Goal: Task Accomplishment & Management: Manage account settings

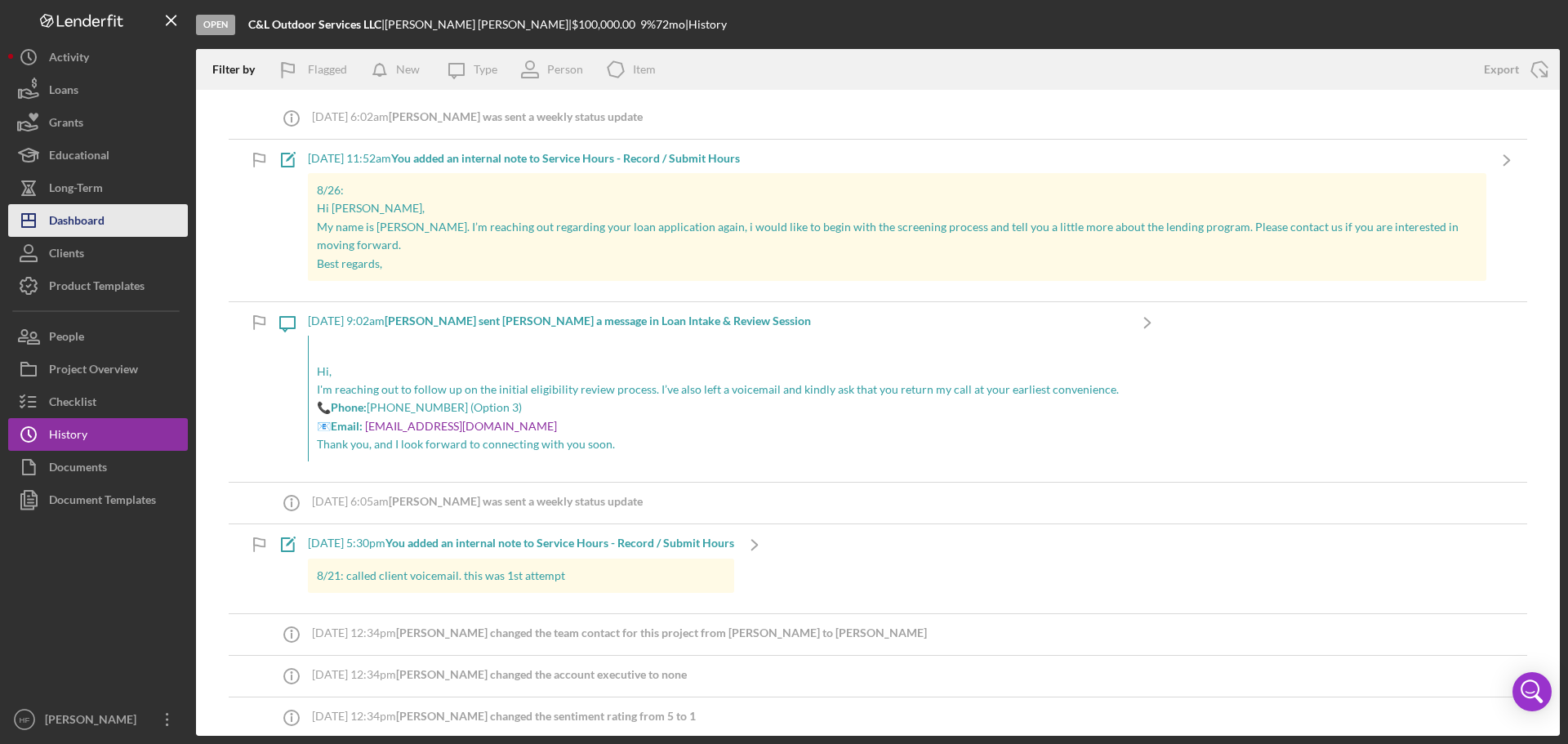
click at [142, 204] on button "Icon/Dashboard Dashboard" at bounding box center [98, 220] width 179 height 32
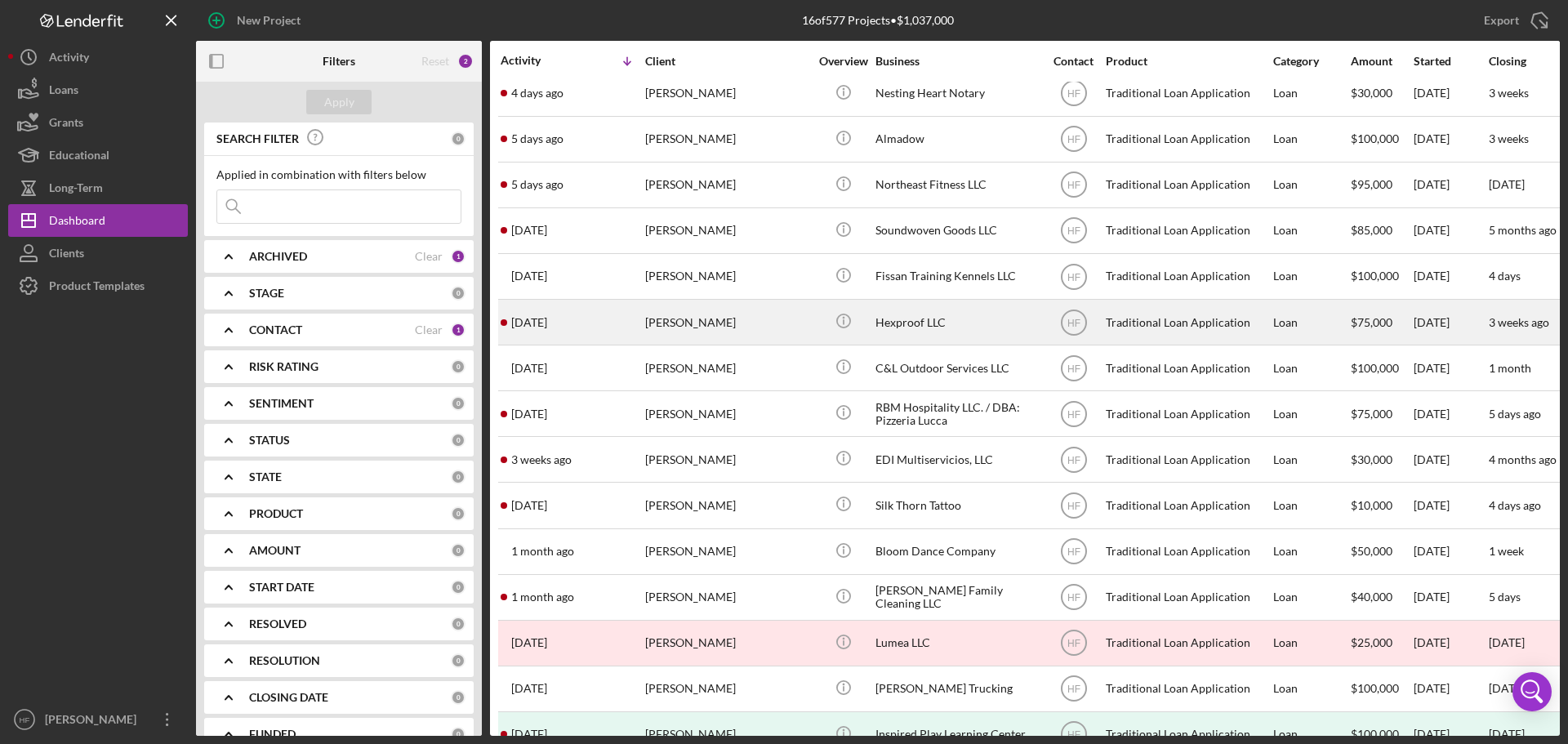
scroll to position [82, 0]
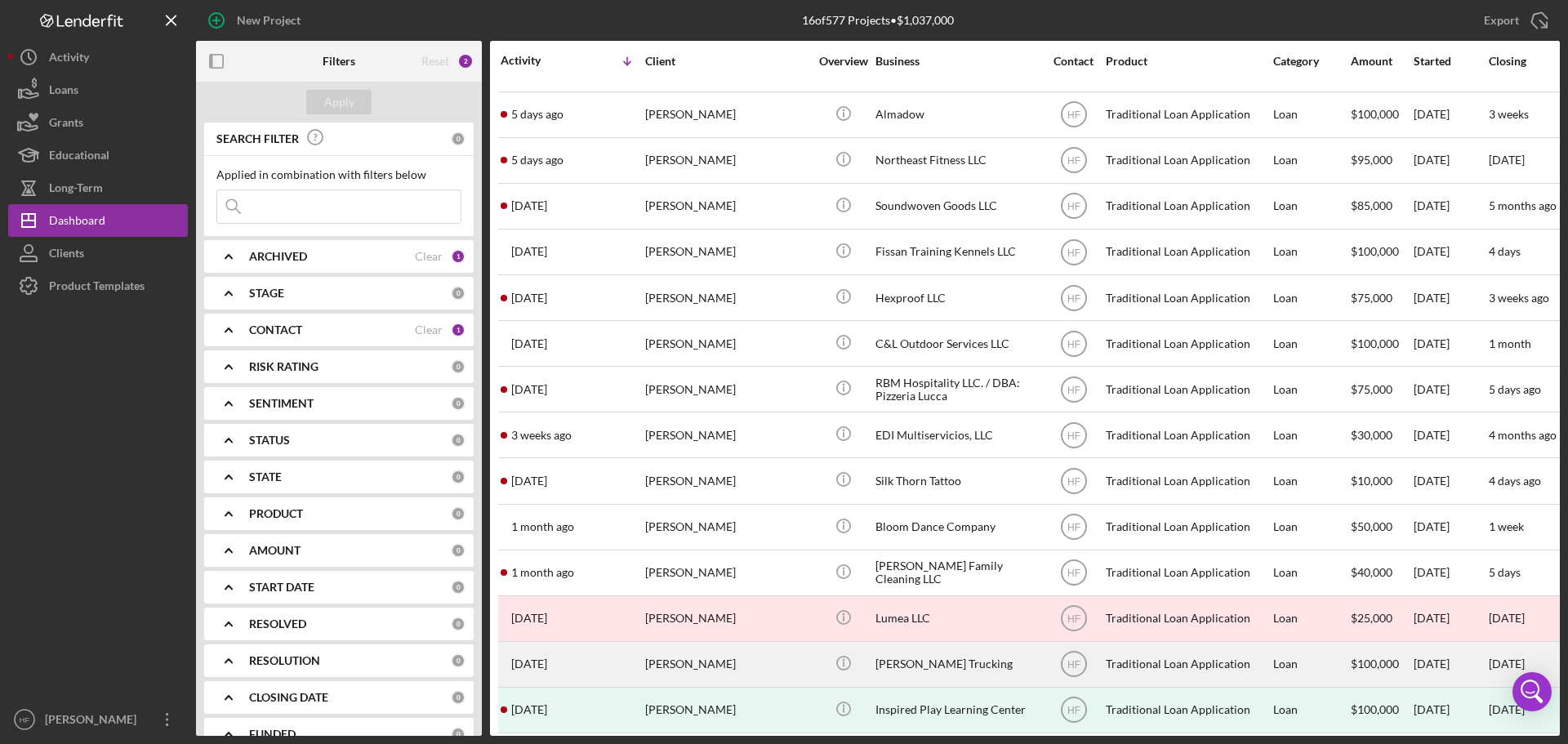
click at [760, 669] on div "[PERSON_NAME]" at bounding box center [727, 665] width 163 height 44
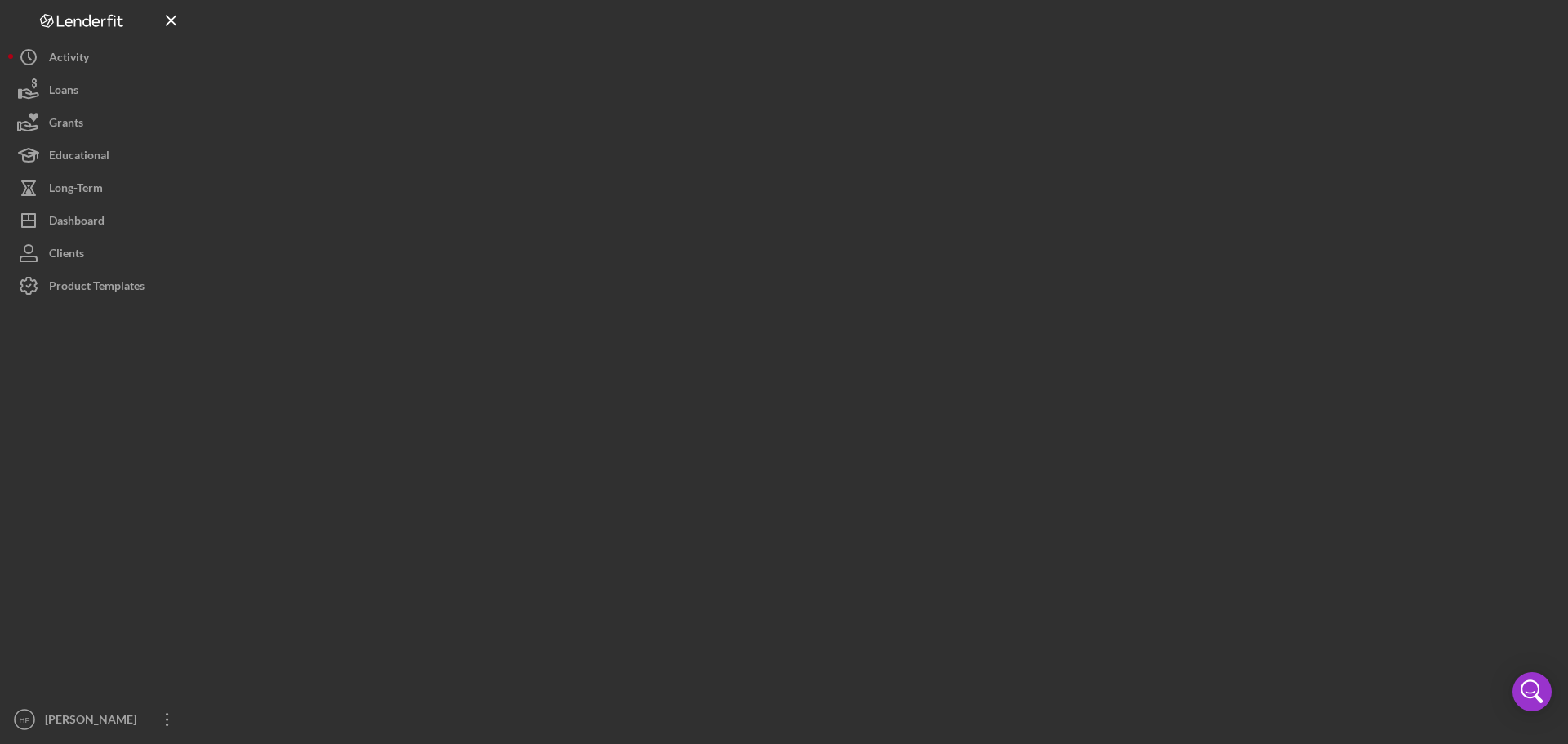
click at [761, 669] on div at bounding box center [878, 368] width 1364 height 736
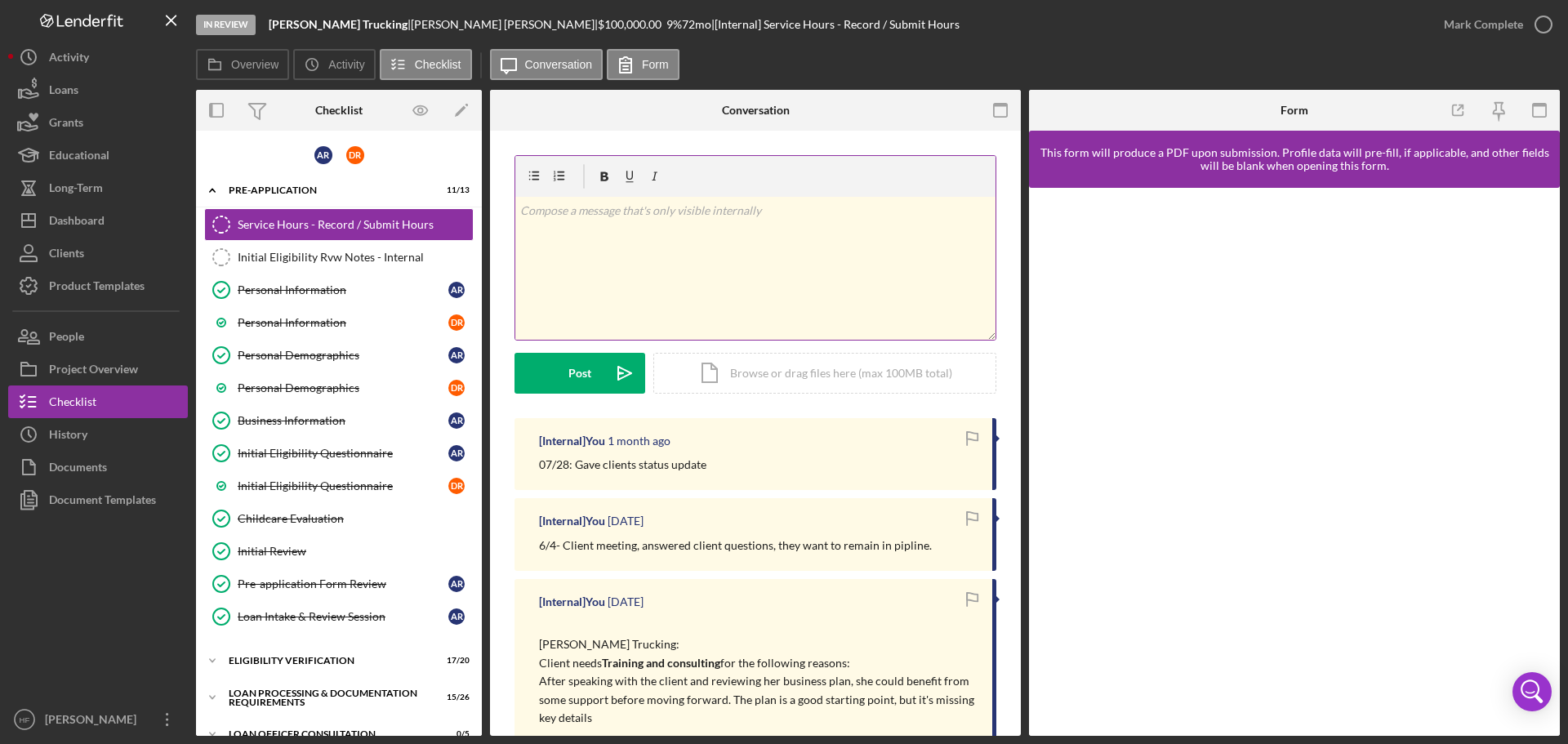
click at [736, 234] on div "v Color teal Color pink Remove color Add row above Add row below Add column bef…" at bounding box center [756, 268] width 481 height 143
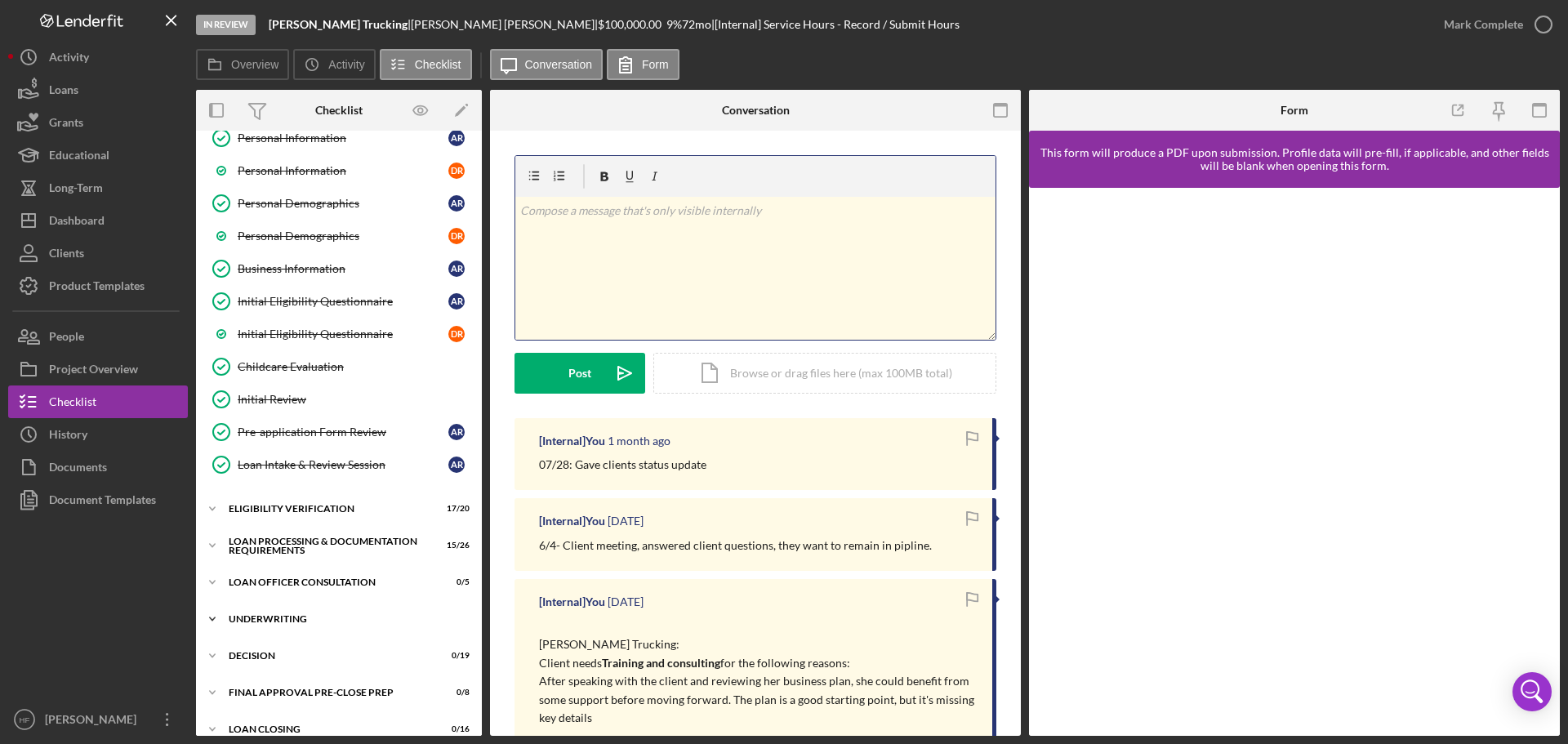
scroll to position [163, 0]
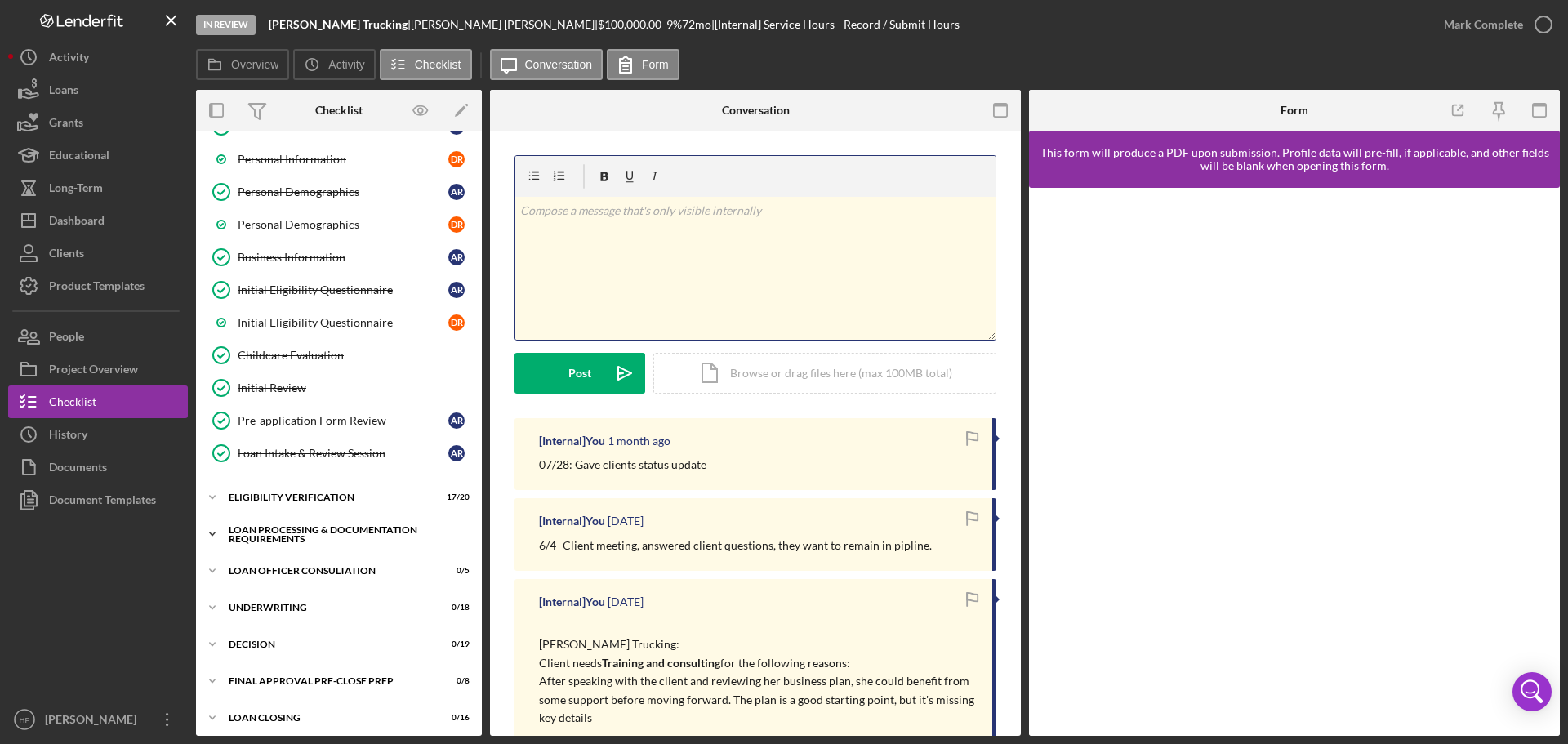
click at [279, 536] on div "Loan Processing & Documentation Requirements" at bounding box center [345, 535] width 233 height 19
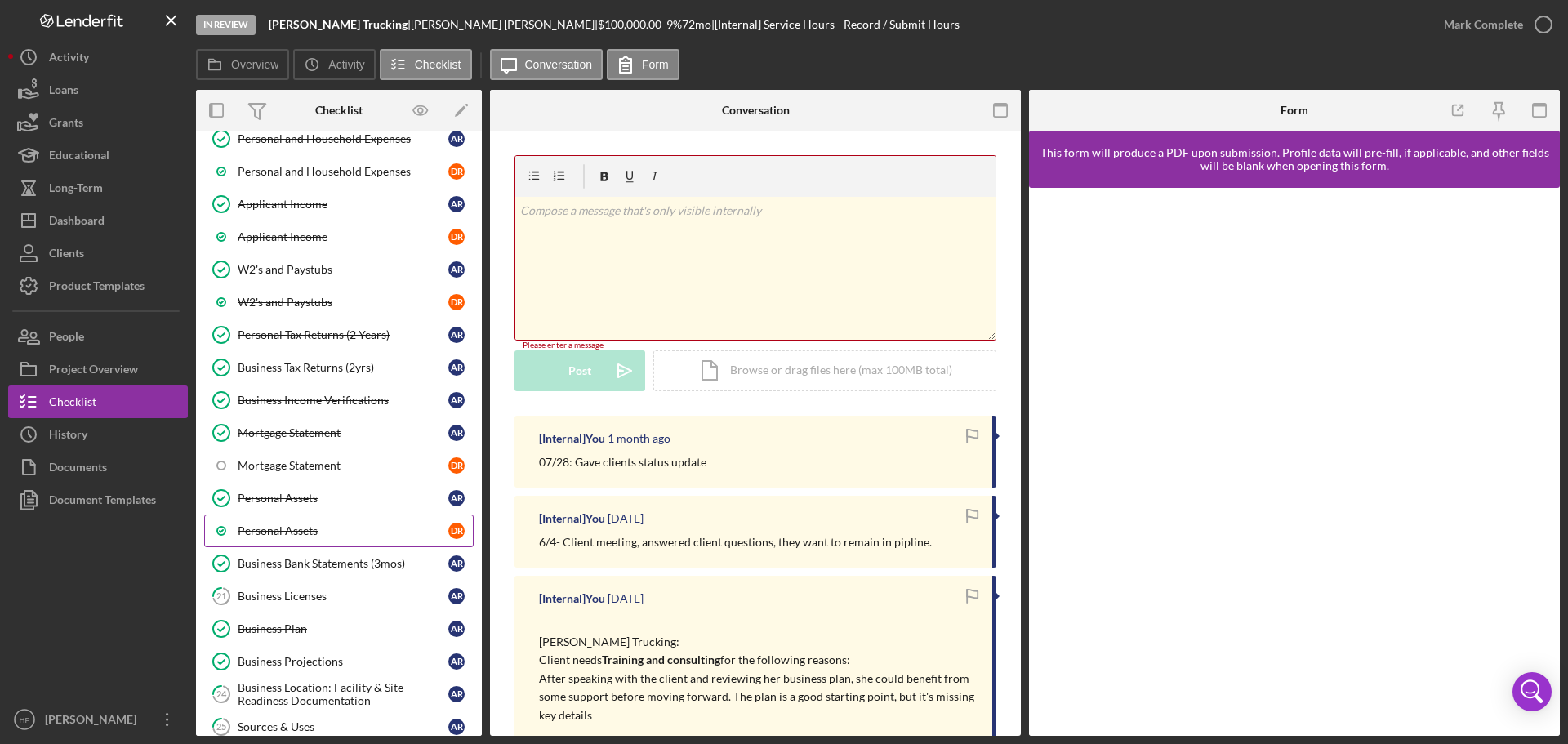
scroll to position [654, 0]
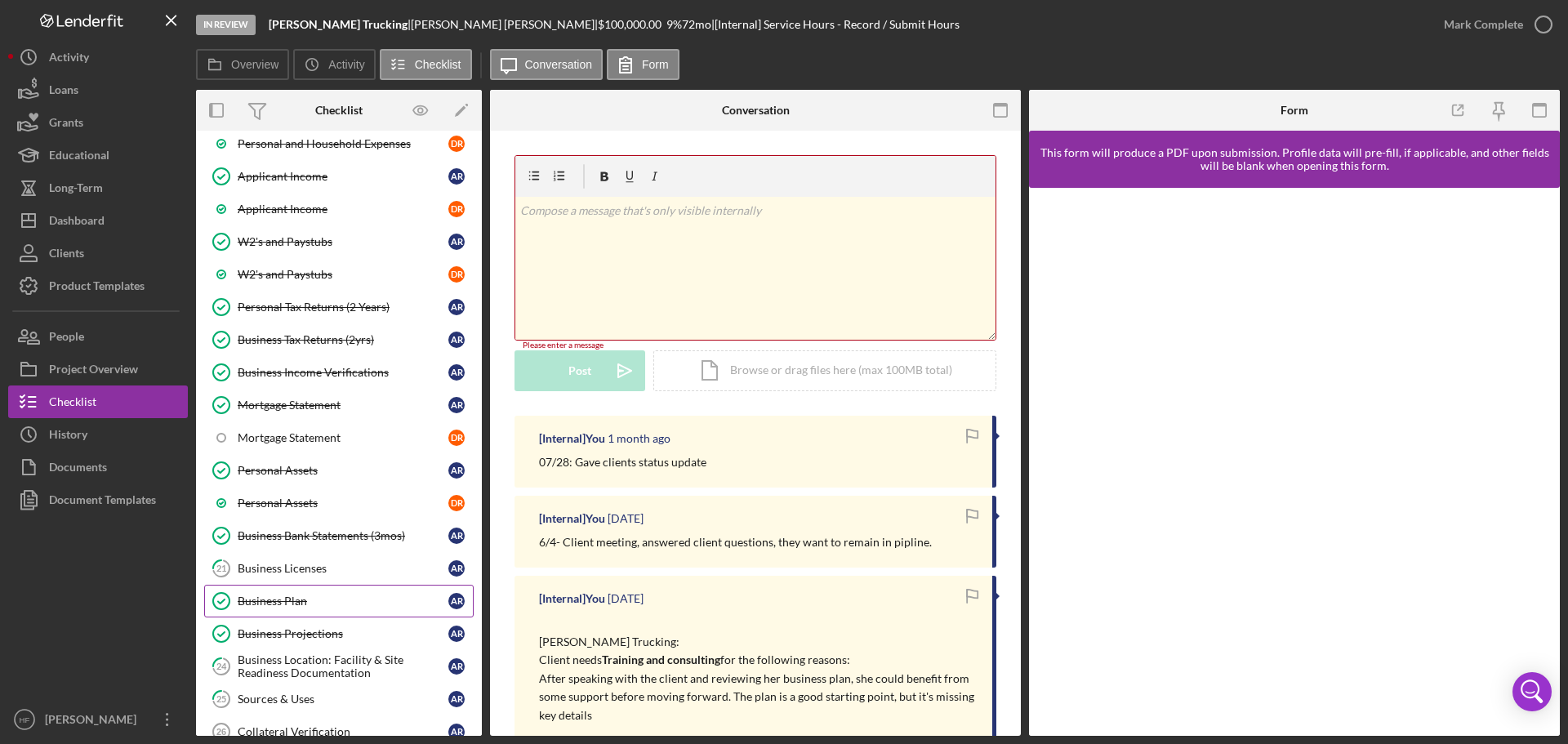
click at [345, 585] on link "Business Plan Business Plan A R" at bounding box center [339, 601] width 270 height 32
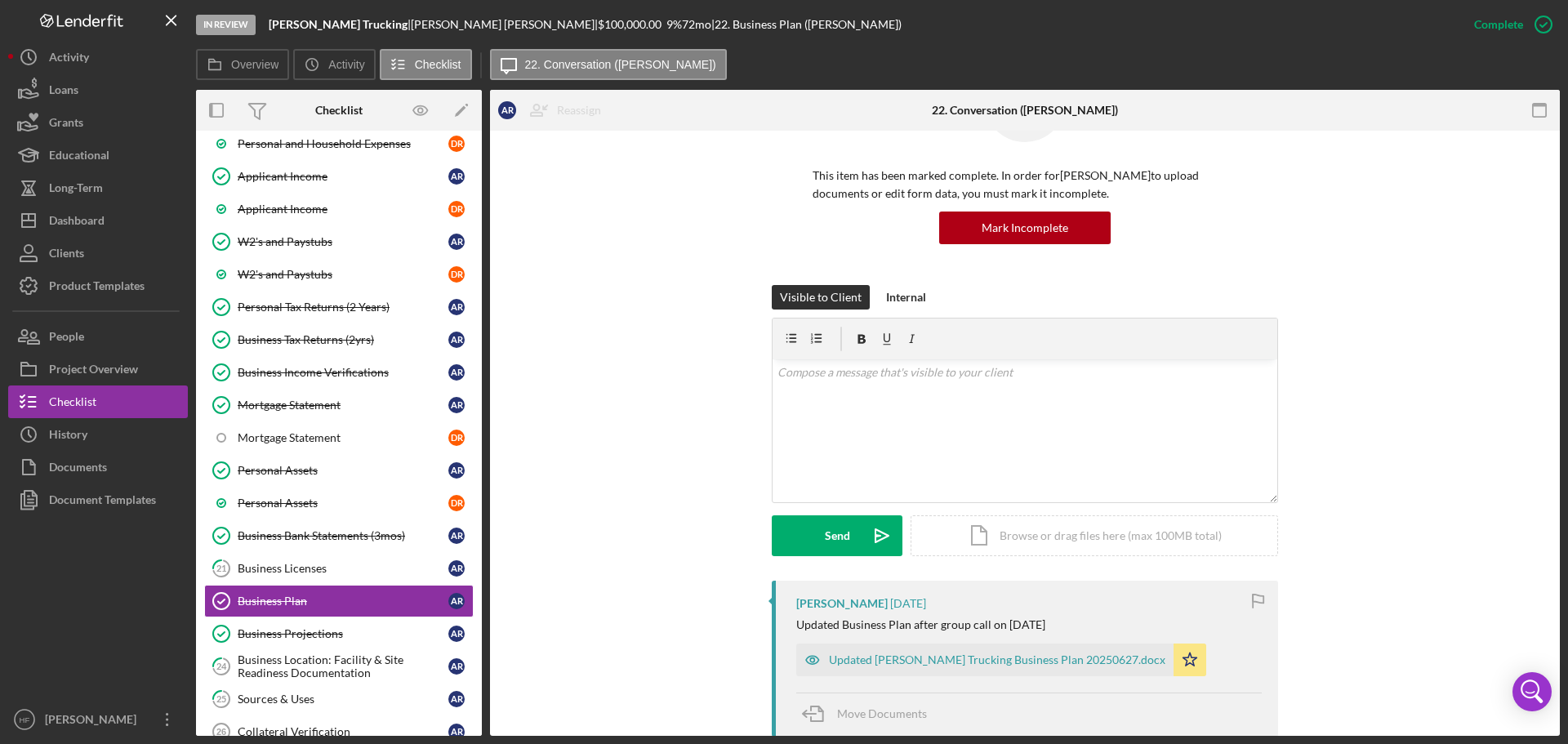
scroll to position [327, 0]
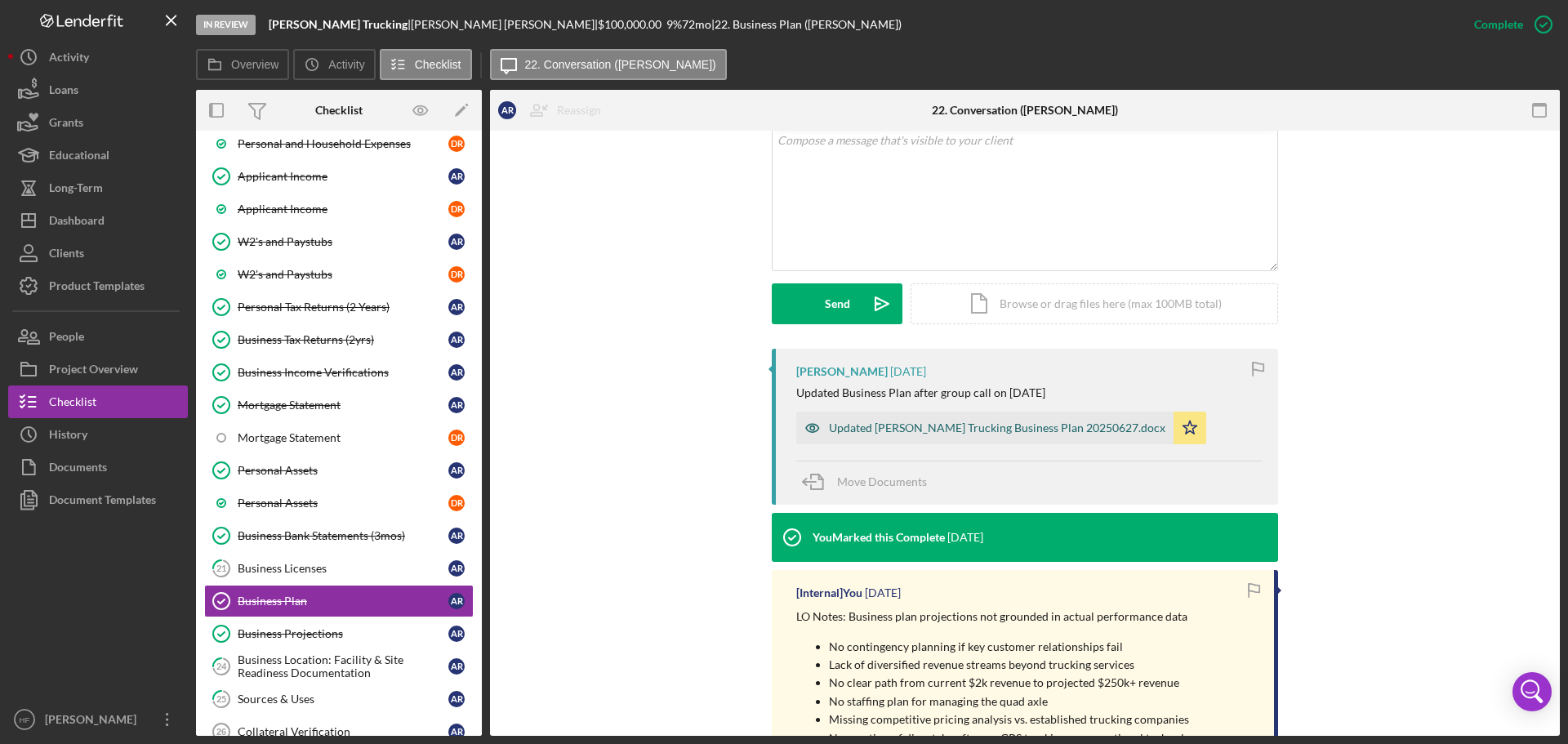
click at [889, 438] on div "Updated [PERSON_NAME] Trucking Business Plan 20250627.docx" at bounding box center [984, 428] width 377 height 32
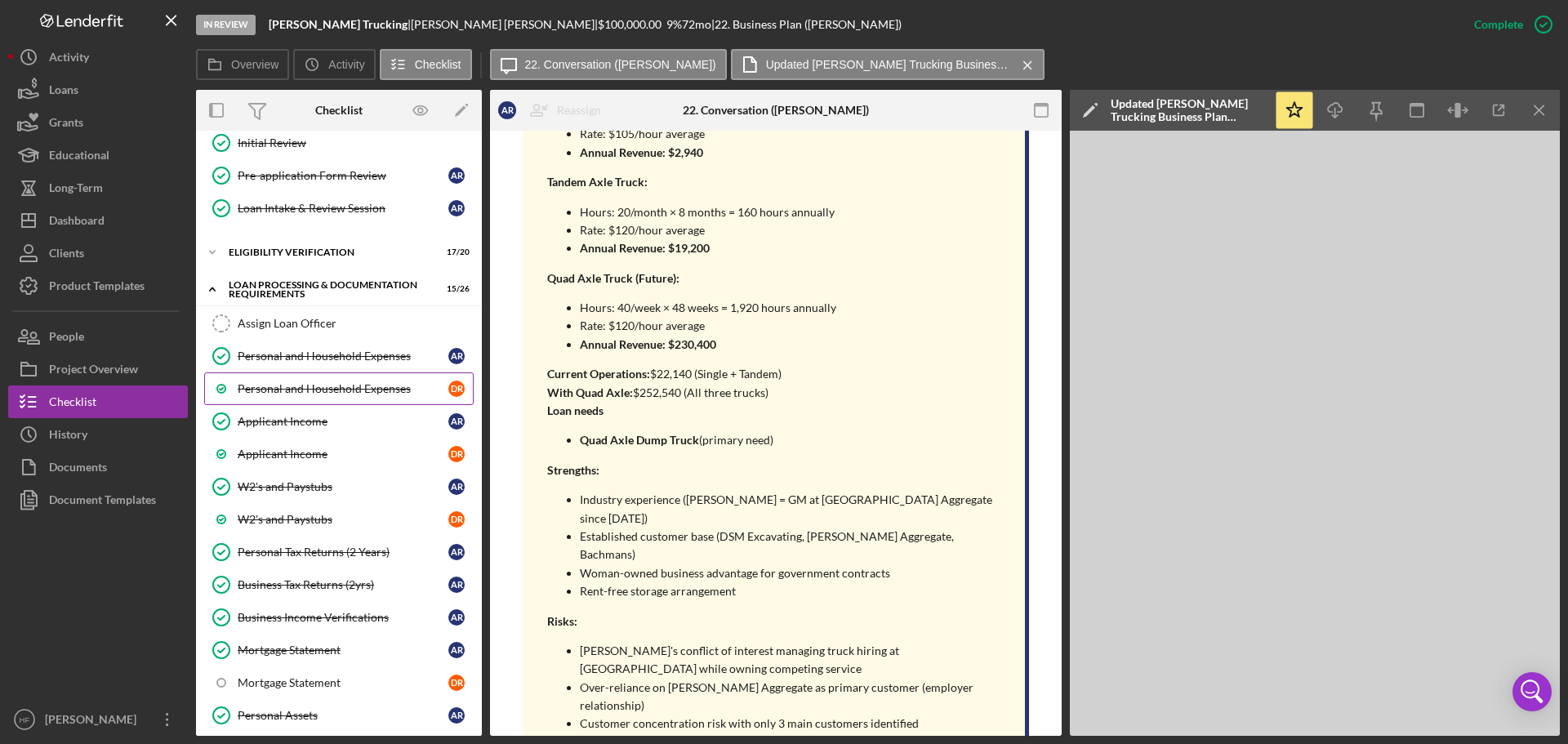
scroll to position [0, 0]
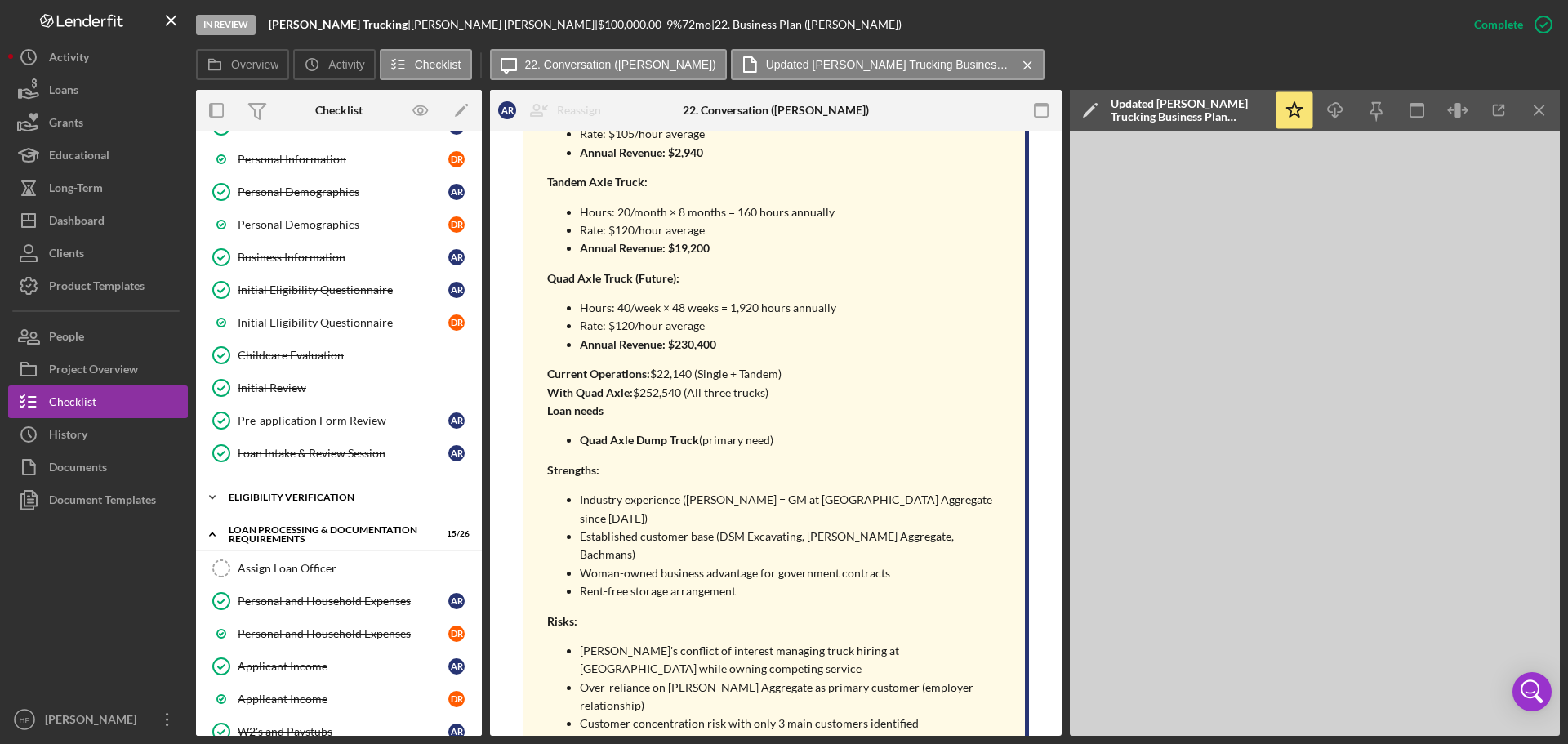
click at [274, 490] on div "Icon/Expander Eligibility Verification 17 / 20" at bounding box center [338, 497] width 286 height 32
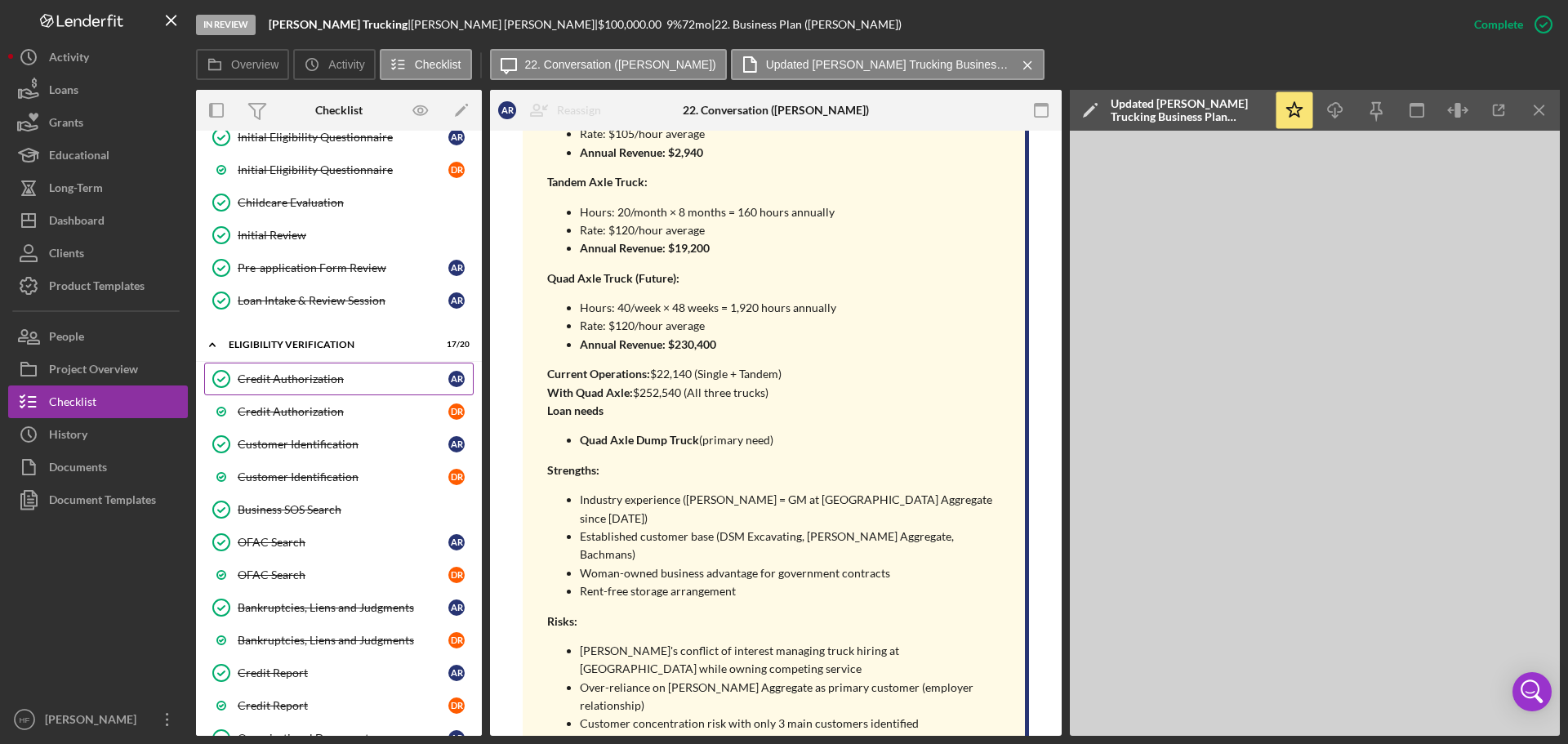
scroll to position [409, 0]
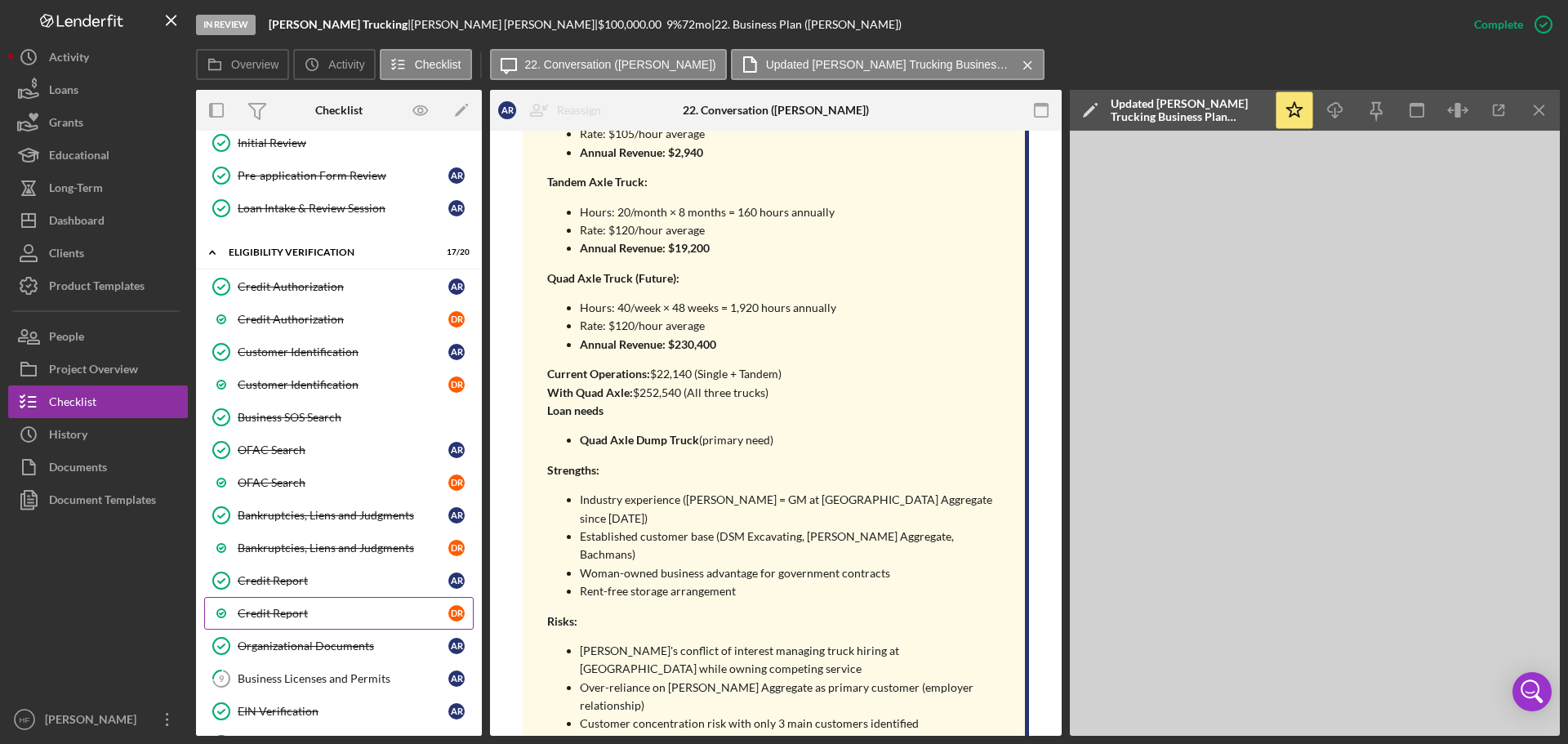
click at [322, 599] on link "Credit Report D R" at bounding box center [339, 613] width 270 height 32
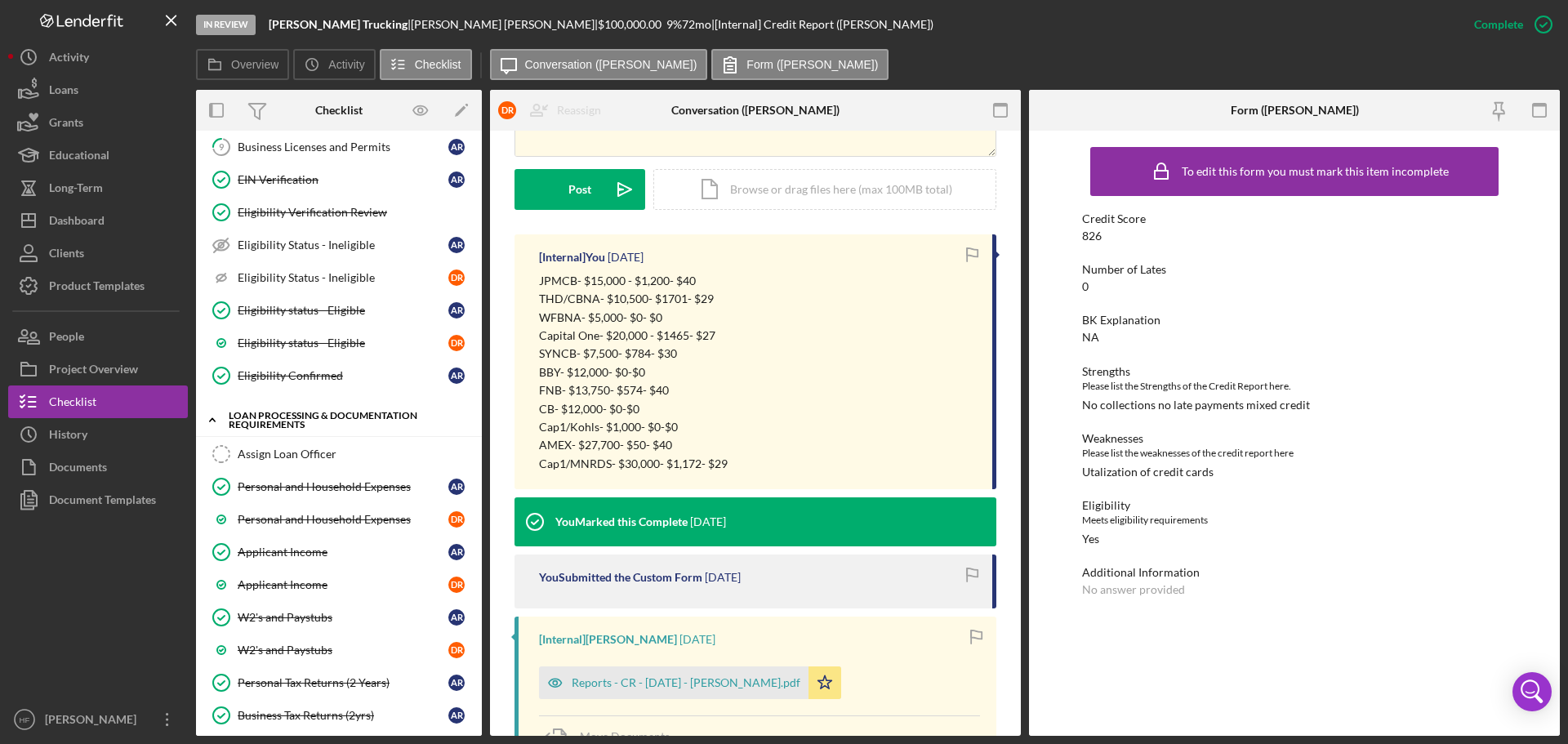
scroll to position [981, 0]
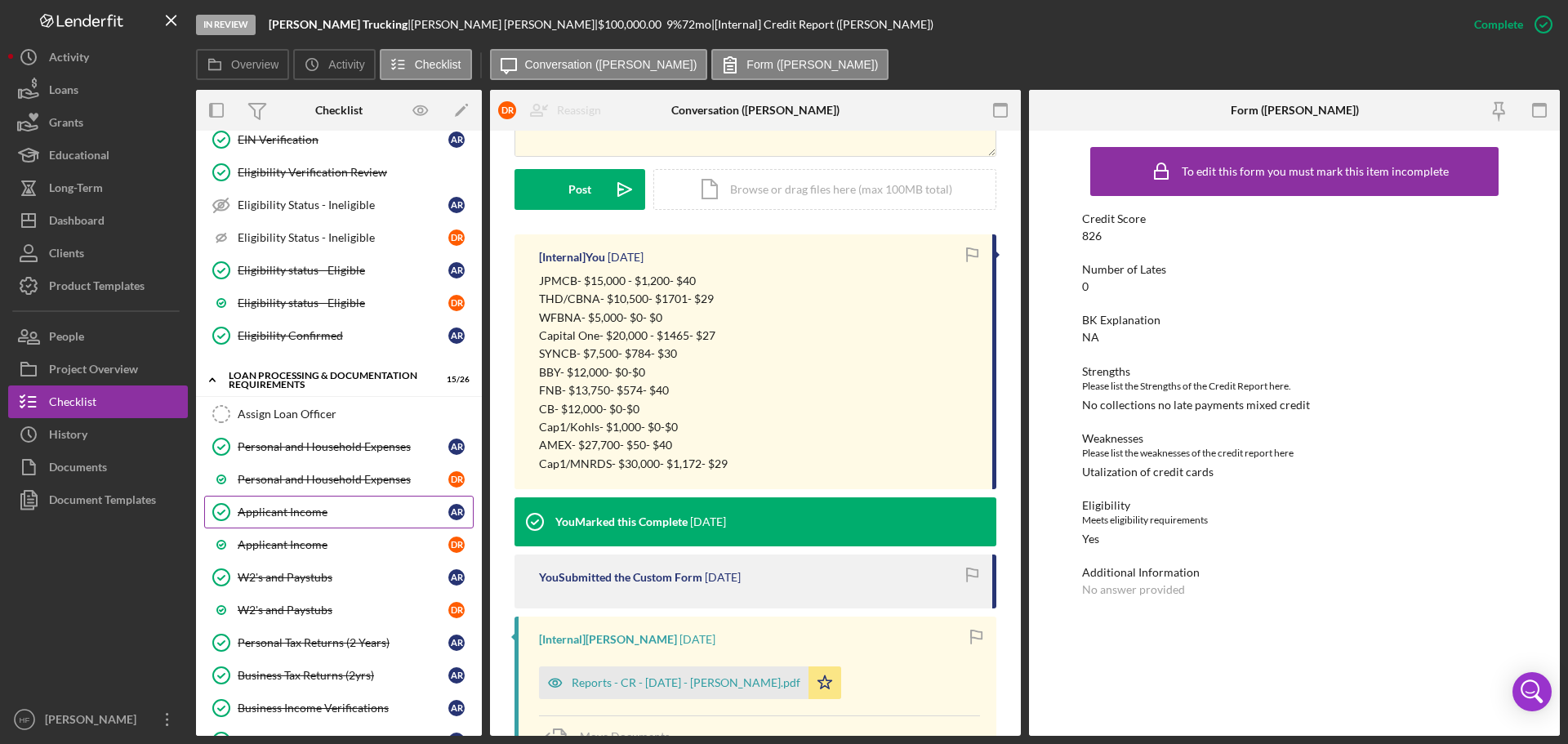
click at [313, 508] on div "Applicant Income" at bounding box center [343, 512] width 211 height 13
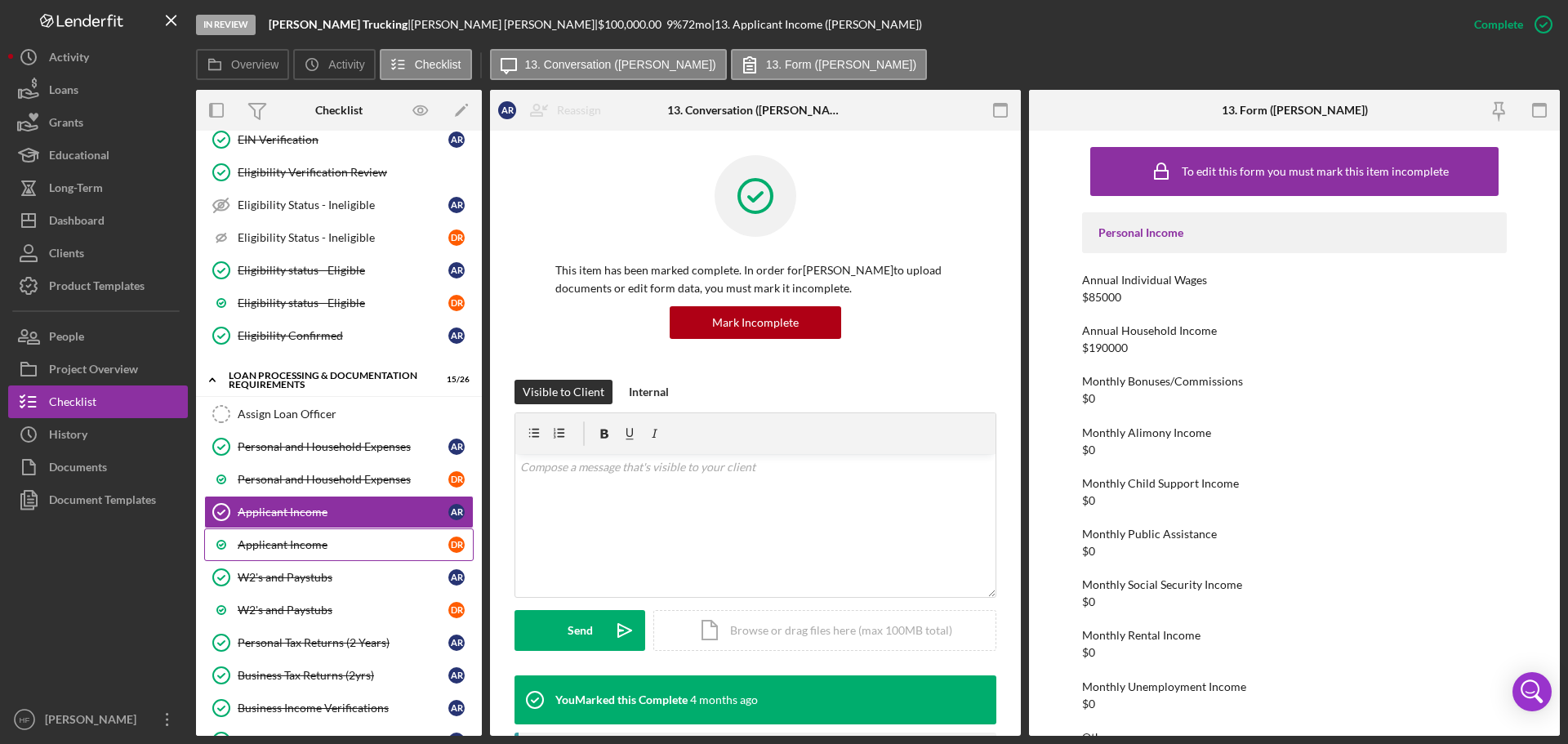
click at [328, 537] on link "Applicant Income D R" at bounding box center [339, 544] width 270 height 32
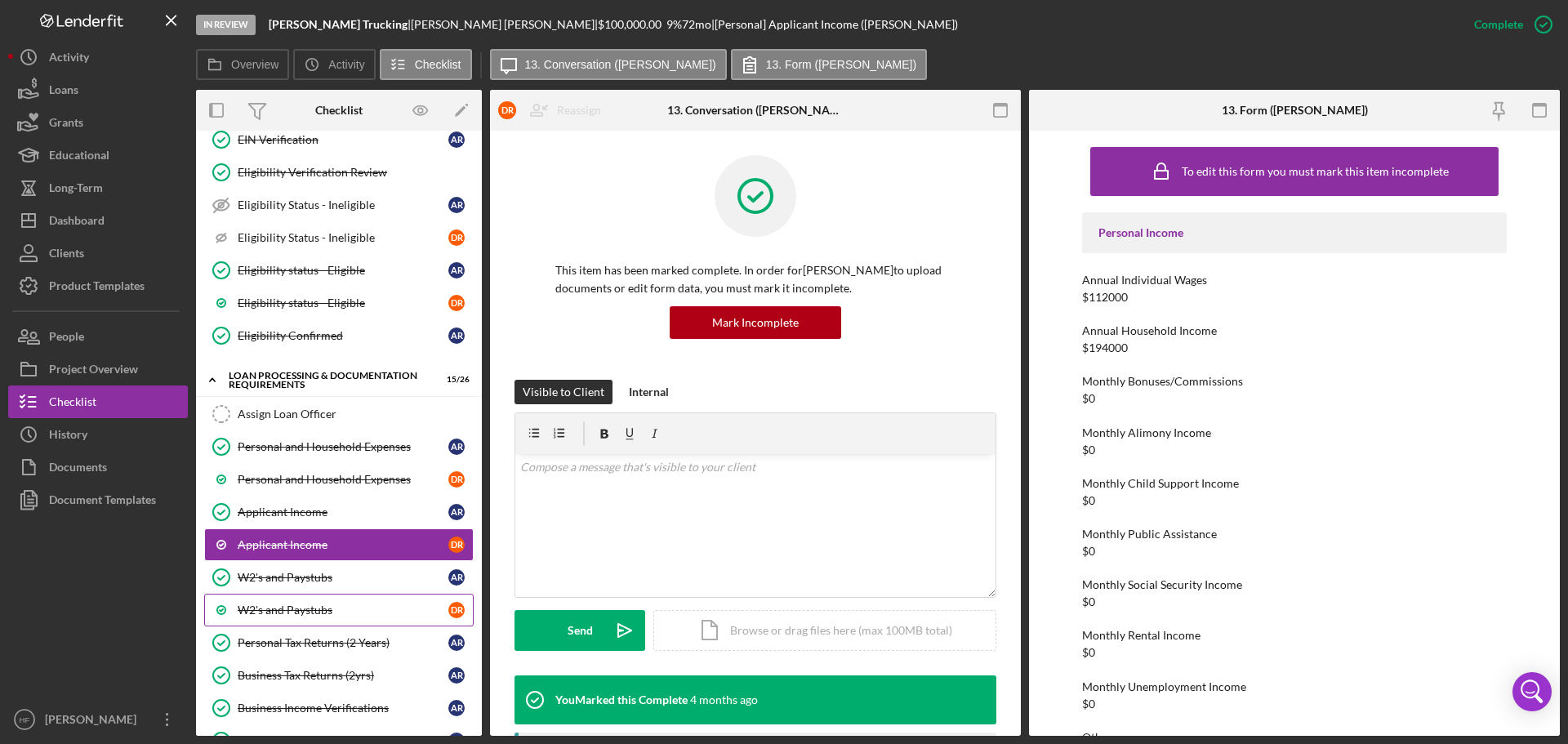
click at [341, 606] on div "W2's and Paystubs" at bounding box center [343, 610] width 211 height 13
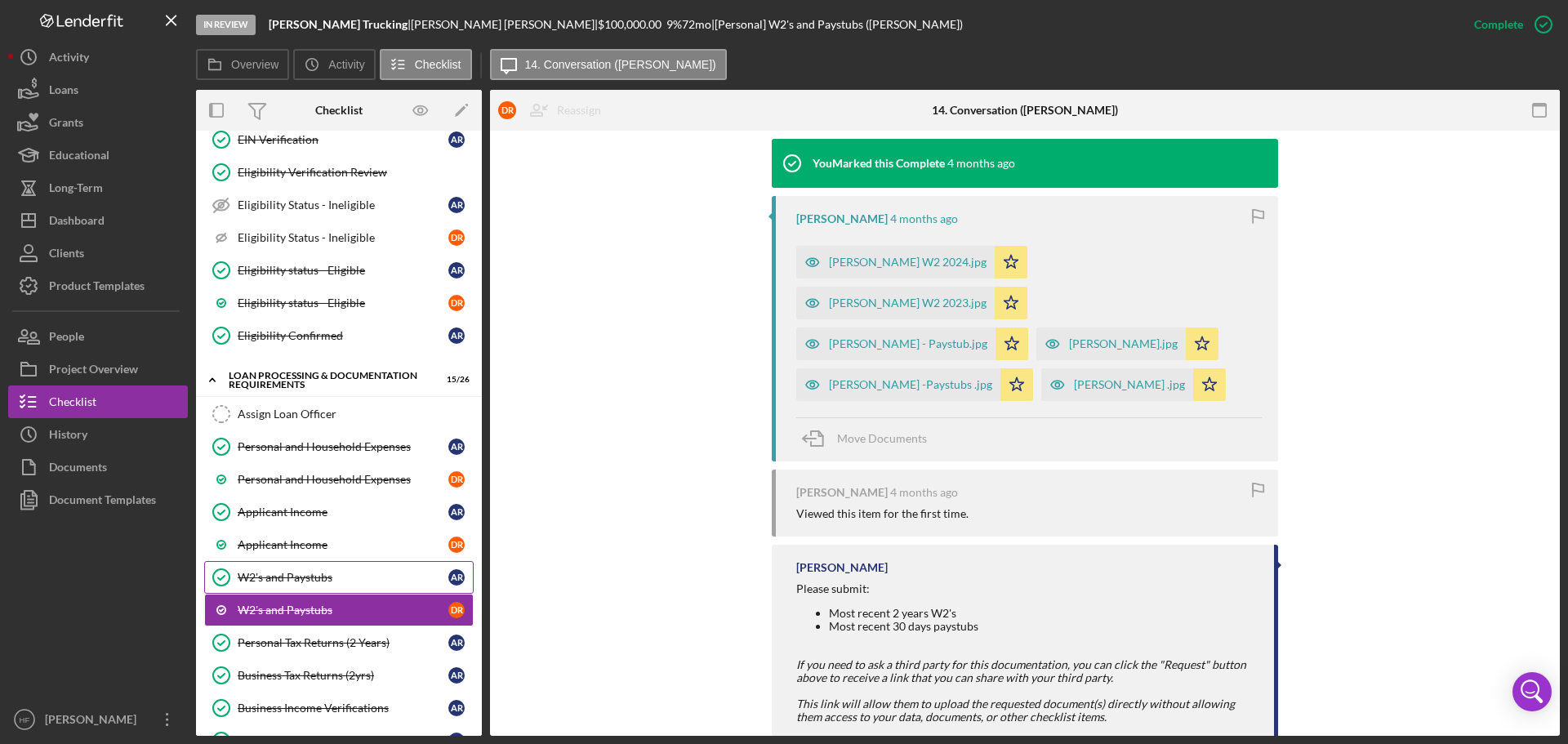
scroll to position [435, 0]
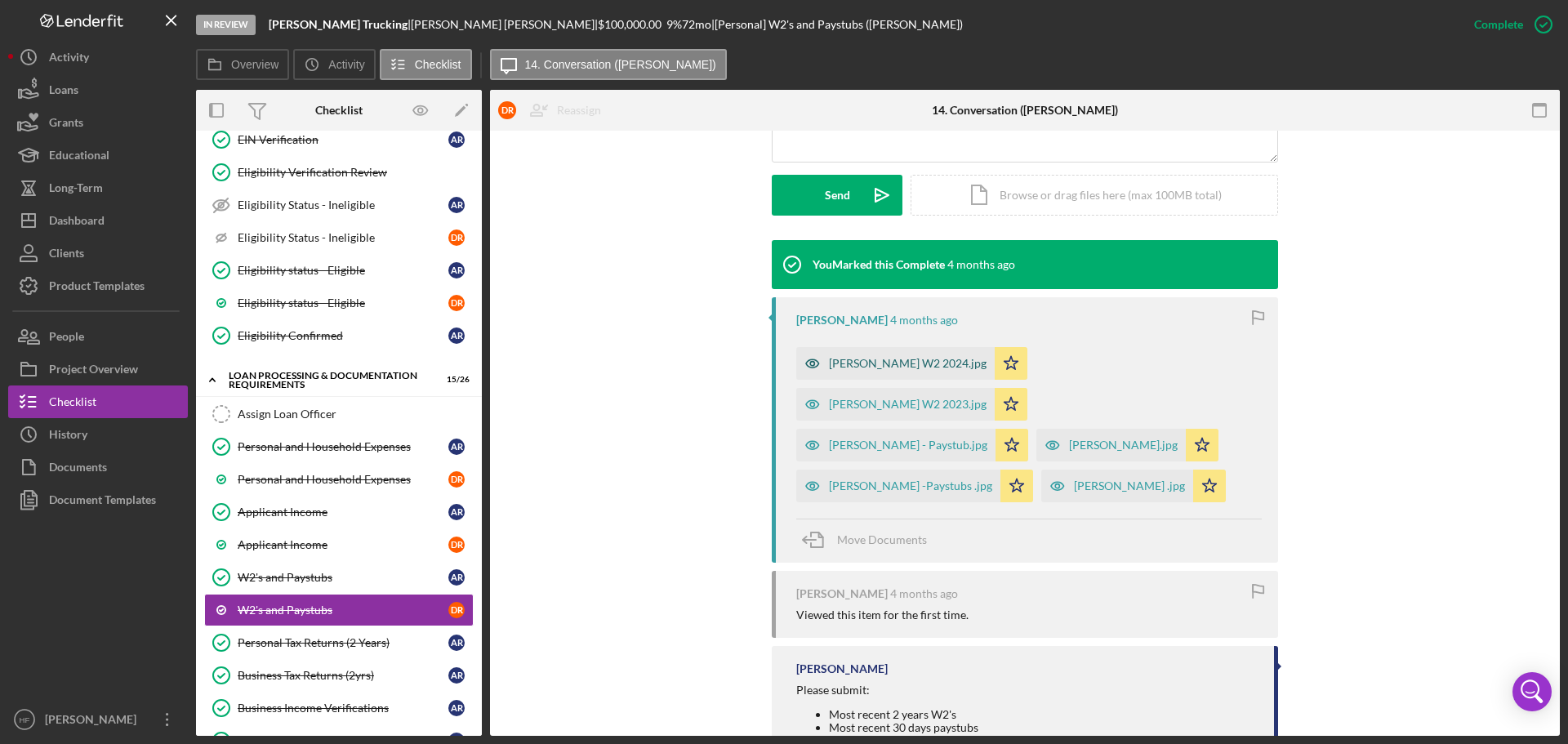
click at [917, 363] on div "[PERSON_NAME] W2 2024.jpg" at bounding box center [908, 364] width 158 height 13
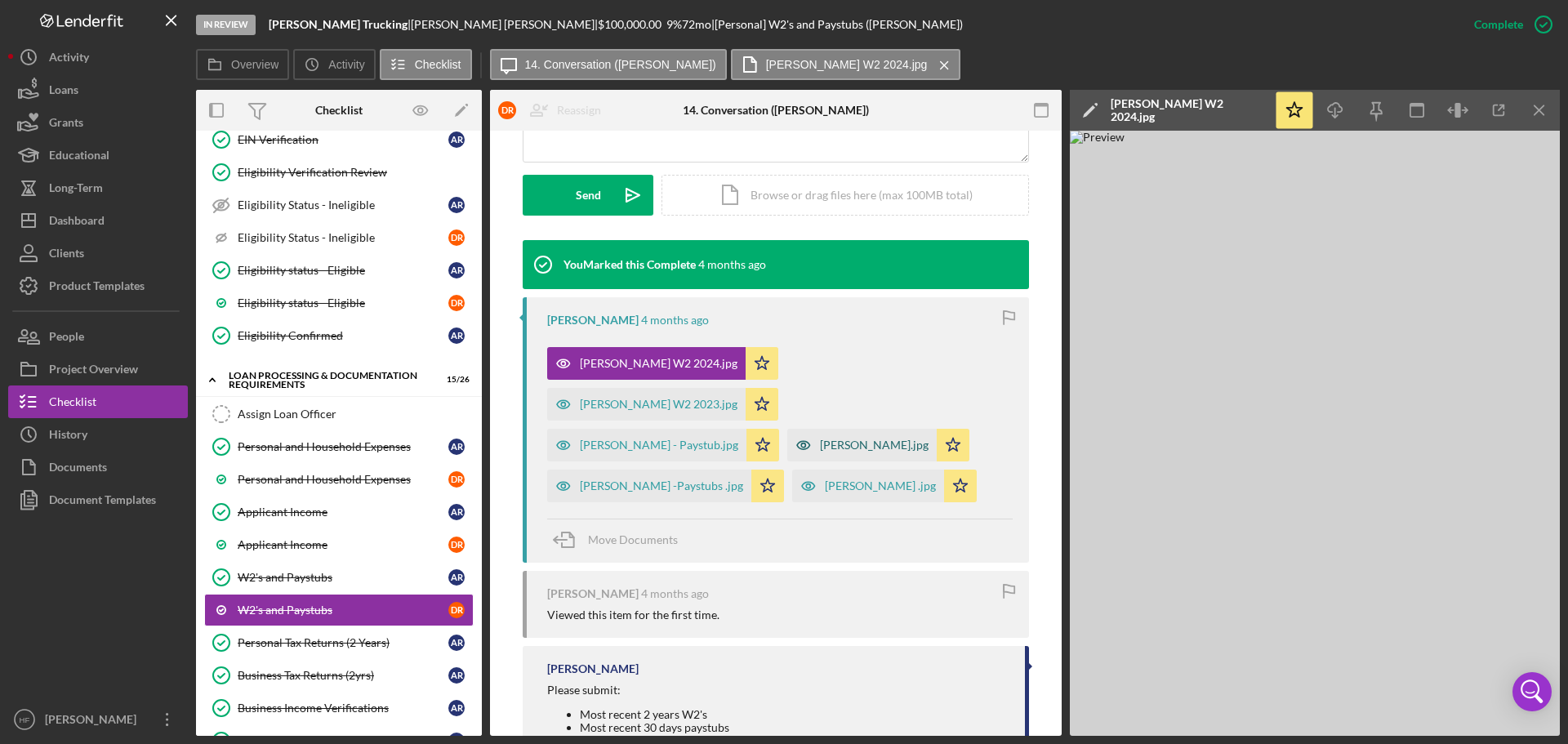
click at [842, 429] on div "[PERSON_NAME].jpg" at bounding box center [861, 445] width 149 height 32
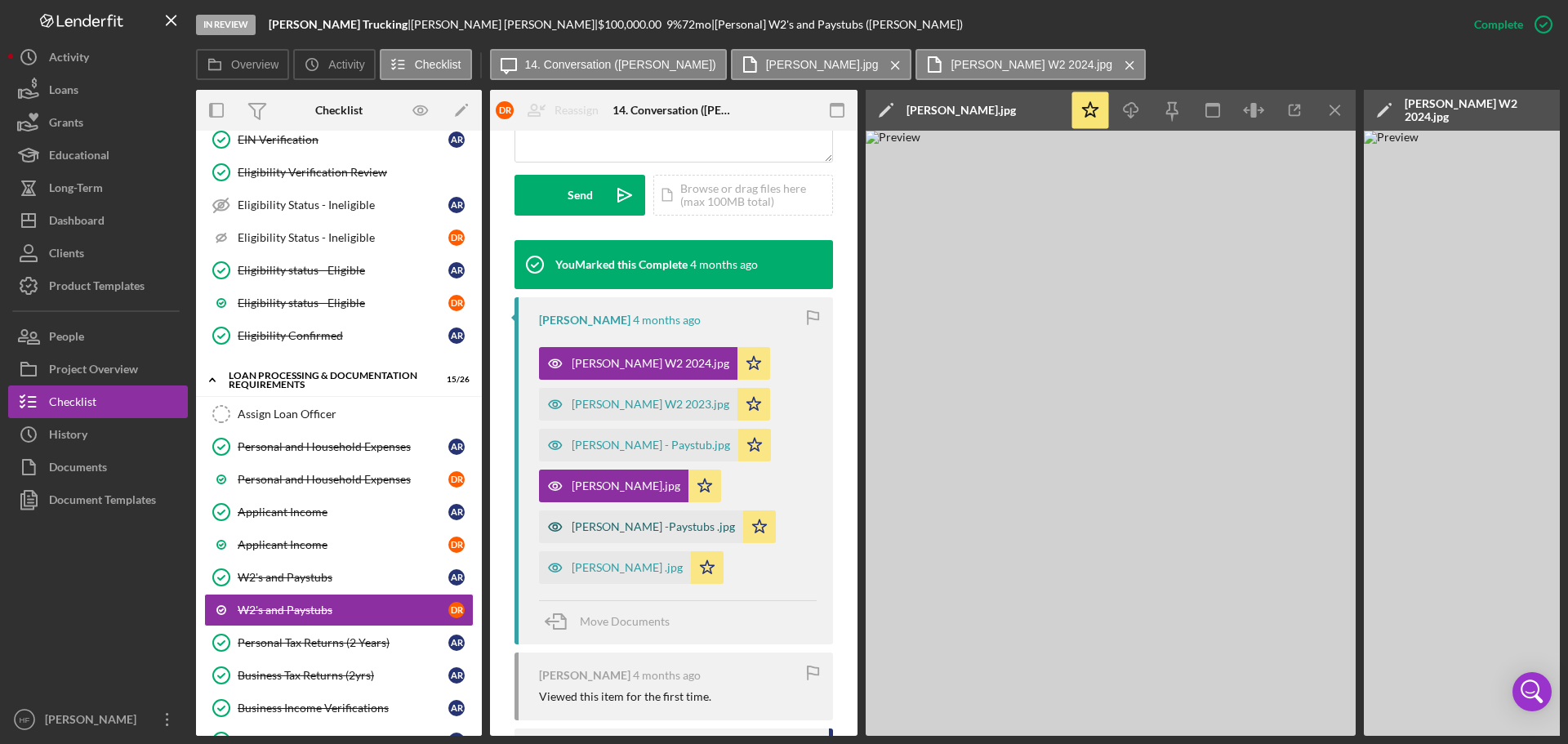
click at [665, 530] on div "[PERSON_NAME] -Paystubs .jpg" at bounding box center [653, 527] width 163 height 13
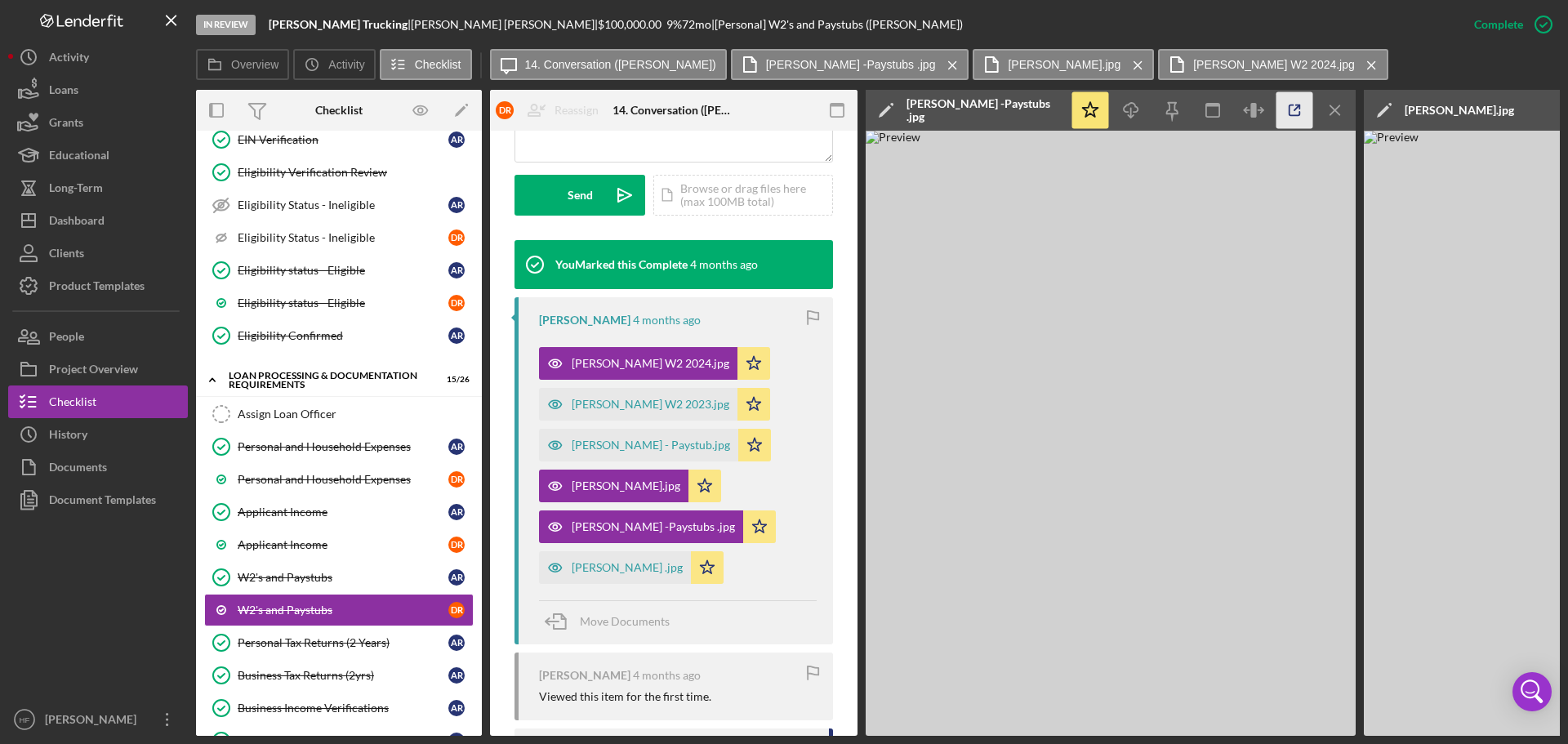
click at [1286, 120] on icon "button" at bounding box center [1294, 110] width 37 height 37
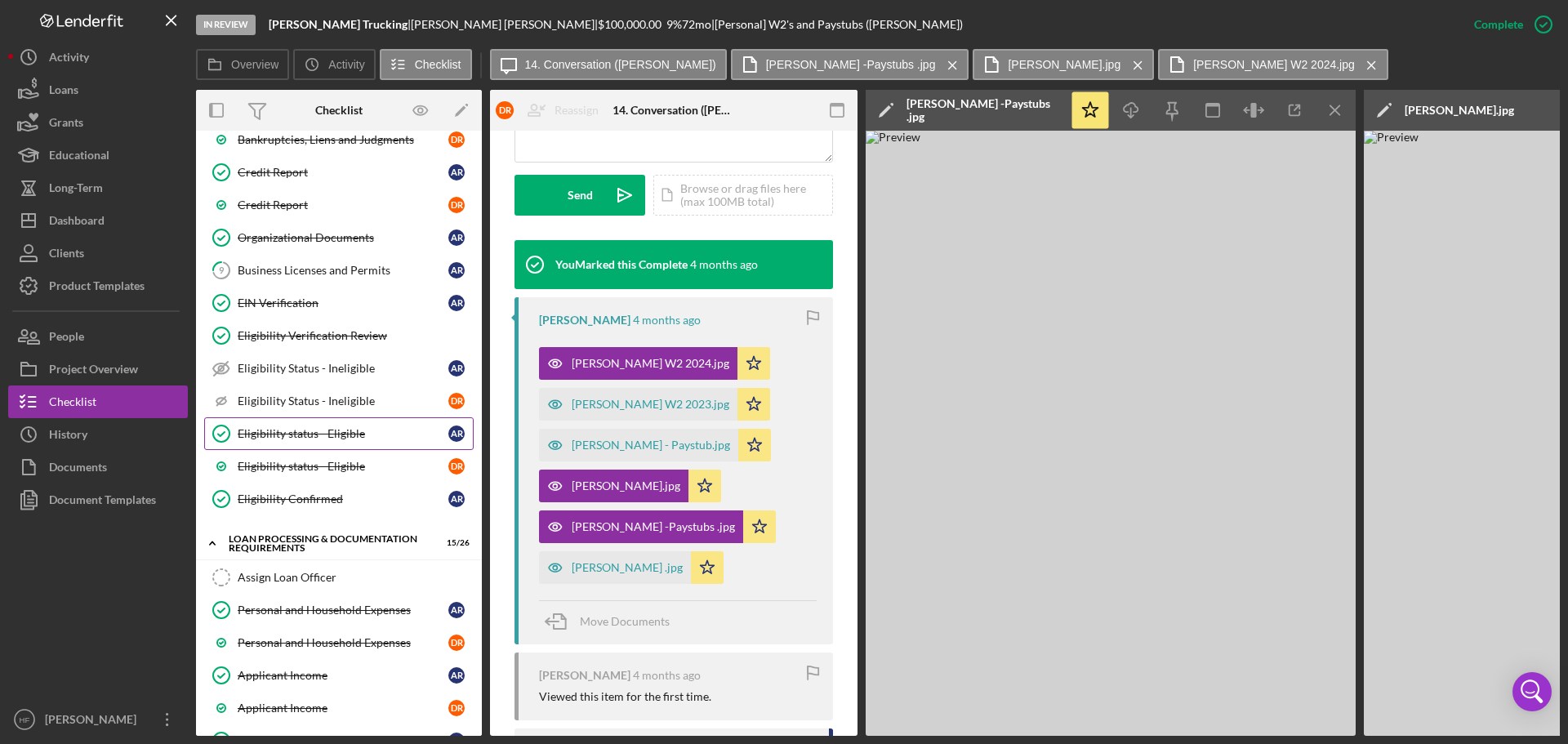
scroll to position [735, 0]
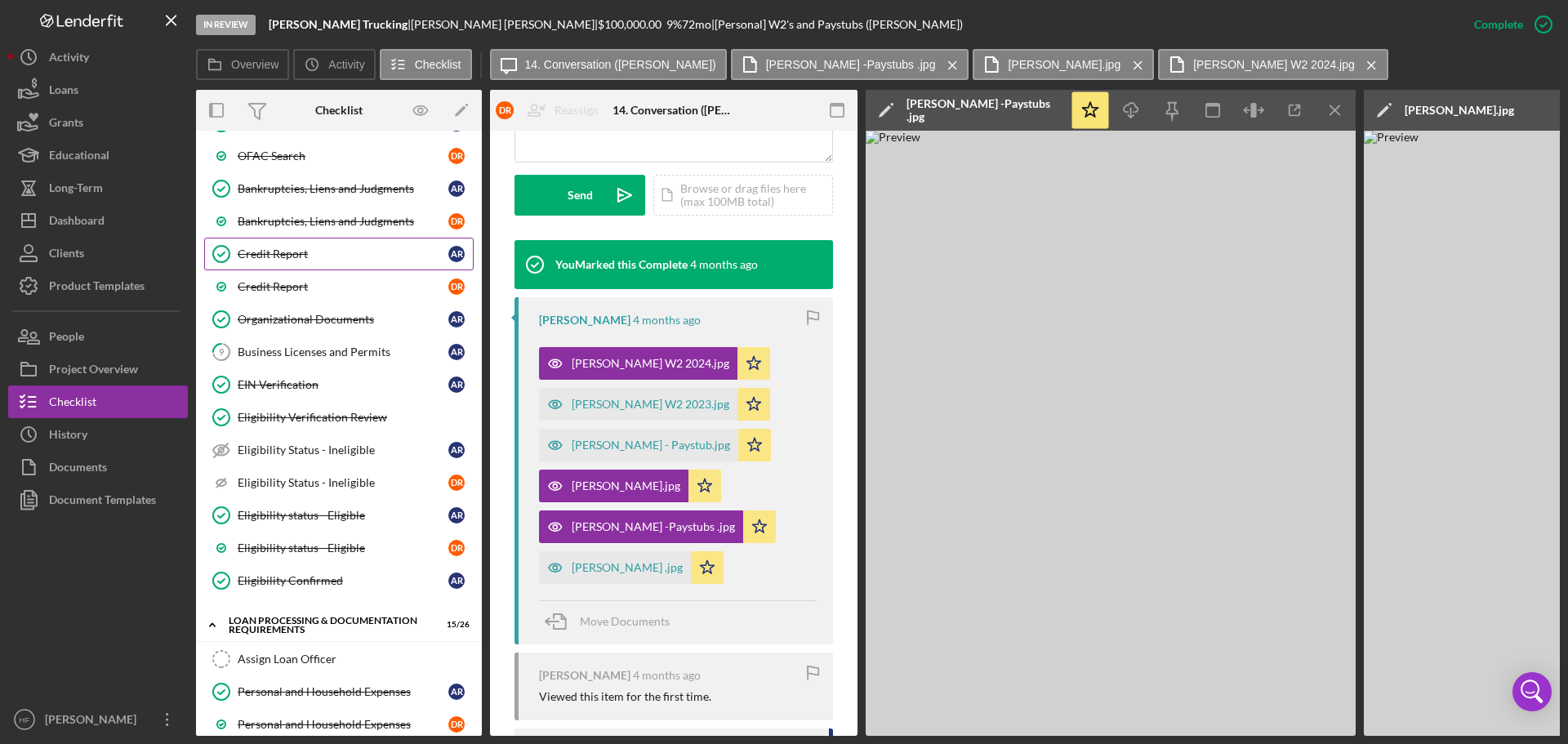
click at [411, 248] on div "Credit Report" at bounding box center [343, 255] width 211 height 13
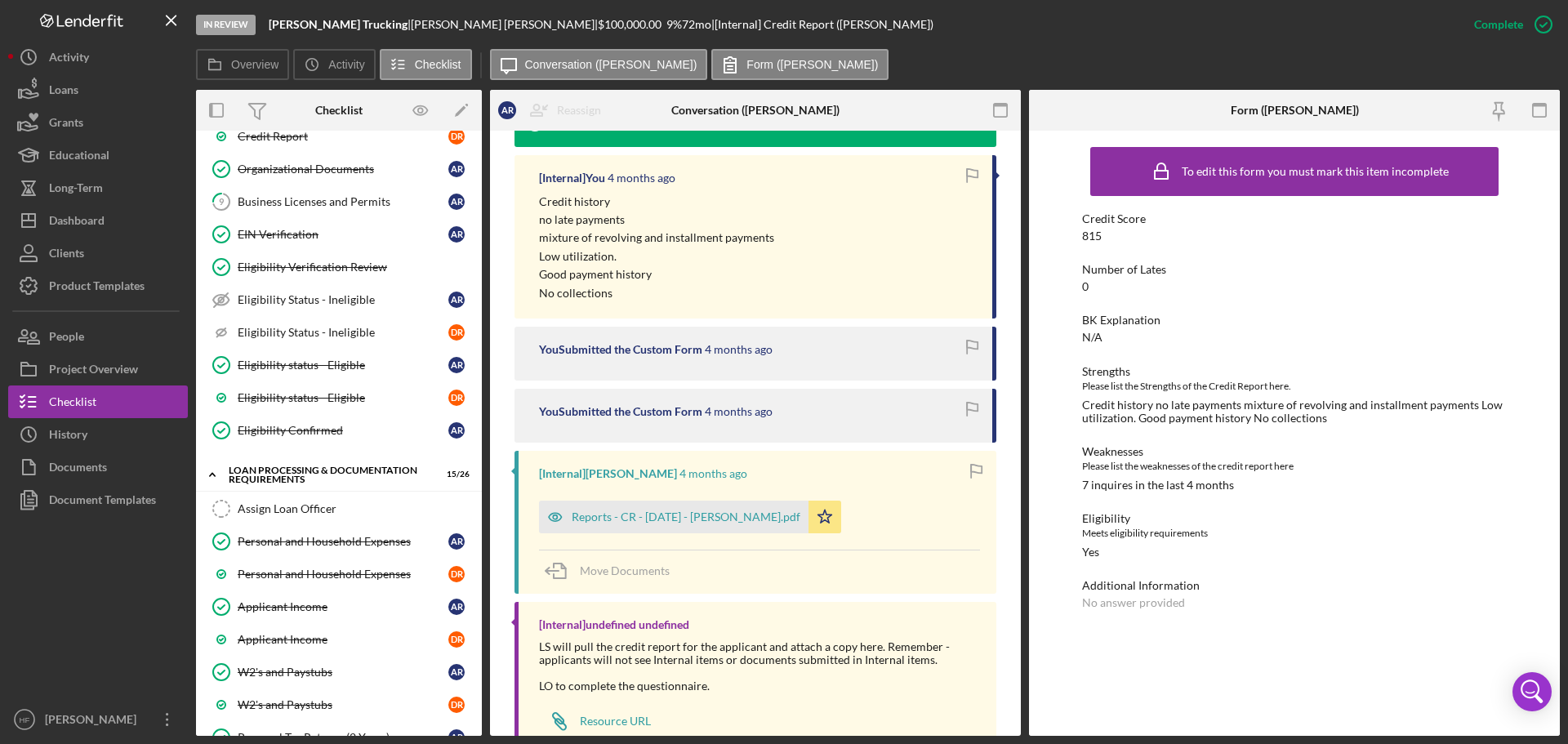
scroll to position [981, 0]
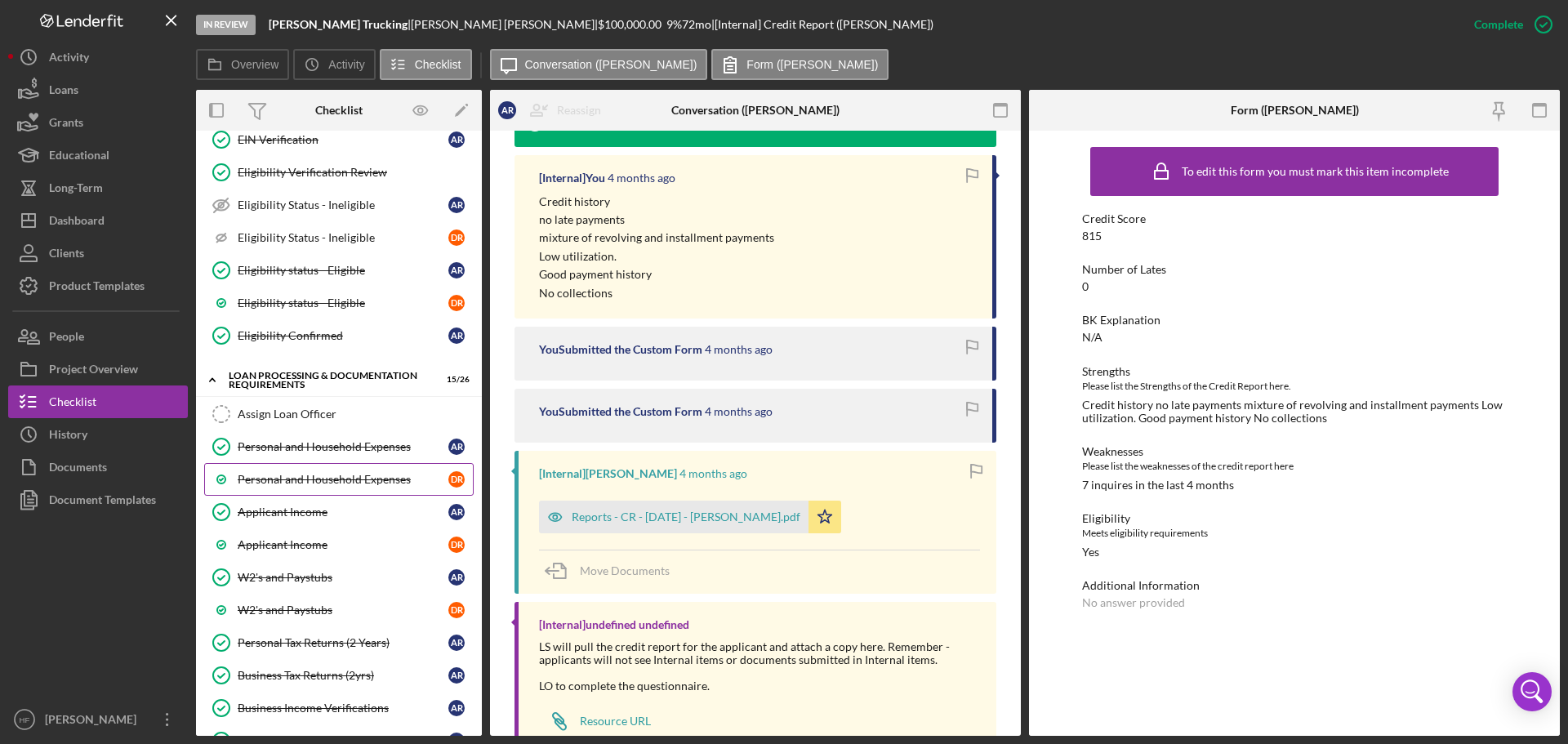
click at [348, 475] on div "Personal and Household Expenses" at bounding box center [343, 480] width 211 height 13
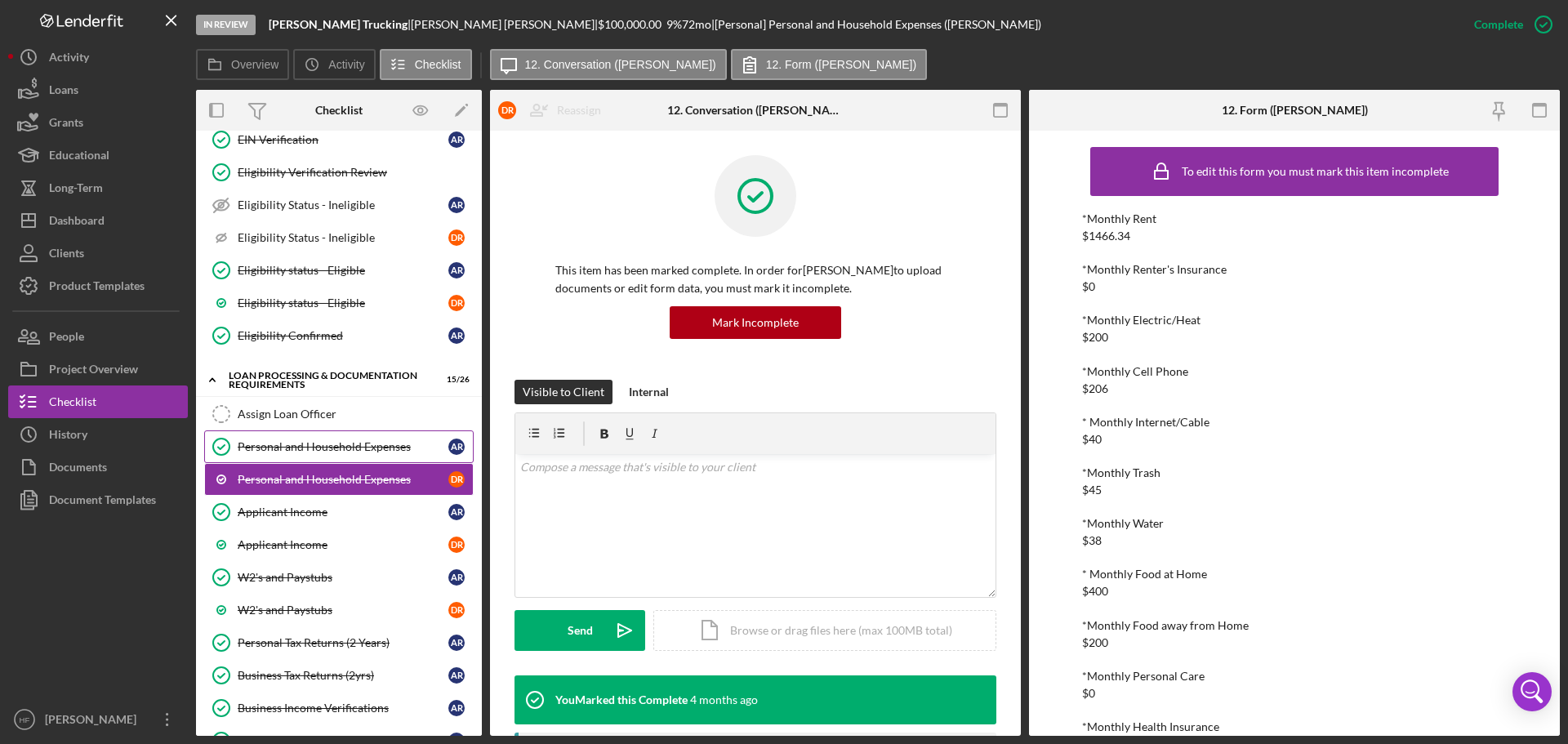
click at [401, 442] on div "Personal and Household Expenses" at bounding box center [343, 447] width 211 height 13
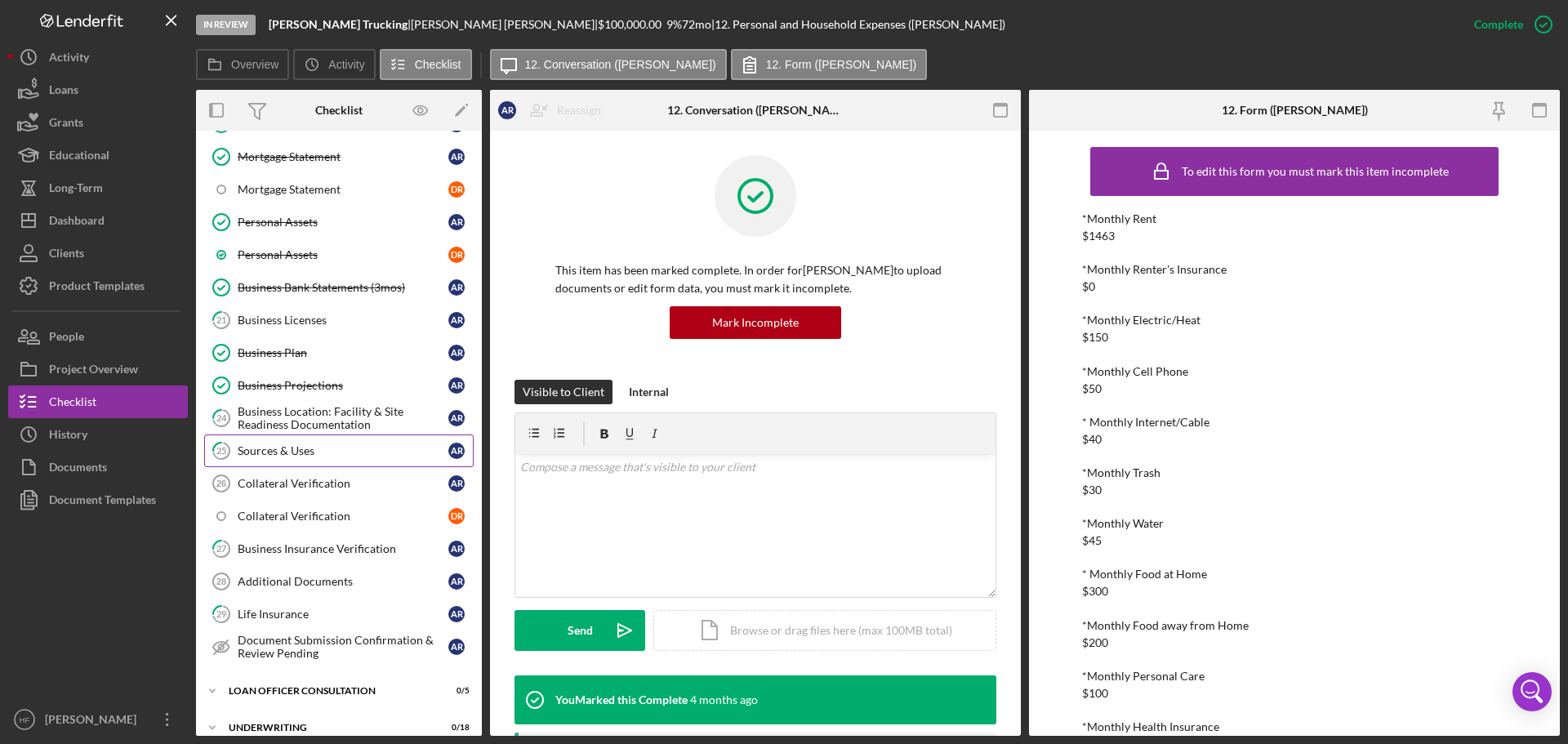
scroll to position [1553, 0]
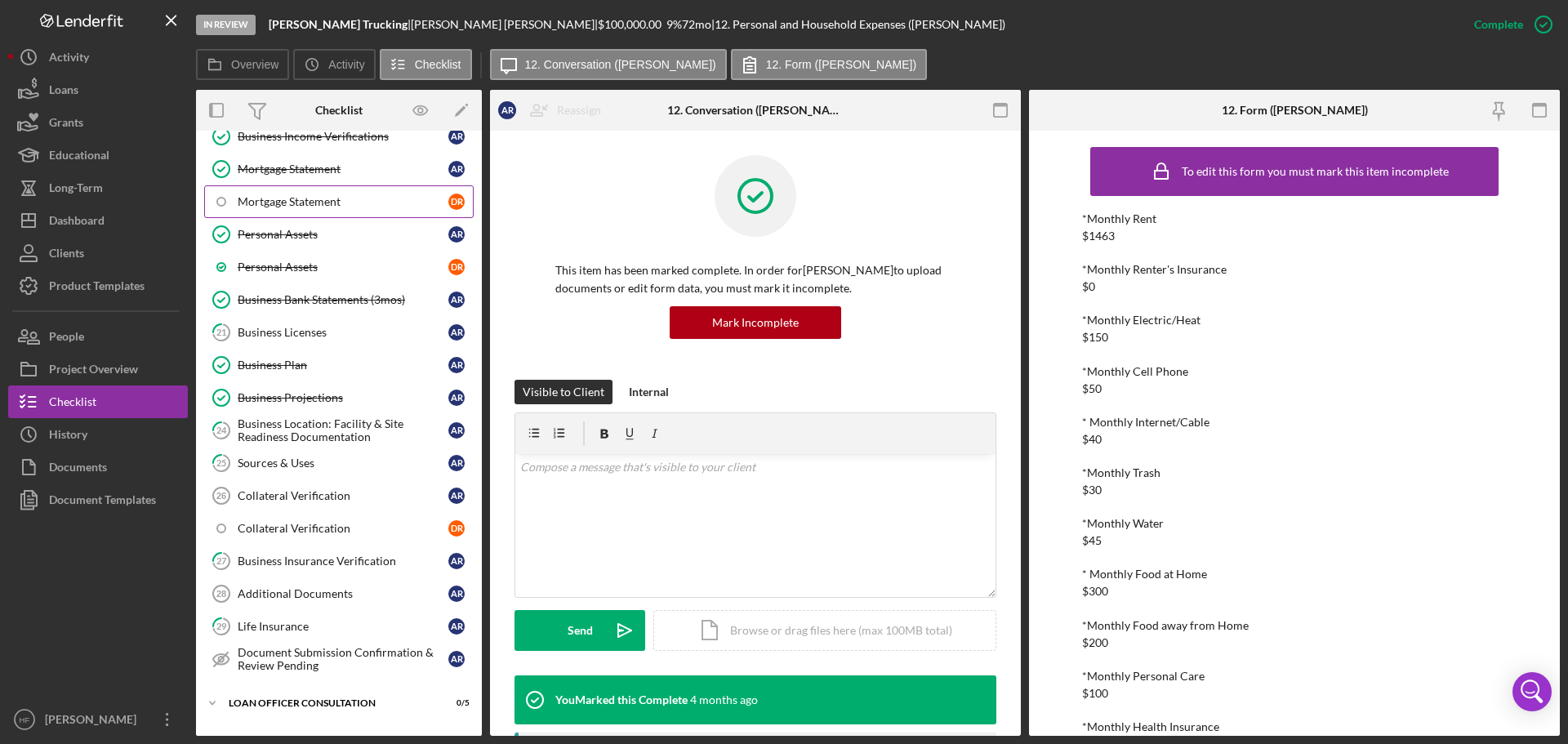
click at [350, 200] on div "Mortgage Statement" at bounding box center [343, 201] width 211 height 13
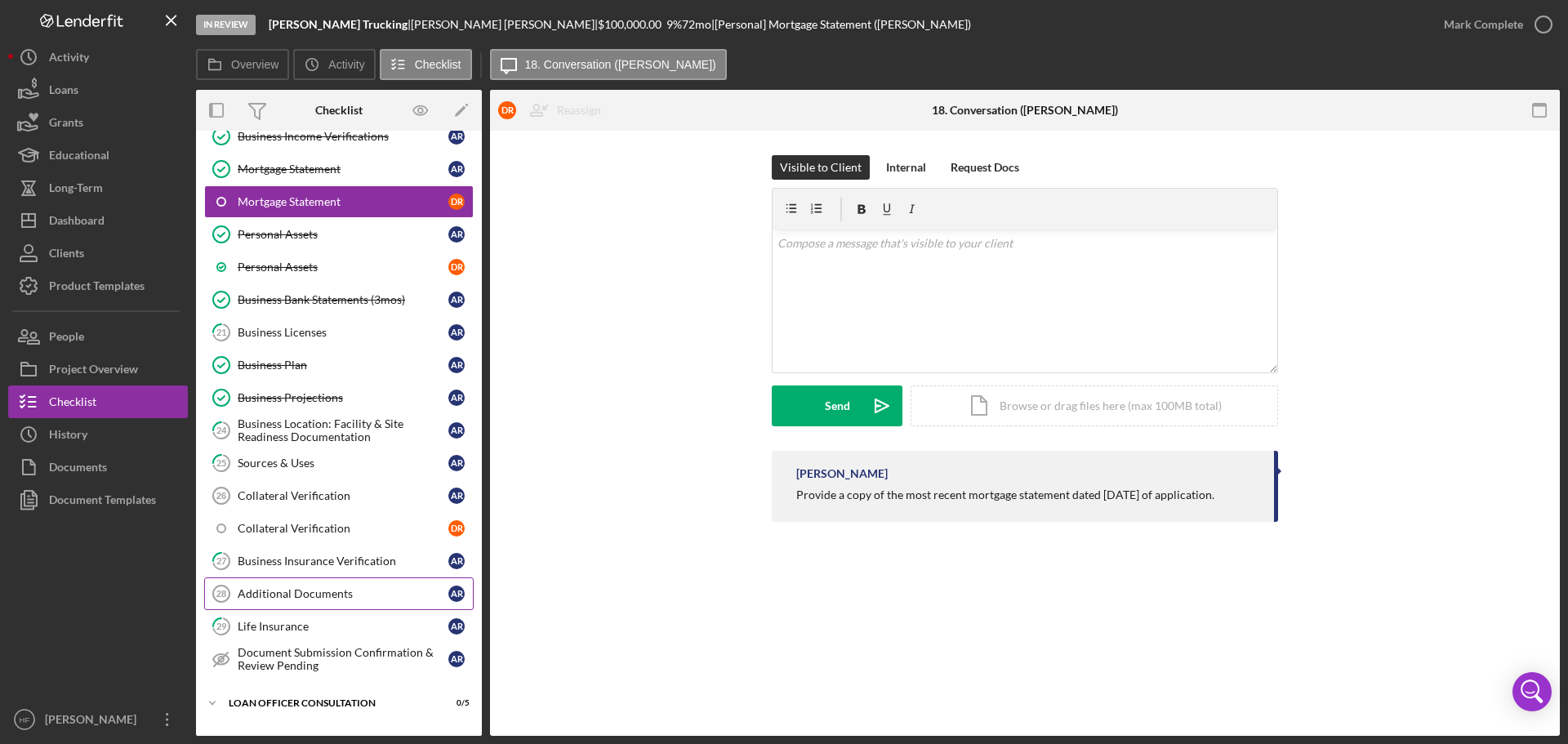
click at [333, 600] on div "Additional Documents" at bounding box center [343, 594] width 211 height 13
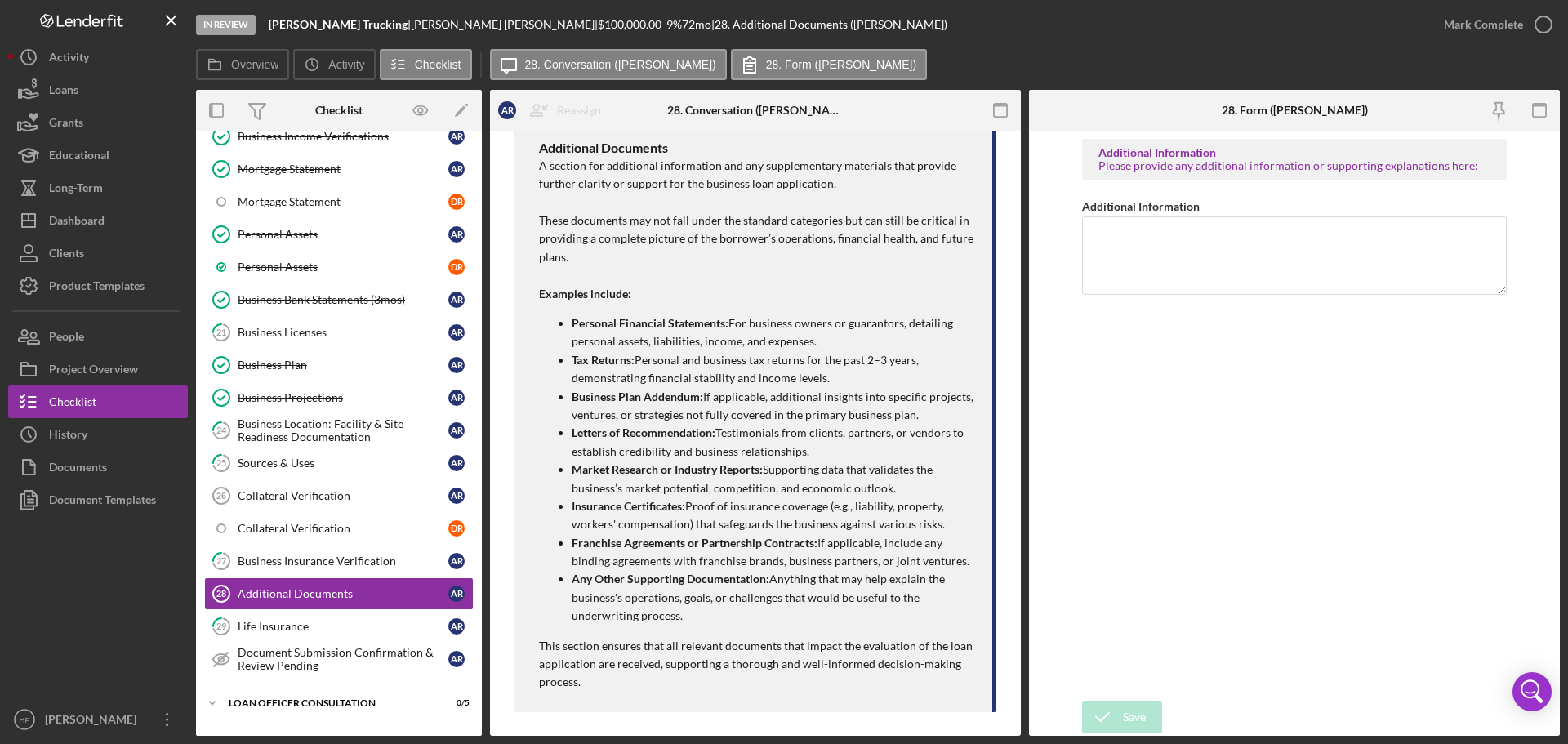
scroll to position [439, 0]
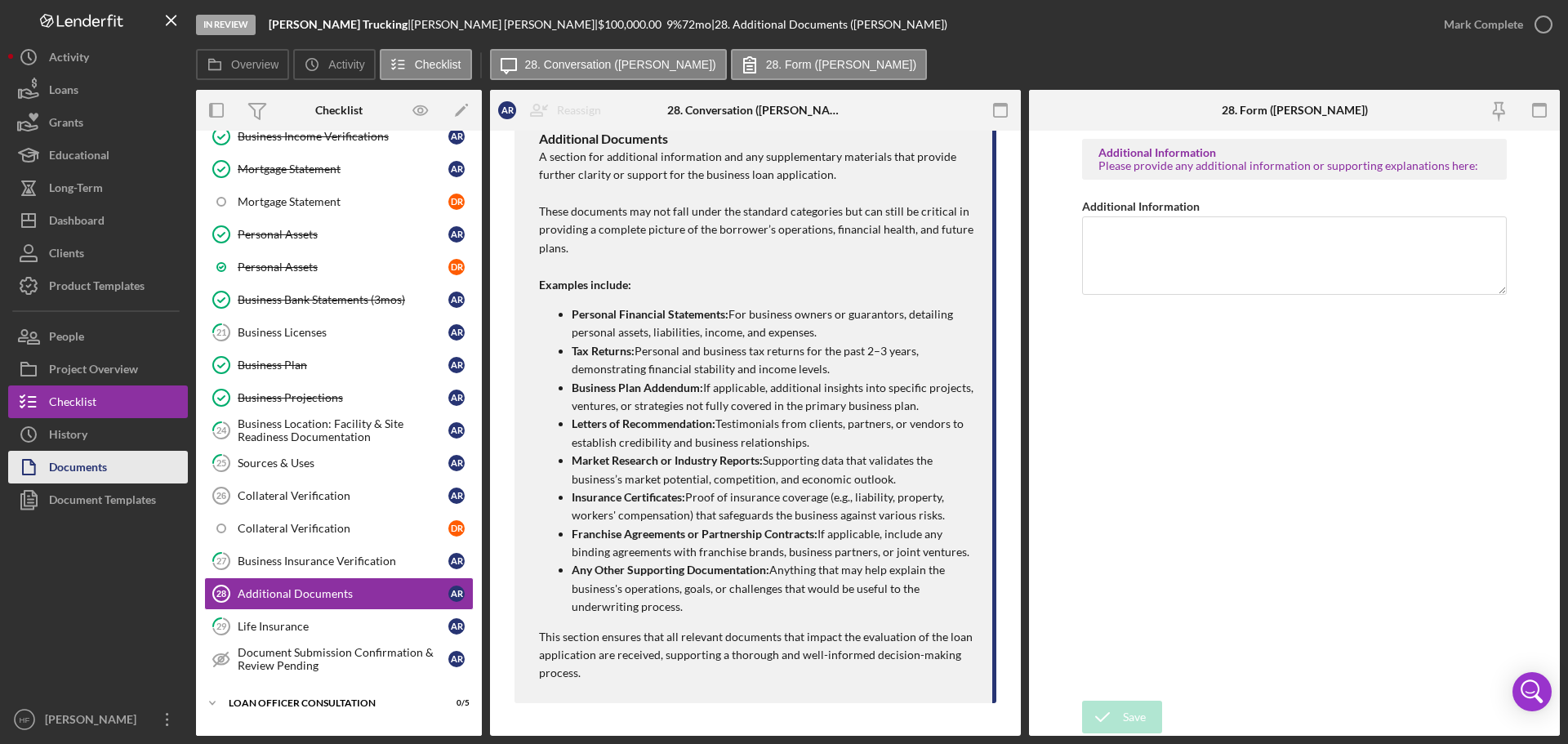
click at [157, 471] on button "Documents" at bounding box center [98, 467] width 179 height 32
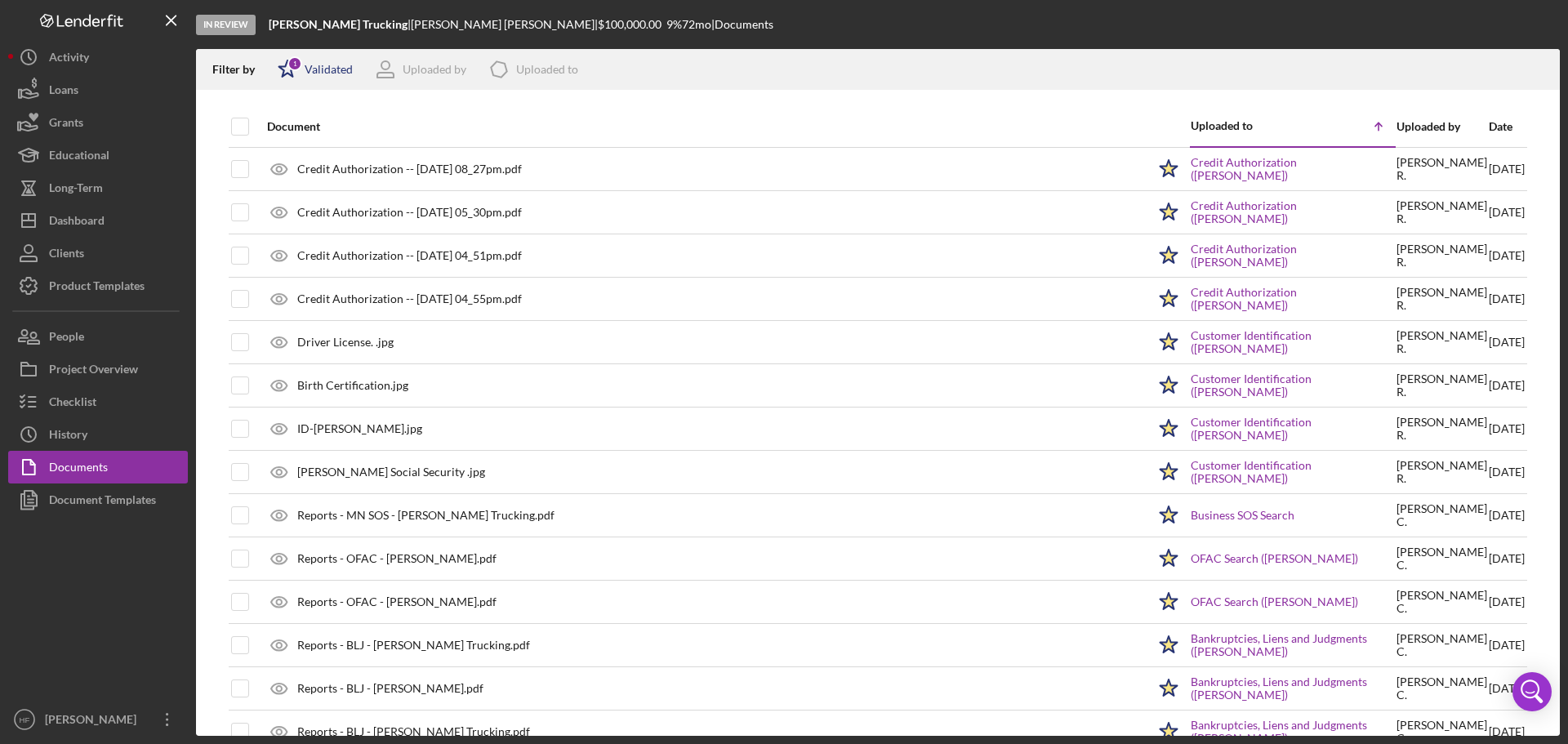
click at [287, 65] on icon "Icon/Star" at bounding box center [287, 69] width 41 height 41
click at [288, 126] on input "checkbox" at bounding box center [285, 129] width 16 height 16
checkbox input "false"
click at [1493, 131] on div "Date" at bounding box center [1506, 126] width 36 height 13
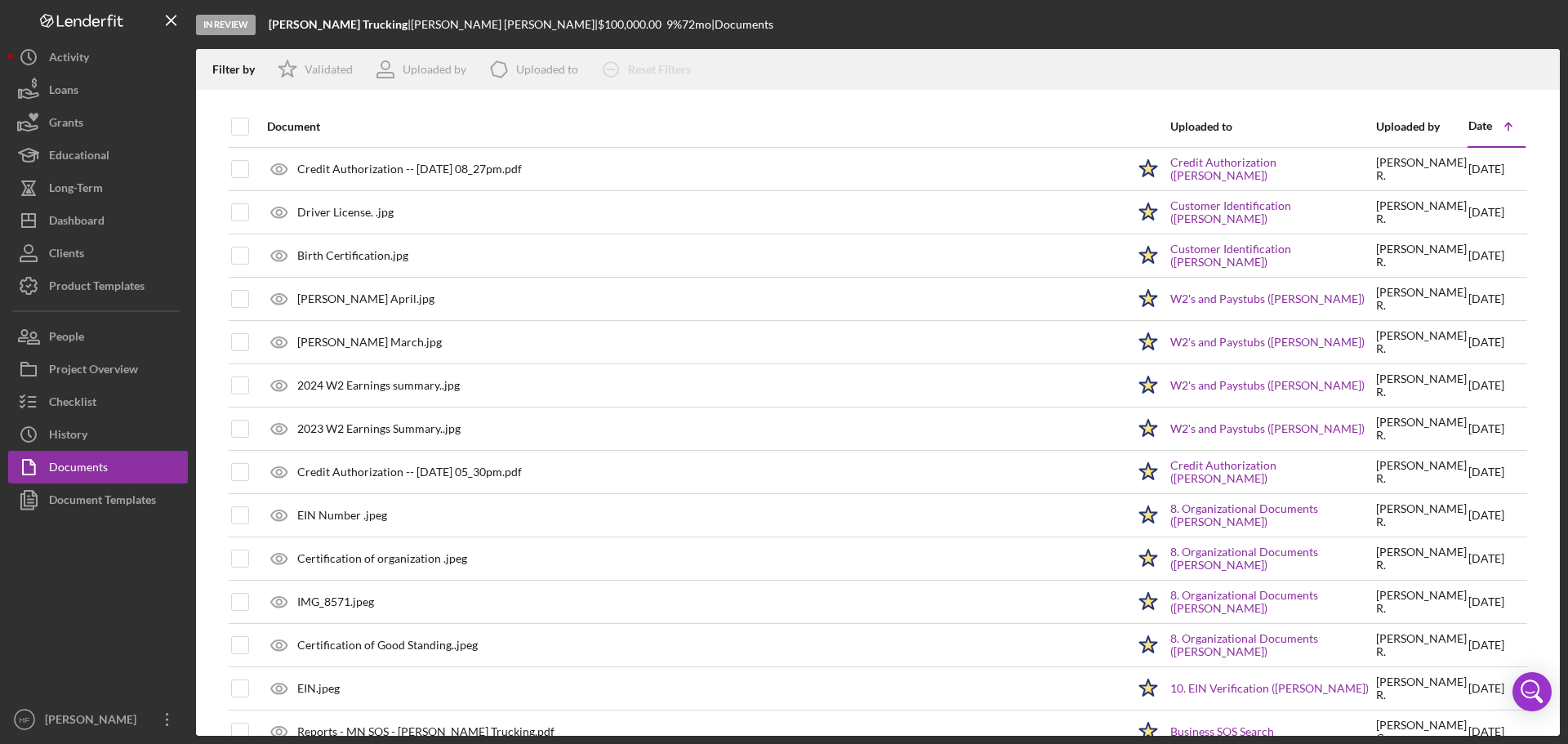
click at [1479, 127] on div "Date" at bounding box center [1480, 126] width 24 height 13
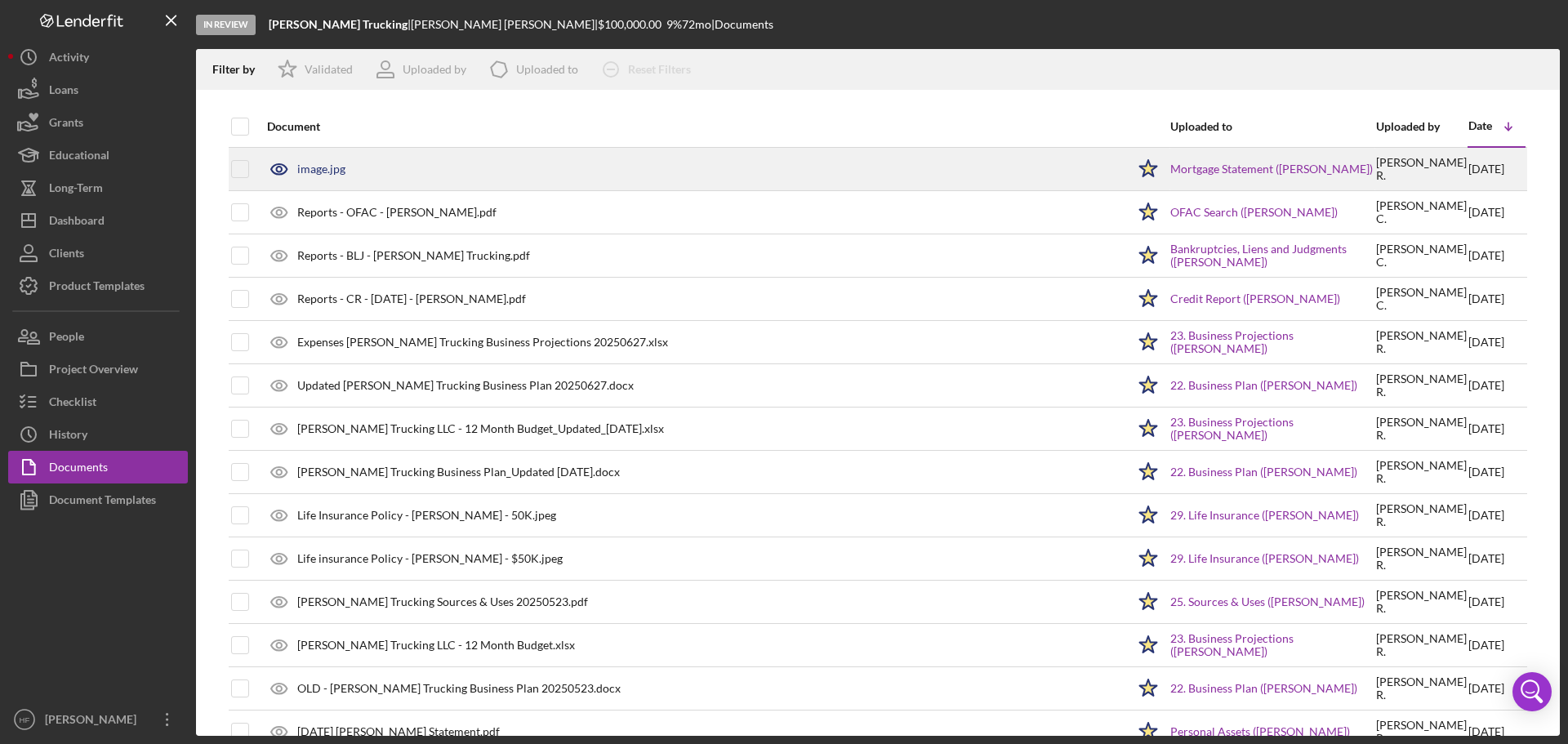
click at [325, 162] on div "image.jpg" at bounding box center [321, 169] width 48 height 13
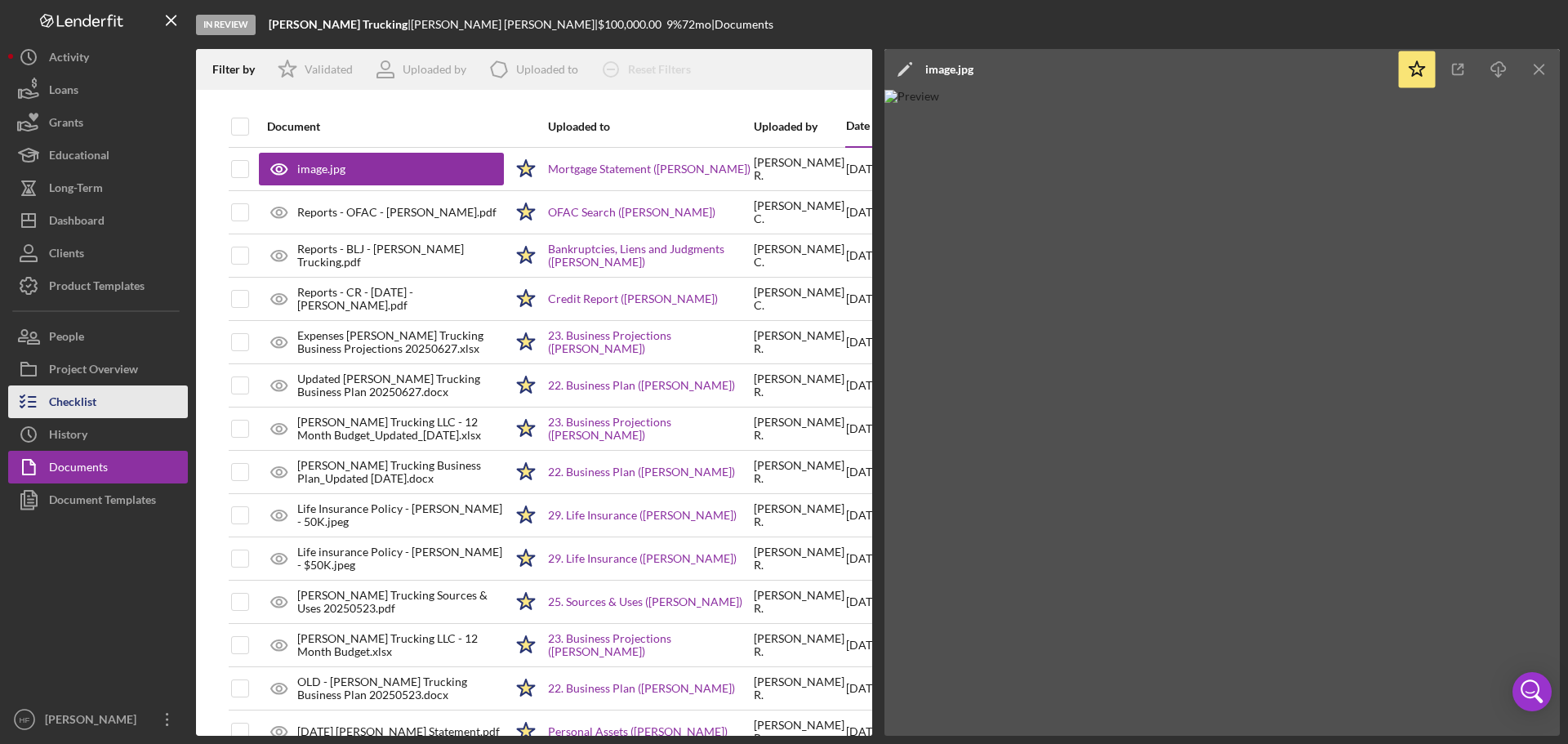
click at [87, 405] on div "Checklist" at bounding box center [73, 404] width 47 height 37
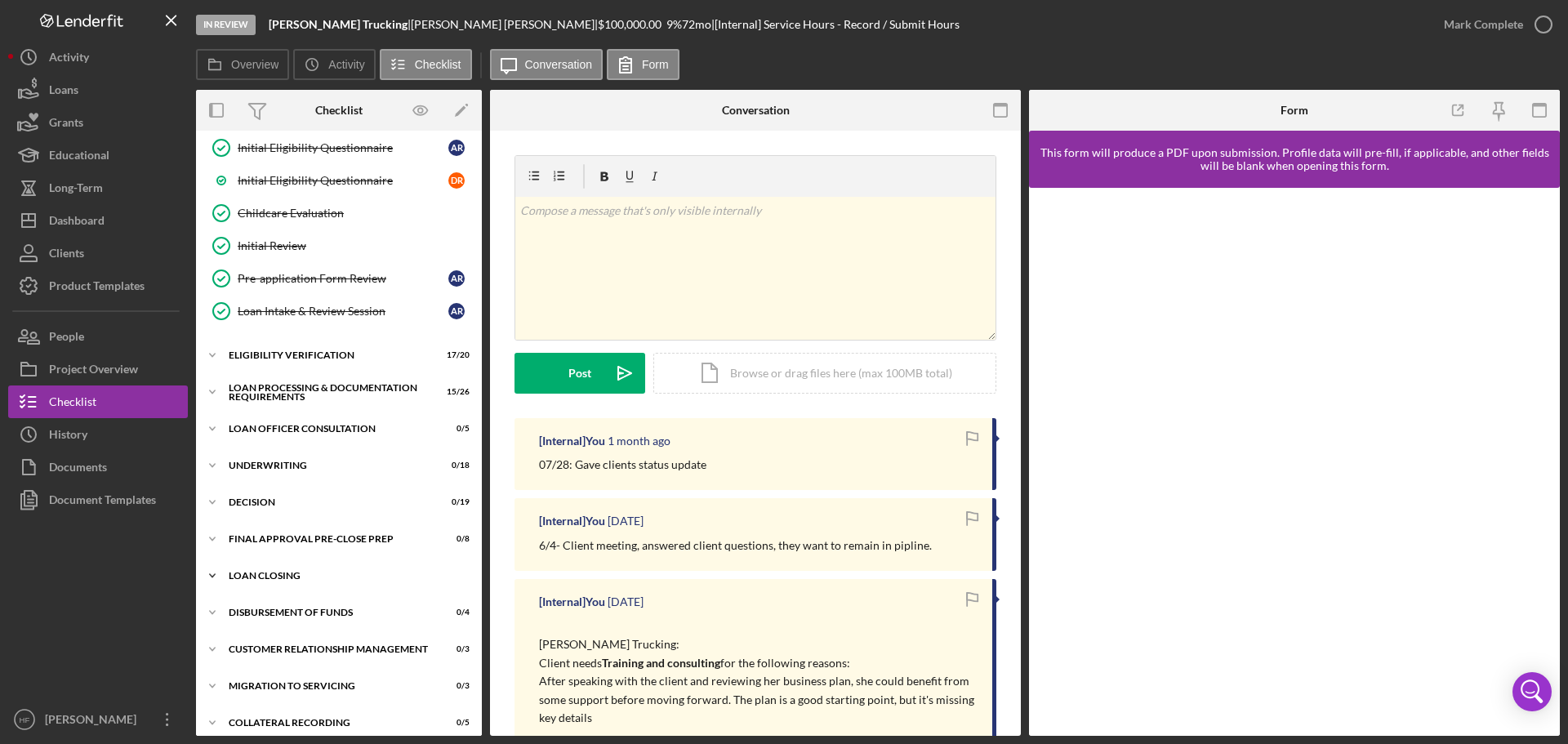
scroll to position [317, 0]
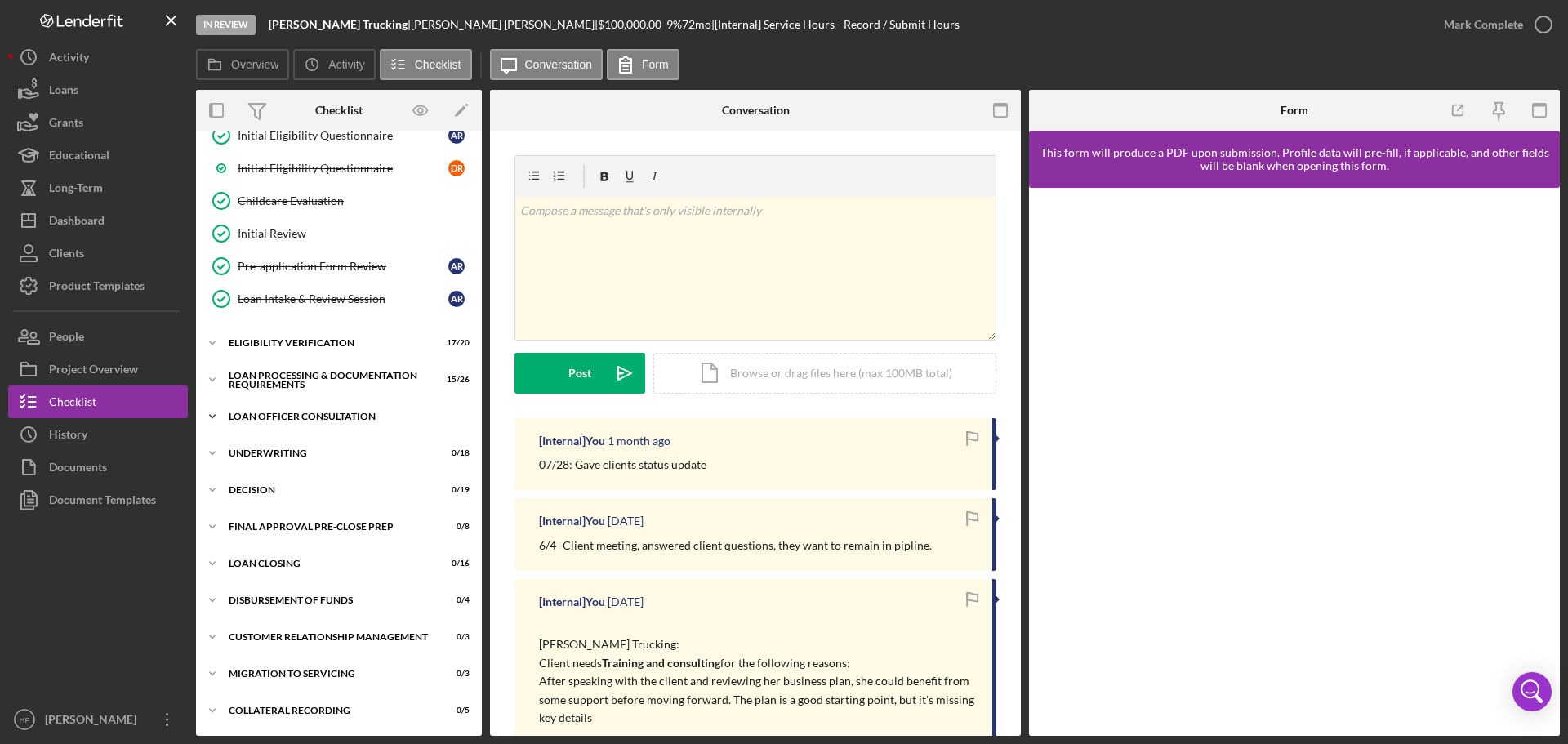
click at [293, 416] on div "Loan Officer Consultation" at bounding box center [345, 416] width 233 height 10
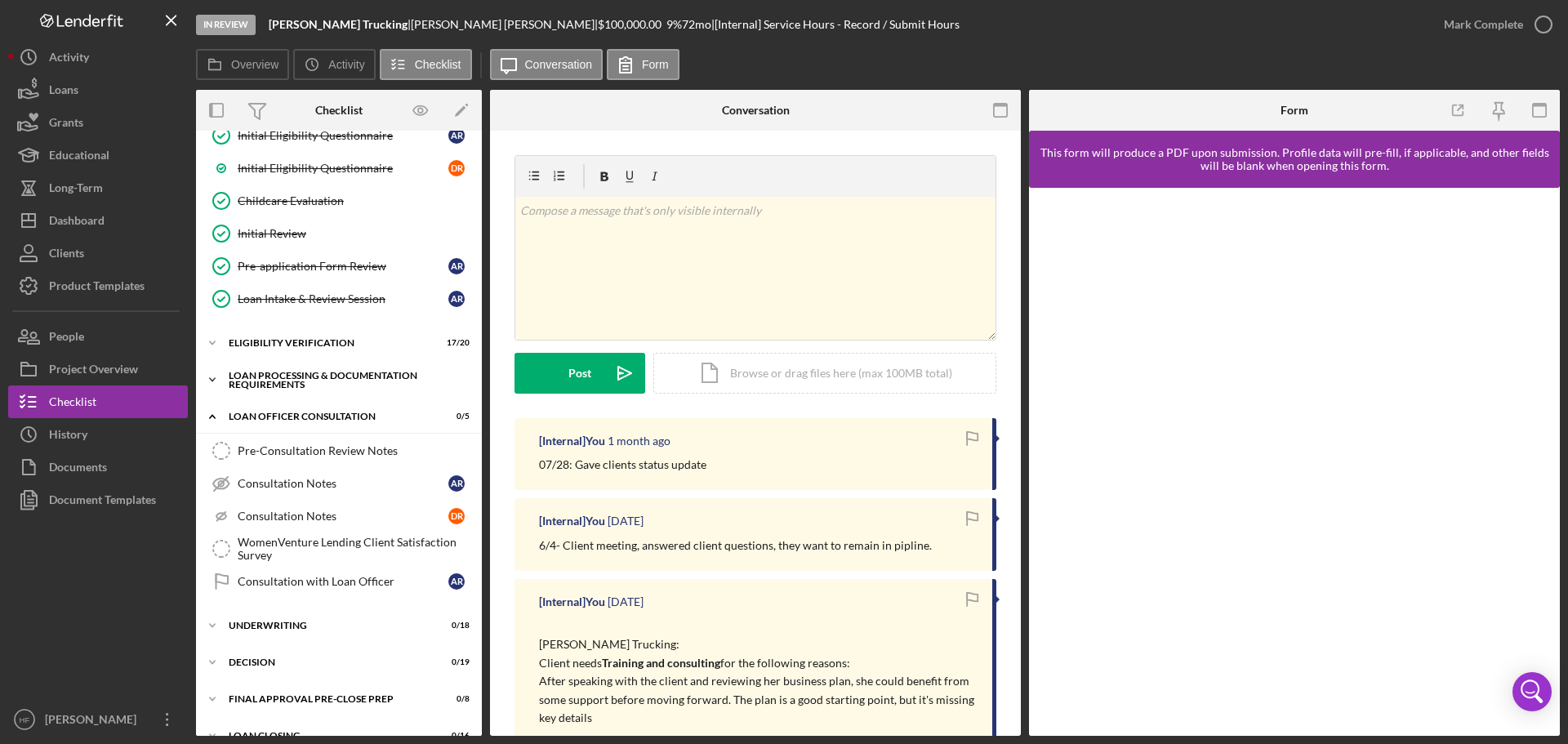
click at [300, 367] on div "Icon/Expander Loan Processing & Documentation Requirements 15 / 26" at bounding box center [338, 380] width 286 height 32
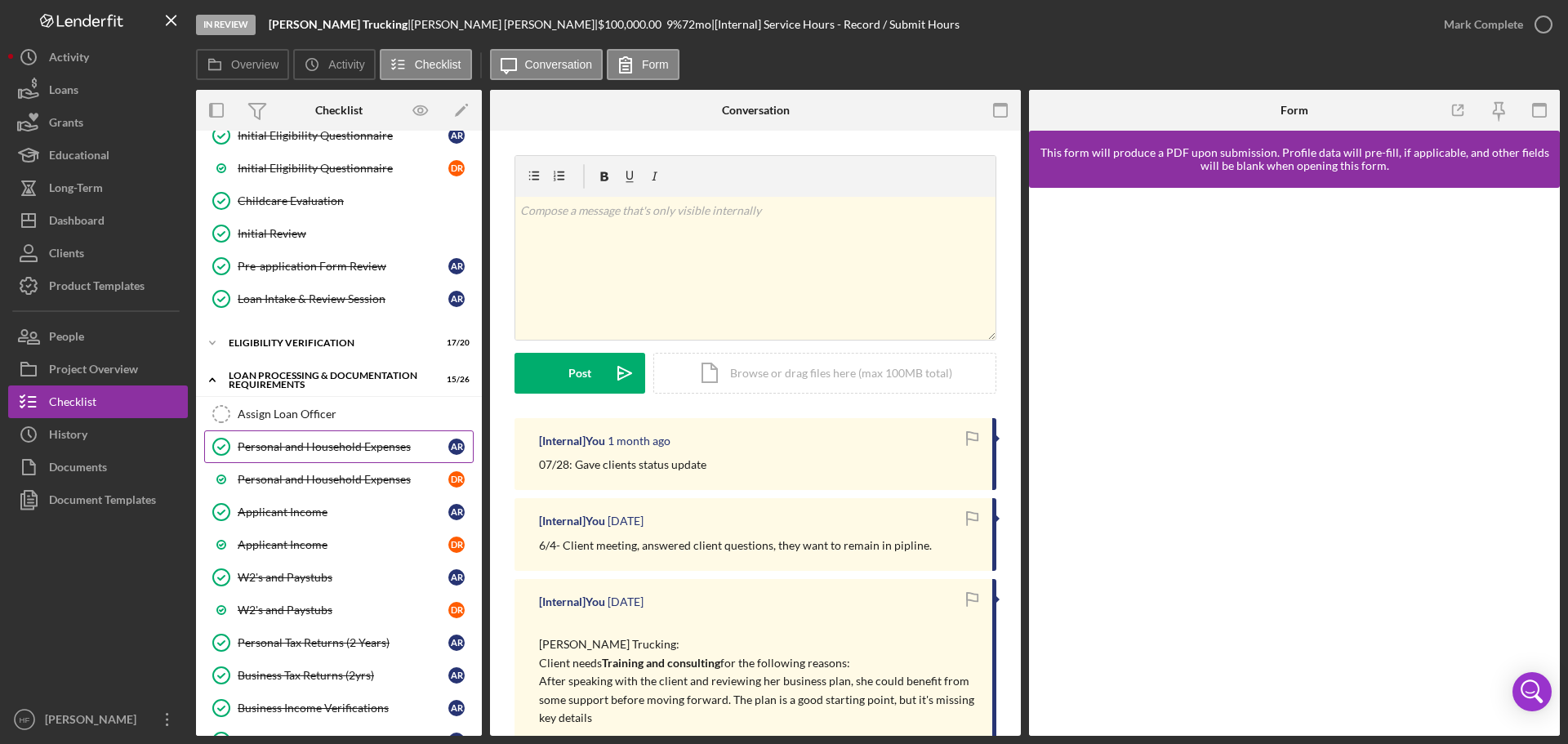
click at [302, 448] on div "Personal and Household Expenses" at bounding box center [343, 447] width 211 height 13
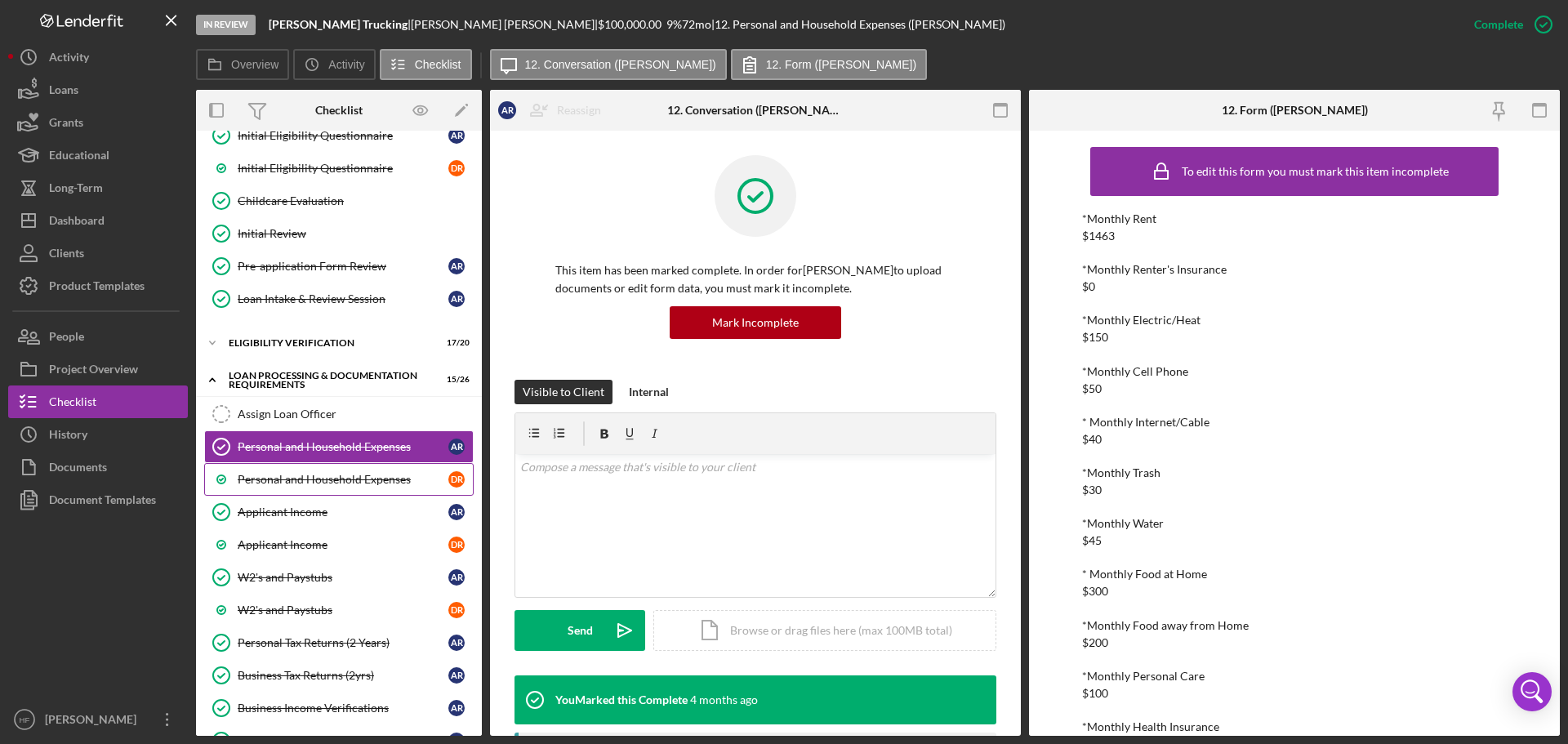
click at [343, 475] on div "Personal and Household Expenses" at bounding box center [343, 480] width 211 height 13
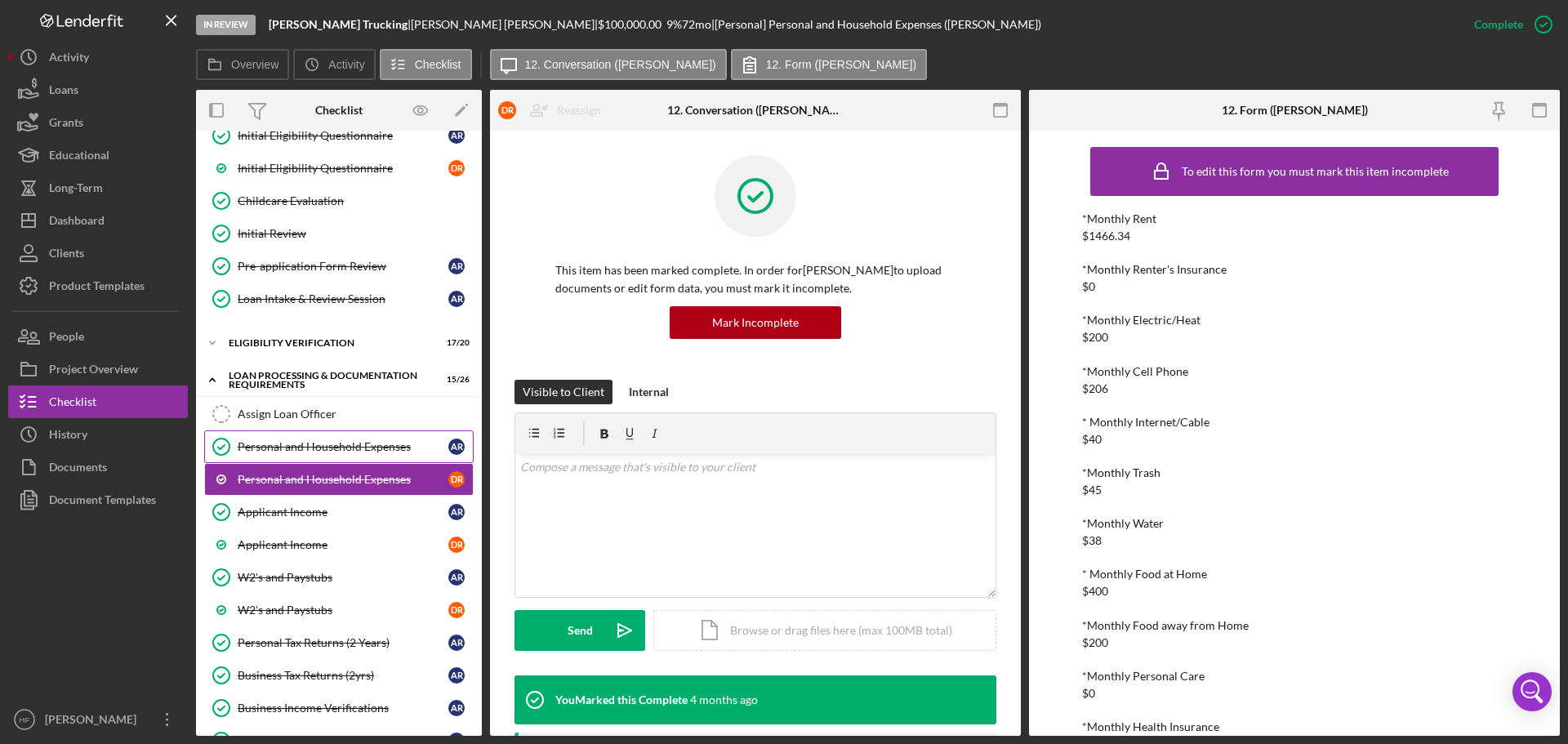
click at [321, 448] on div "Personal and Household Expenses" at bounding box center [343, 447] width 211 height 13
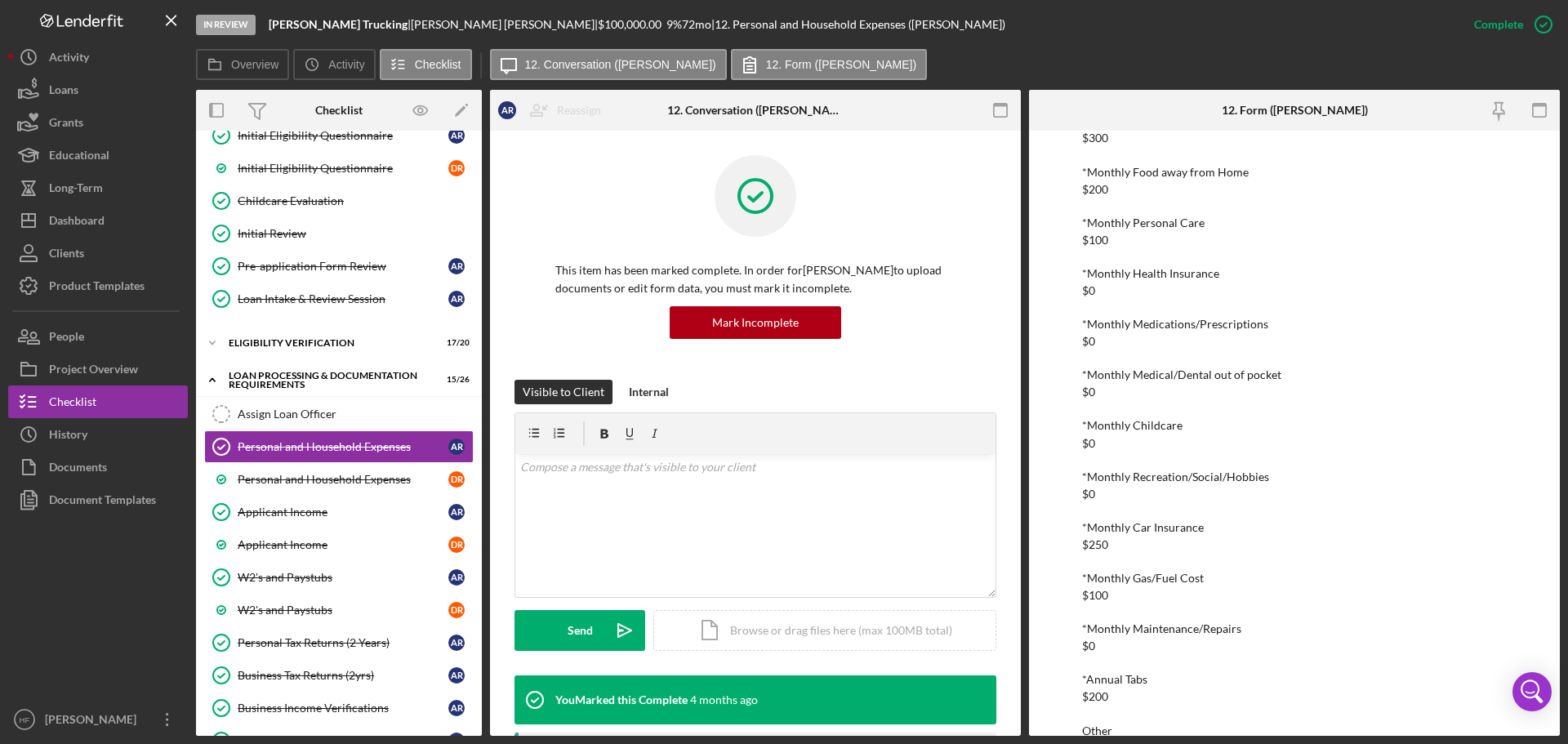
scroll to position [490, 0]
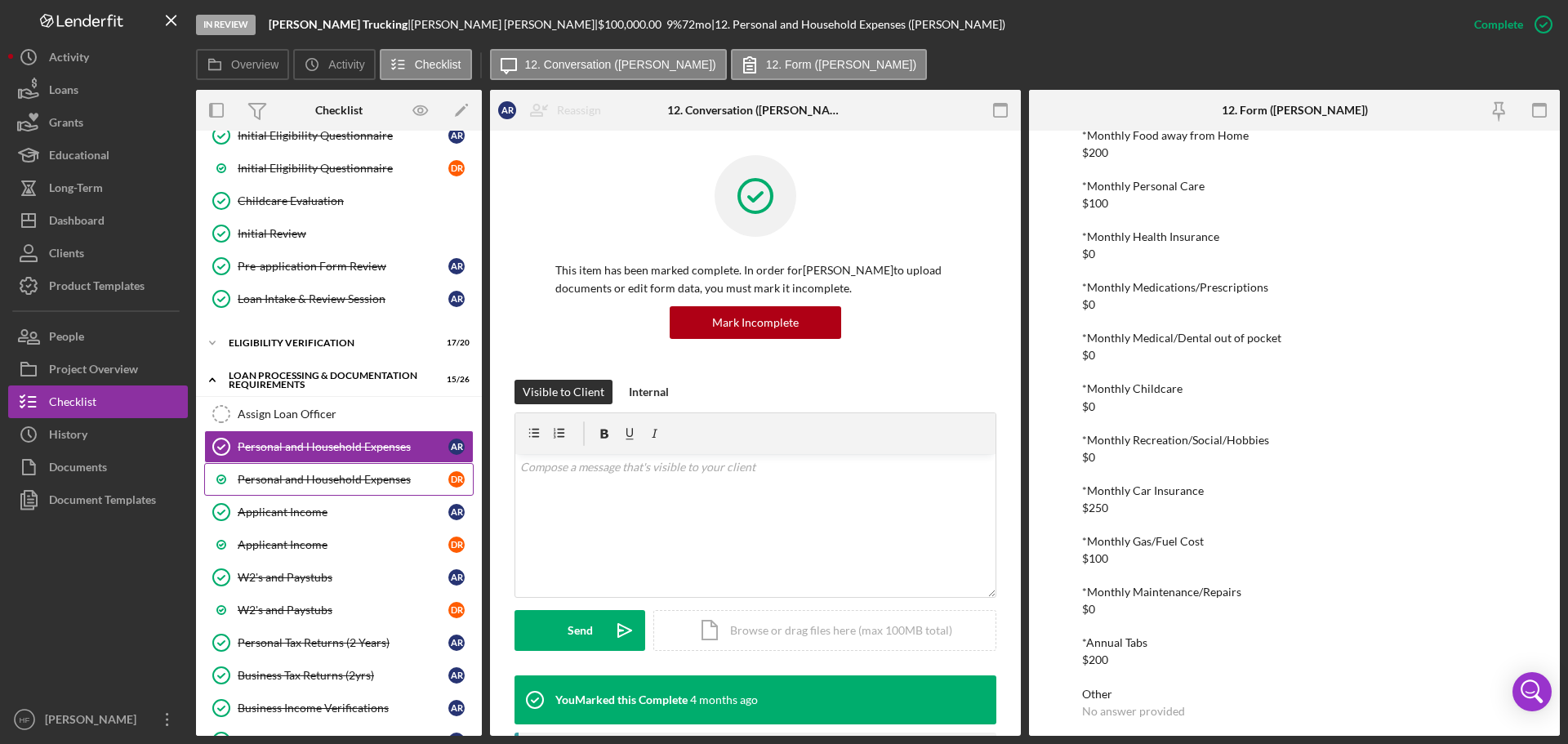
drag, startPoint x: 371, startPoint y: 482, endPoint x: 468, endPoint y: 483, distance: 97.0
click at [371, 482] on div "Personal and Household Expenses" at bounding box center [343, 480] width 211 height 13
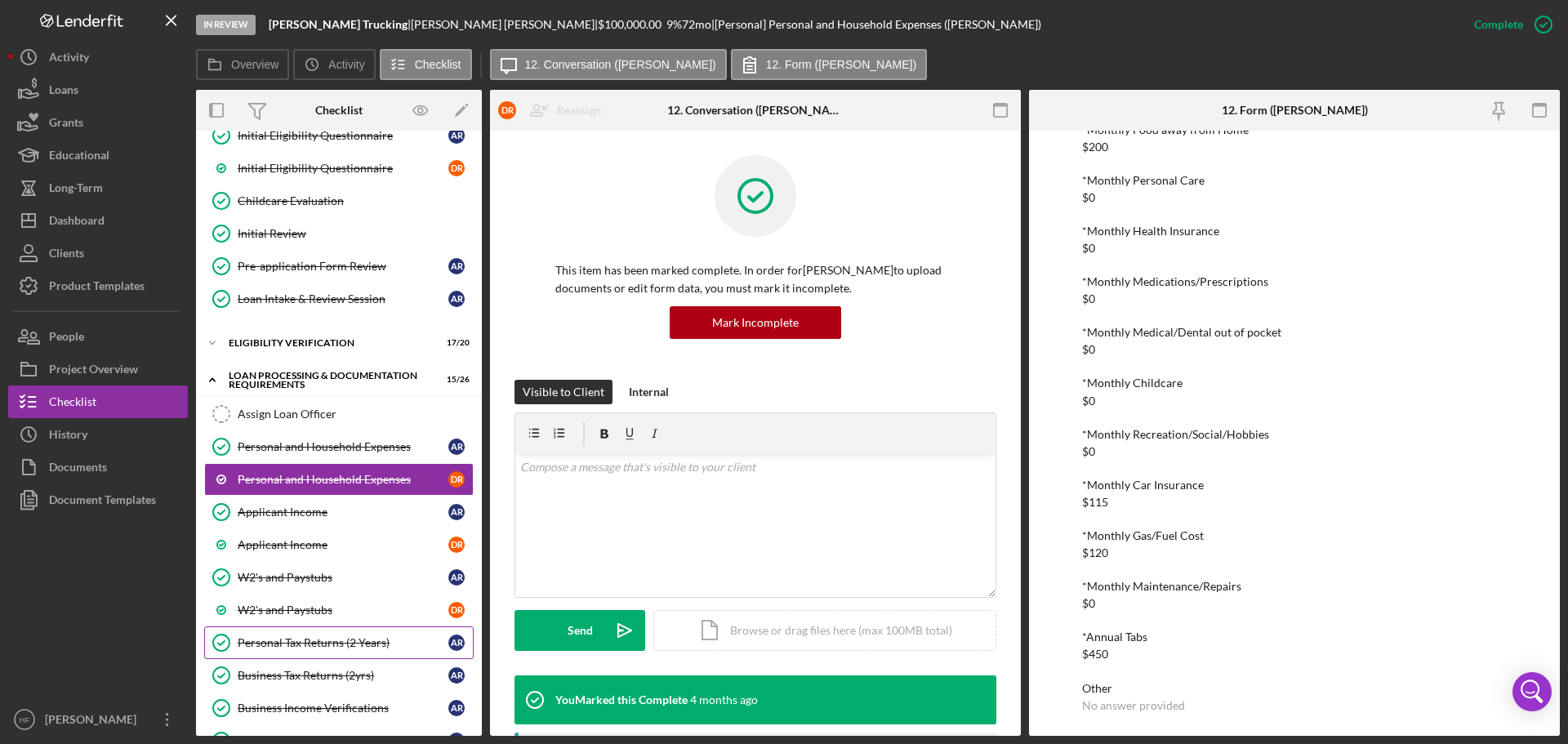
scroll to position [497, 0]
click at [120, 428] on button "Icon/History History" at bounding box center [98, 434] width 179 height 32
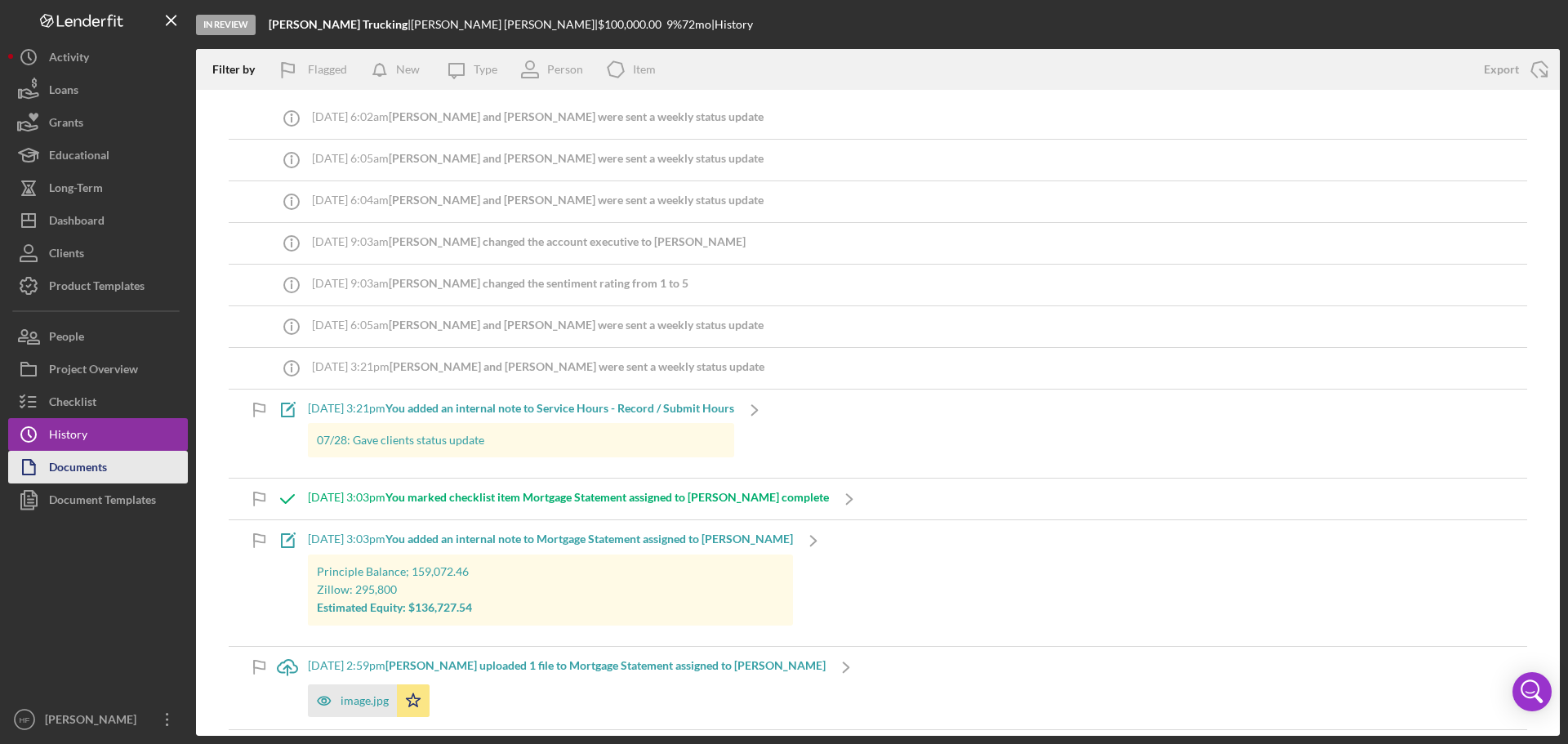
click at [70, 457] on div "Documents" at bounding box center [78, 469] width 58 height 37
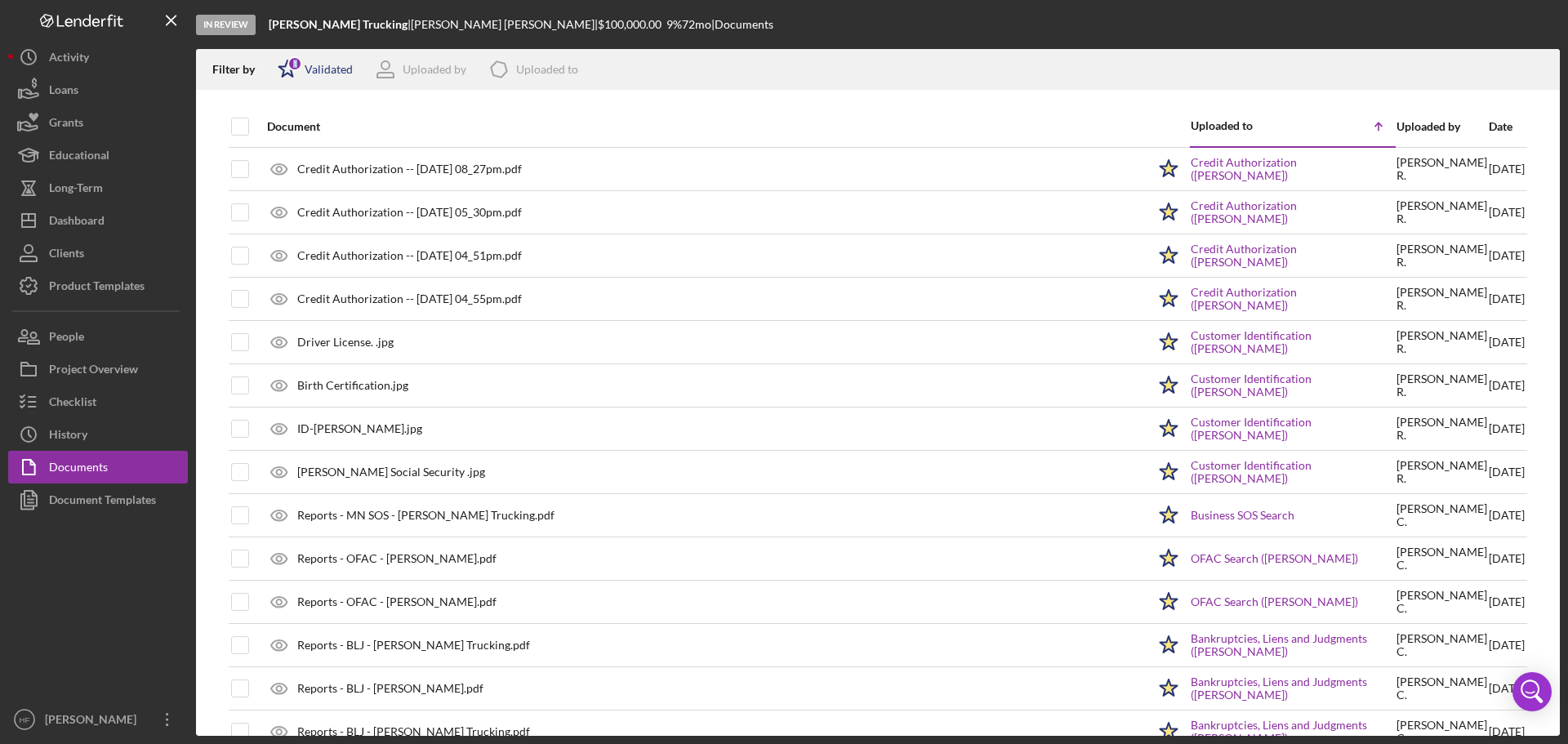
click at [301, 67] on div "Icon/Star 1" at bounding box center [287, 69] width 32 height 32
click at [287, 130] on input "checkbox" at bounding box center [285, 129] width 16 height 16
checkbox input "false"
click at [1488, 132] on div "Date" at bounding box center [1506, 126] width 36 height 13
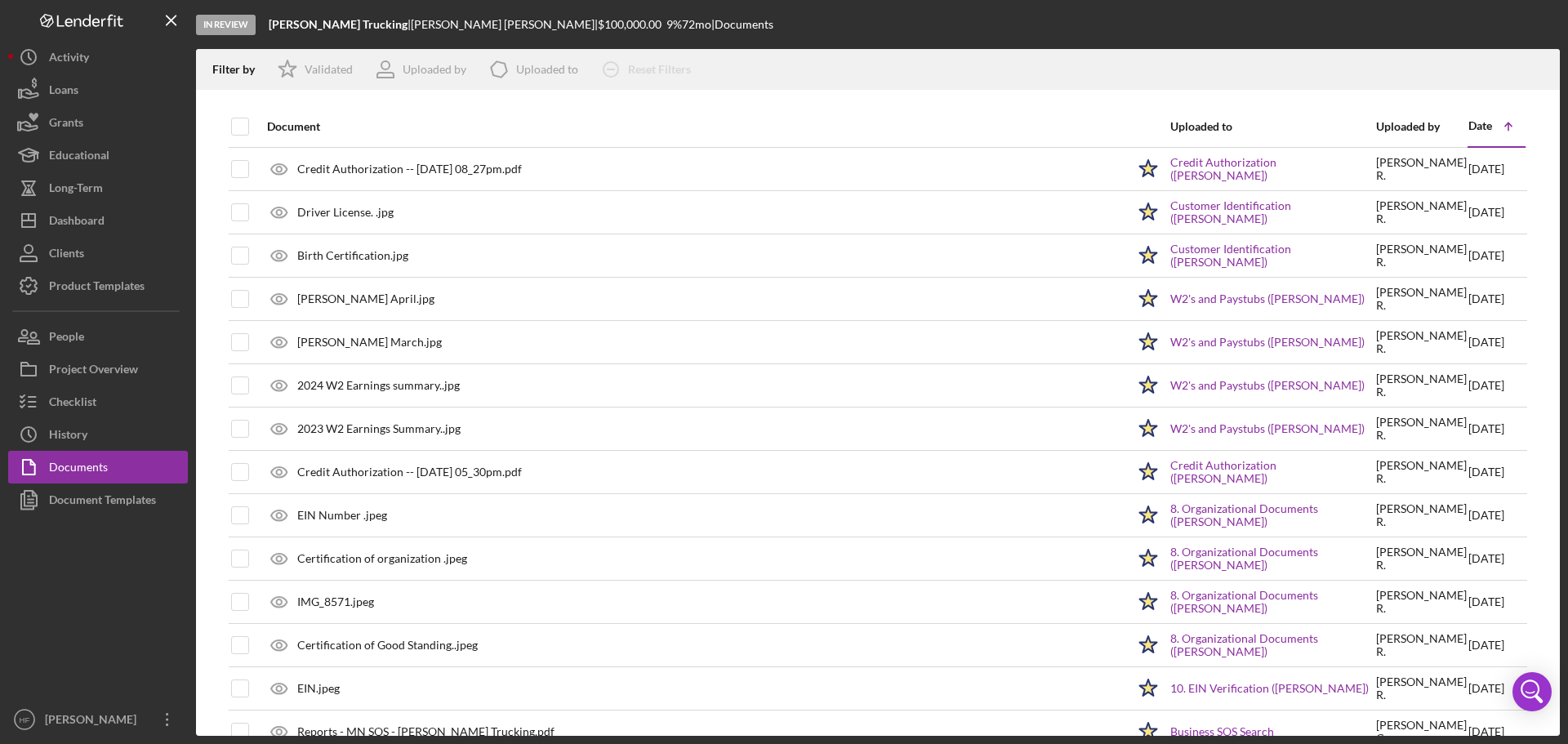
click at [1492, 132] on icon "Icon/Table Sort Arrow" at bounding box center [1508, 126] width 32 height 32
click at [1474, 124] on div "Date" at bounding box center [1480, 126] width 24 height 13
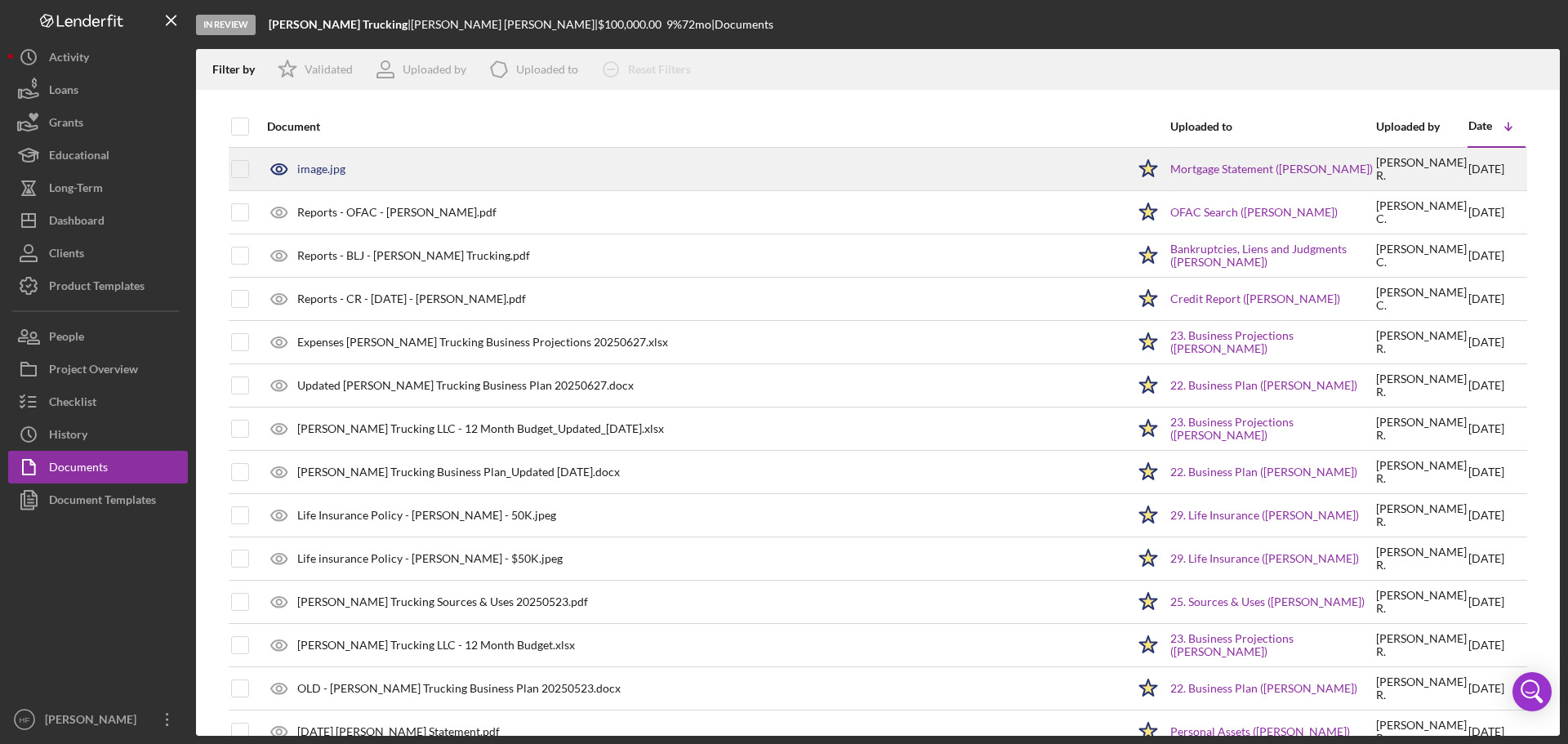
click at [553, 153] on div "image.jpg" at bounding box center [692, 168] width 867 height 41
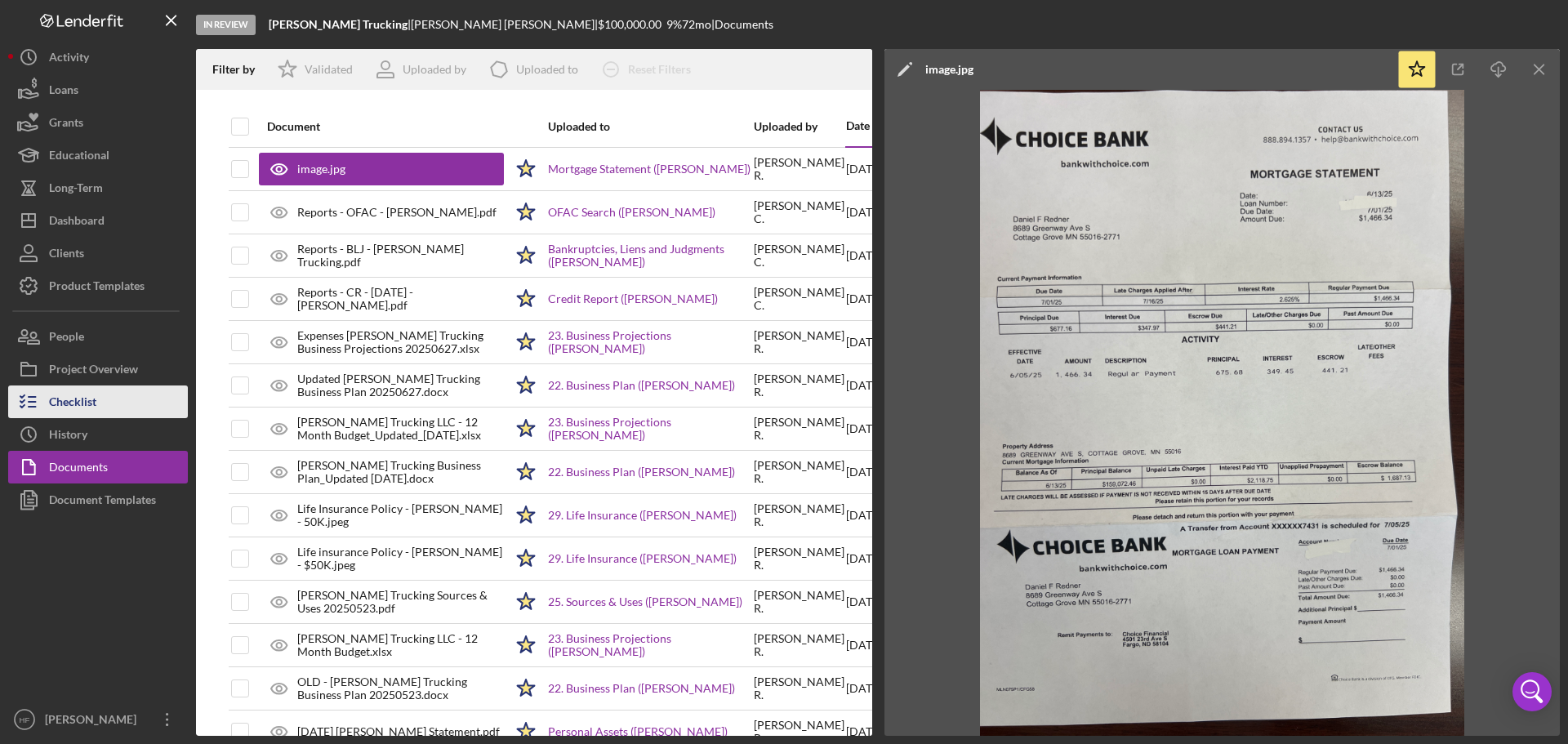
click at [58, 401] on div "Checklist" at bounding box center [73, 404] width 47 height 37
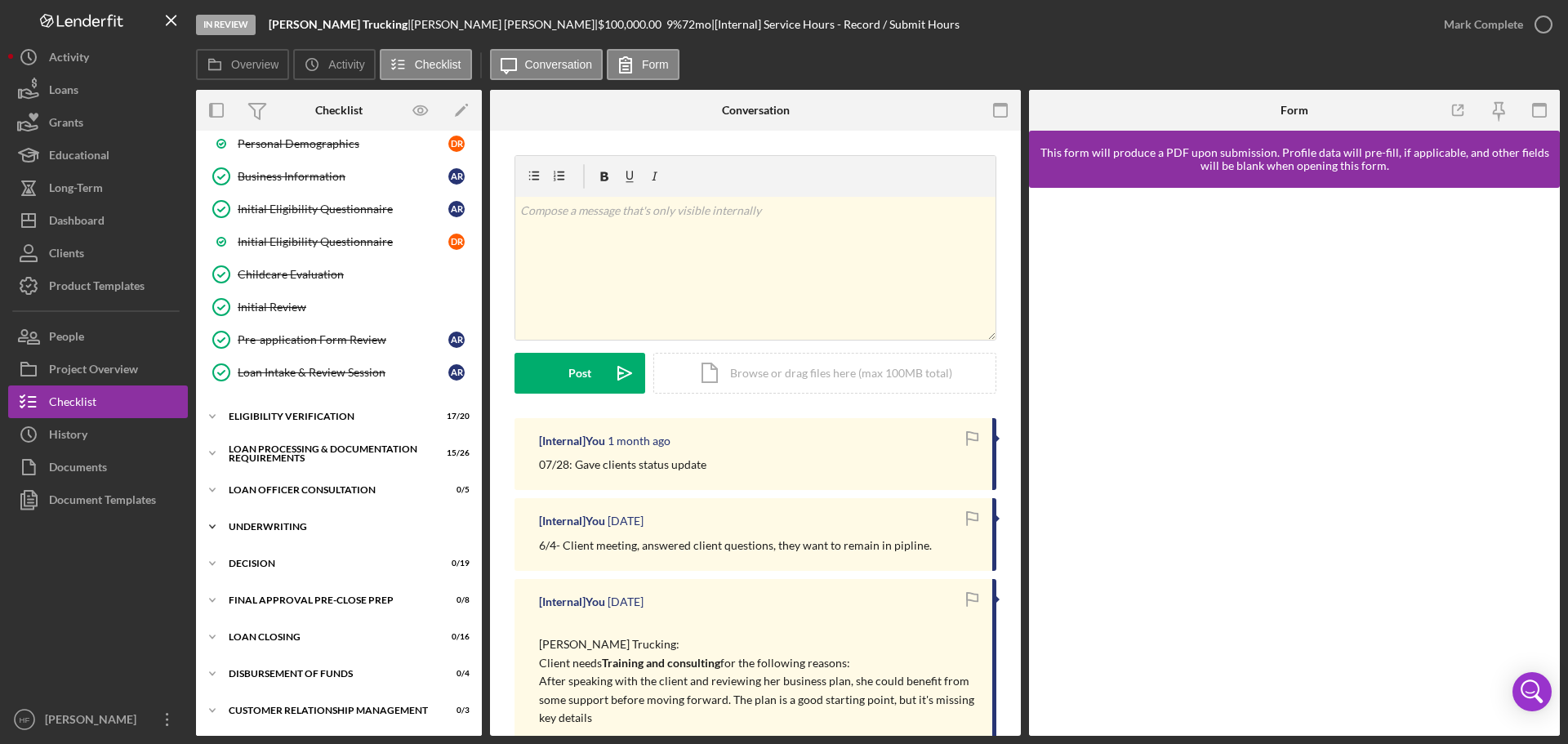
scroll to position [245, 0]
click at [214, 490] on icon "Icon/Expander" at bounding box center [212, 489] width 32 height 32
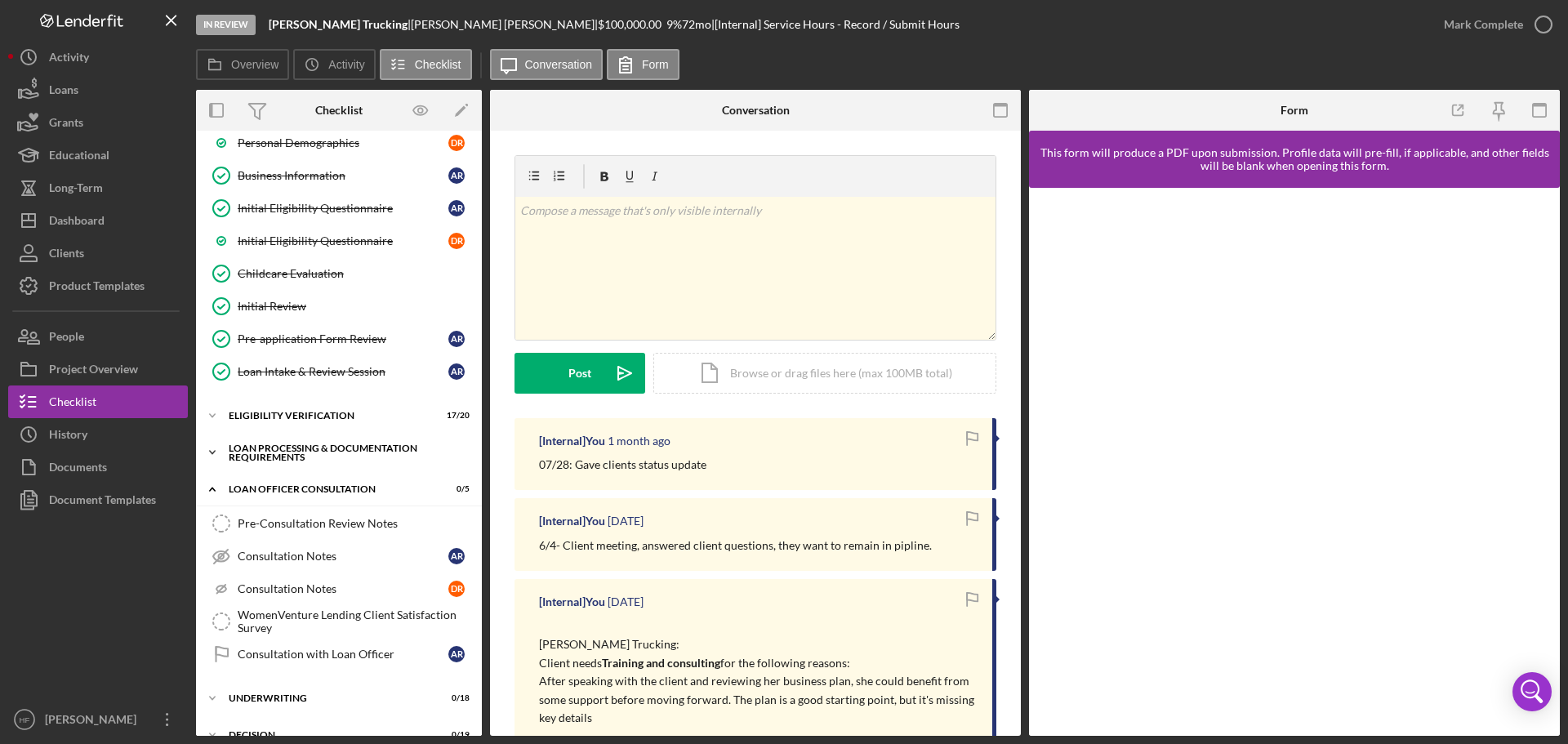
click at [218, 451] on icon "Icon/Expander" at bounding box center [212, 452] width 32 height 32
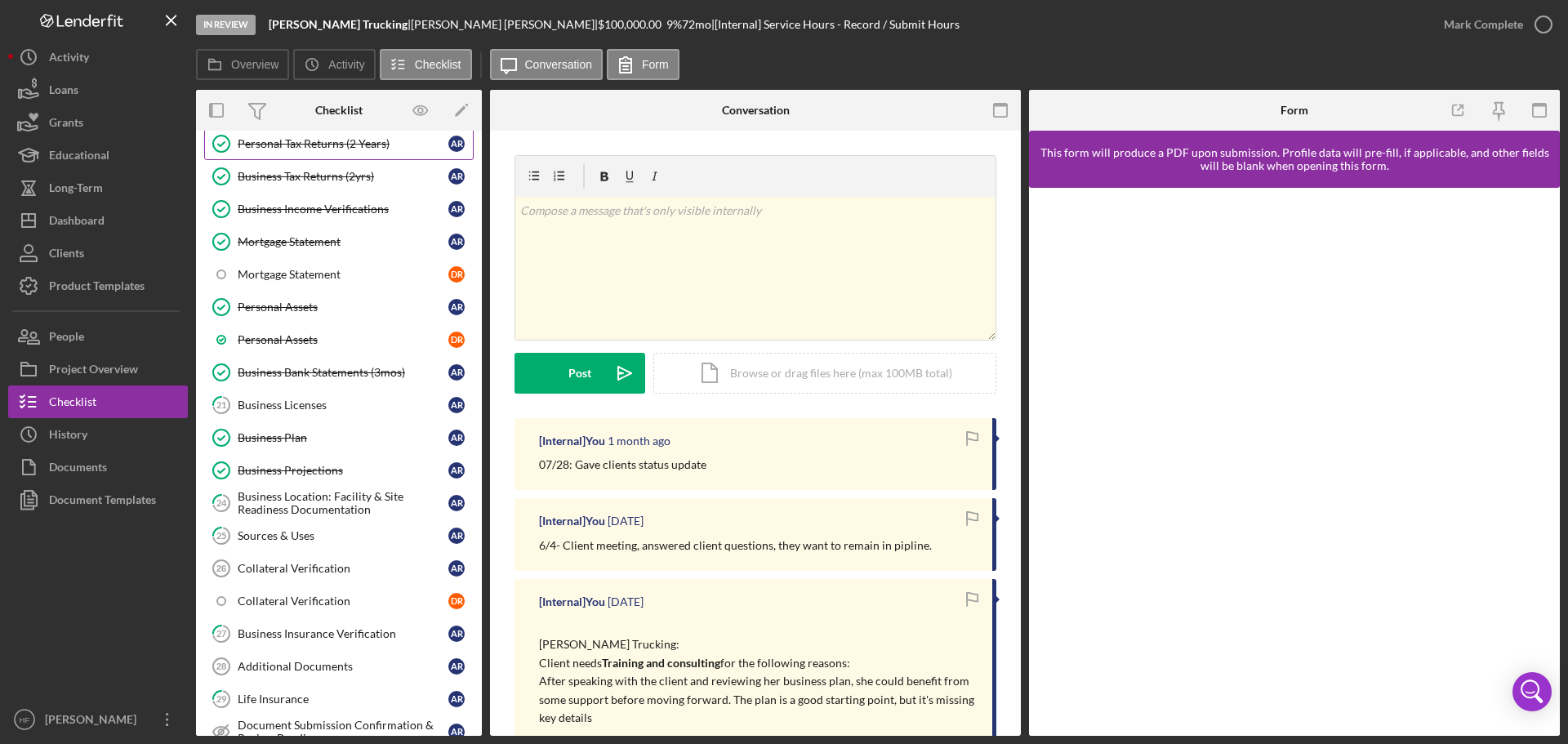
scroll to position [899, 0]
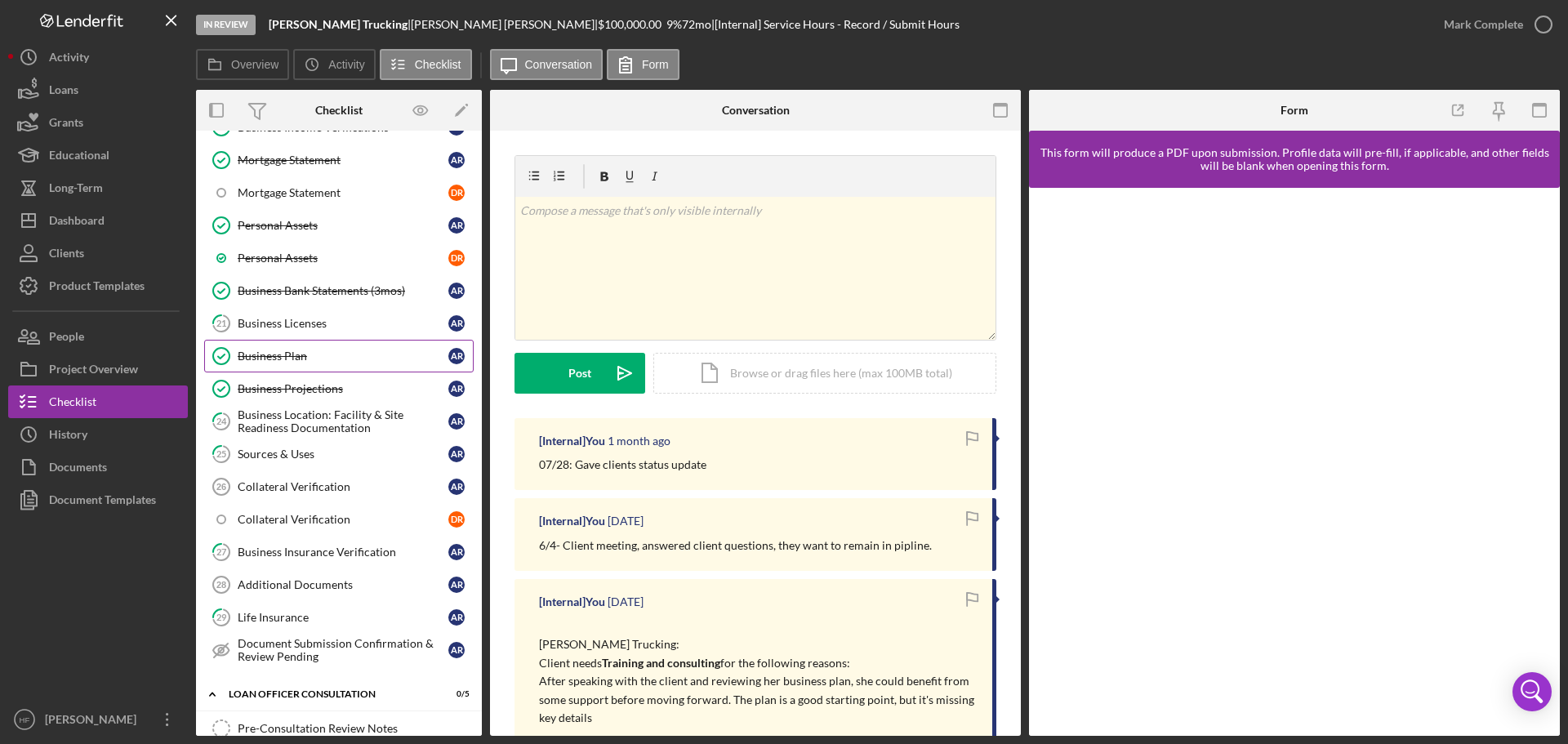
click at [267, 350] on div "Business Plan" at bounding box center [343, 356] width 211 height 13
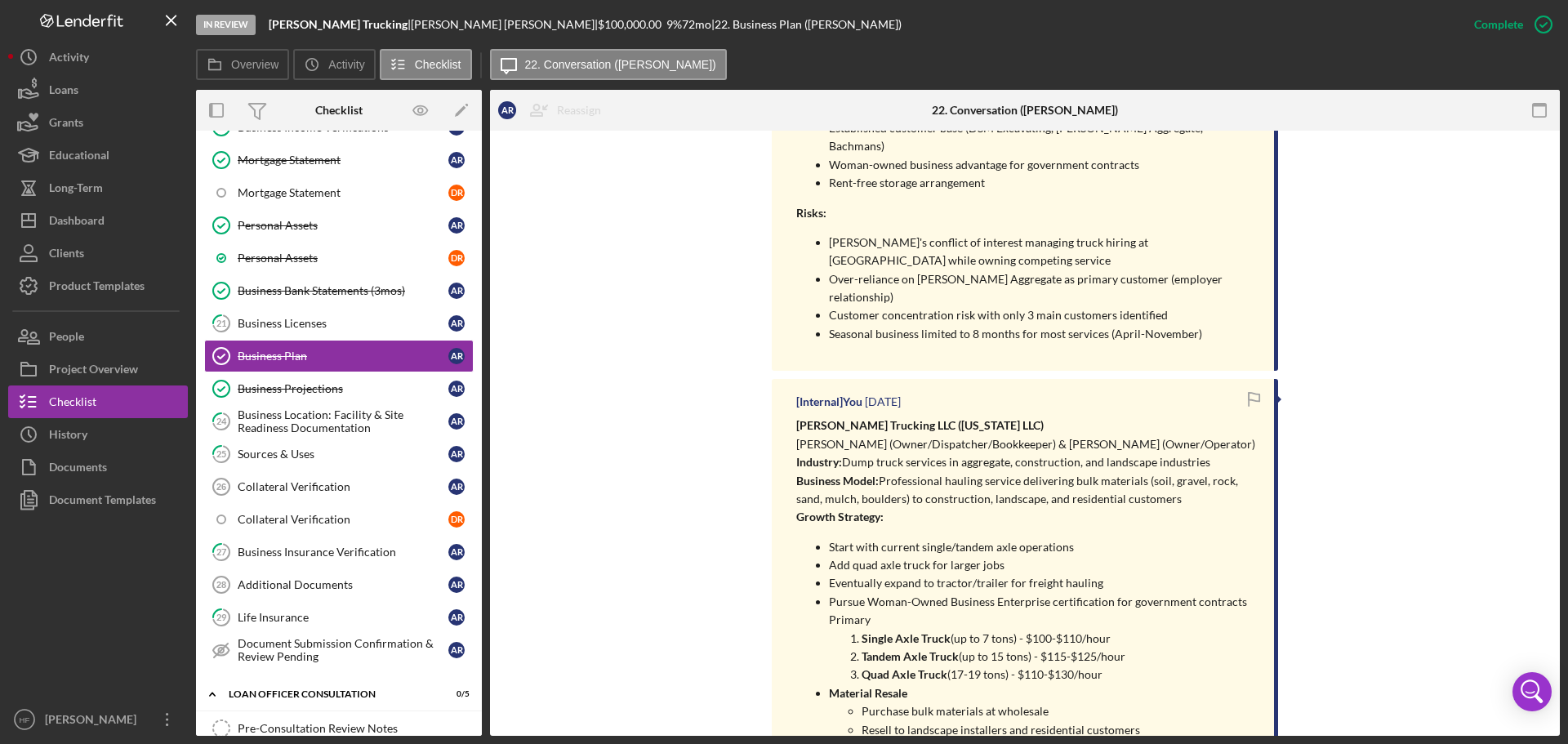
scroll to position [1634, 0]
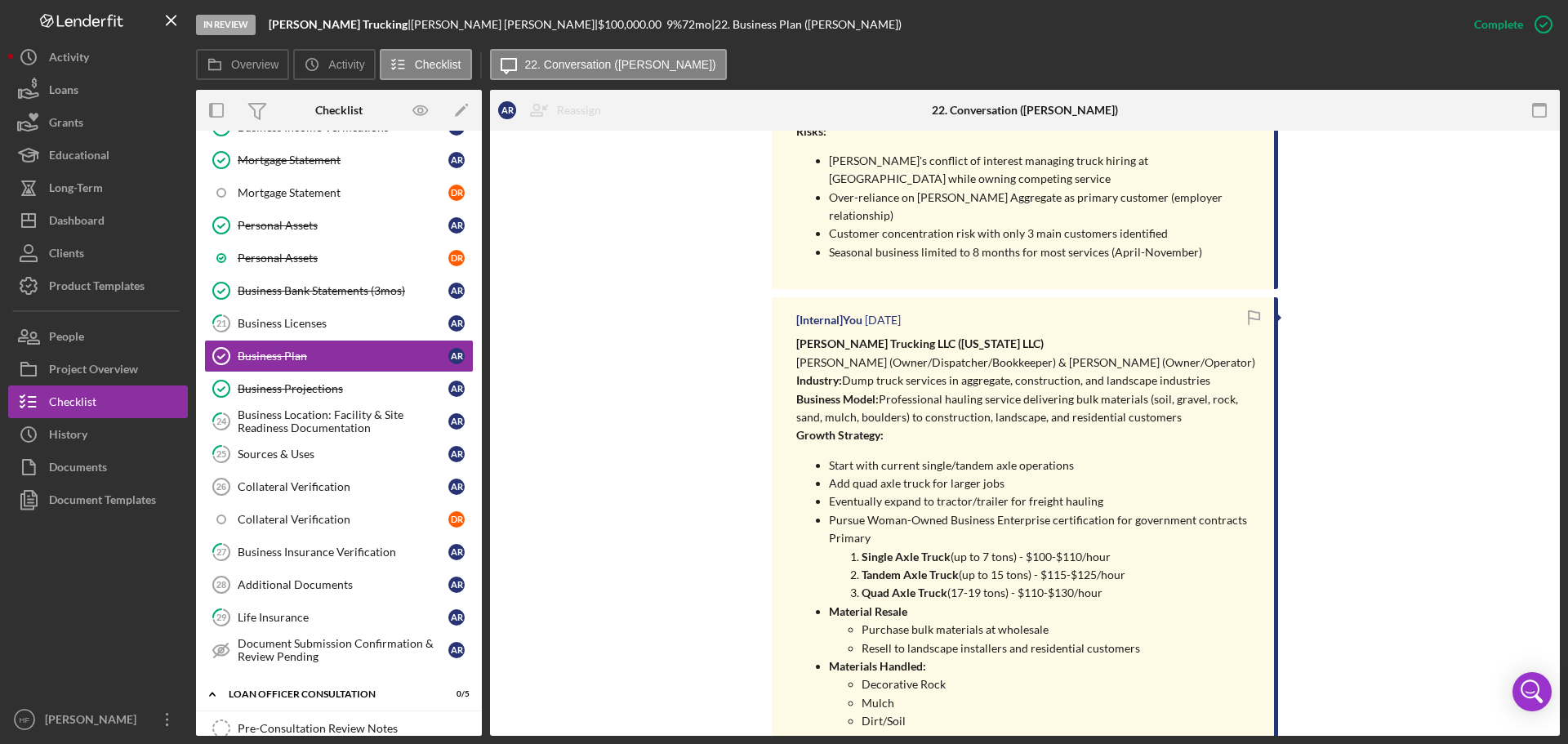
click at [800, 336] on strong "[PERSON_NAME] Trucking LLC ([US_STATE] LLC)" at bounding box center [919, 343] width 248 height 14
click at [793, 297] on div "[Internal] You [DATE] [PERSON_NAME] Trucking LLC ([US_STATE] LLC) [PERSON_NAME]…" at bounding box center [1024, 562] width 506 height 529
click at [815, 353] on p "[PERSON_NAME] (Owner/Dispatcher/Bookkeeper) & [PERSON_NAME] (Owner/Operator)" at bounding box center [1027, 362] width 462 height 18
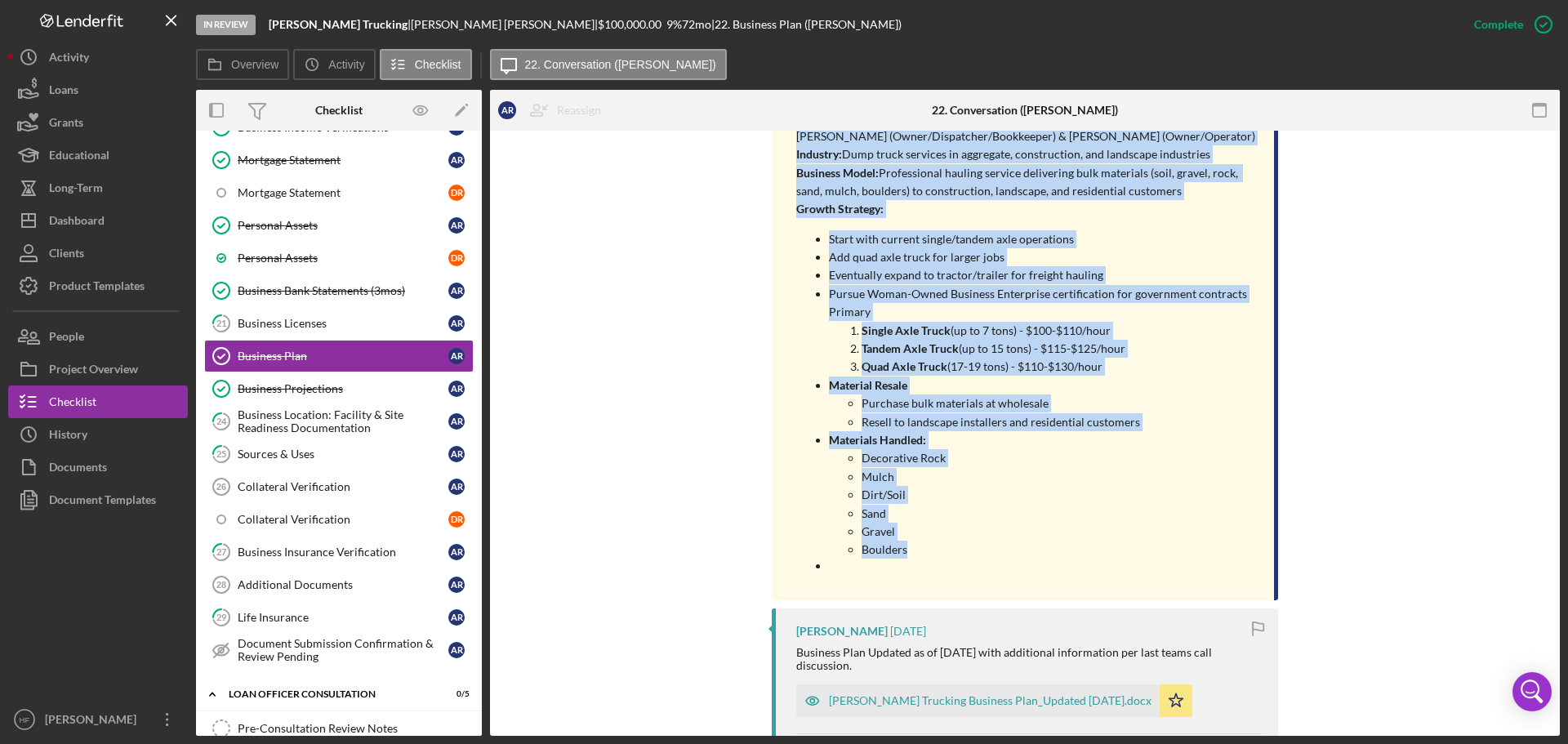
scroll to position [1879, 0]
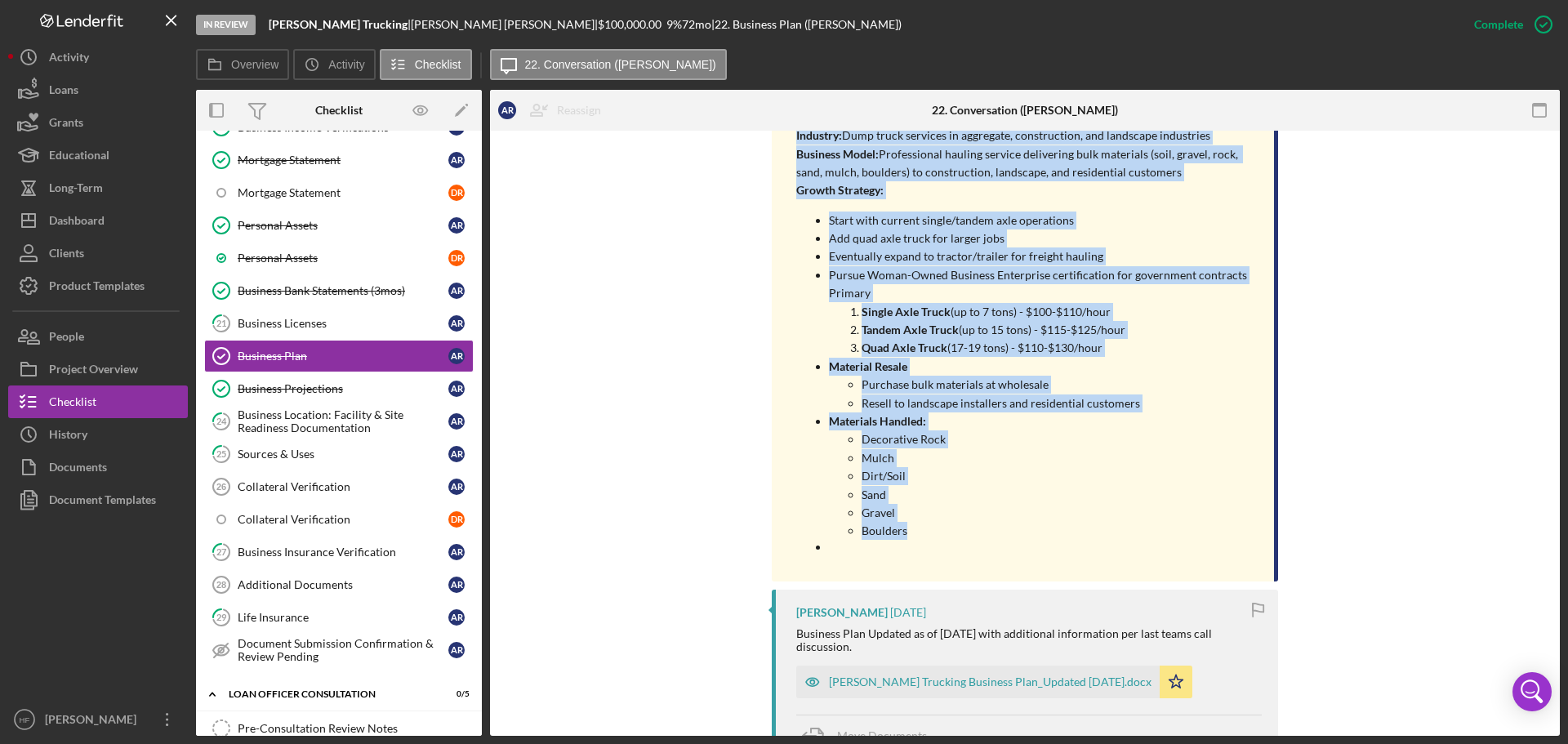
drag, startPoint x: 795, startPoint y: 271, endPoint x: 1002, endPoint y: 467, distance: 285.1
click at [1002, 467] on div "[PERSON_NAME] Trucking LLC ([US_STATE] LLC) [PERSON_NAME] (Owner/Dispatcher/Boo…" at bounding box center [1027, 328] width 462 height 475
copy div "[PERSON_NAME] Trucking LLC ([US_STATE] LLC) [PERSON_NAME] (Owner/Dispatcher/Boo…"
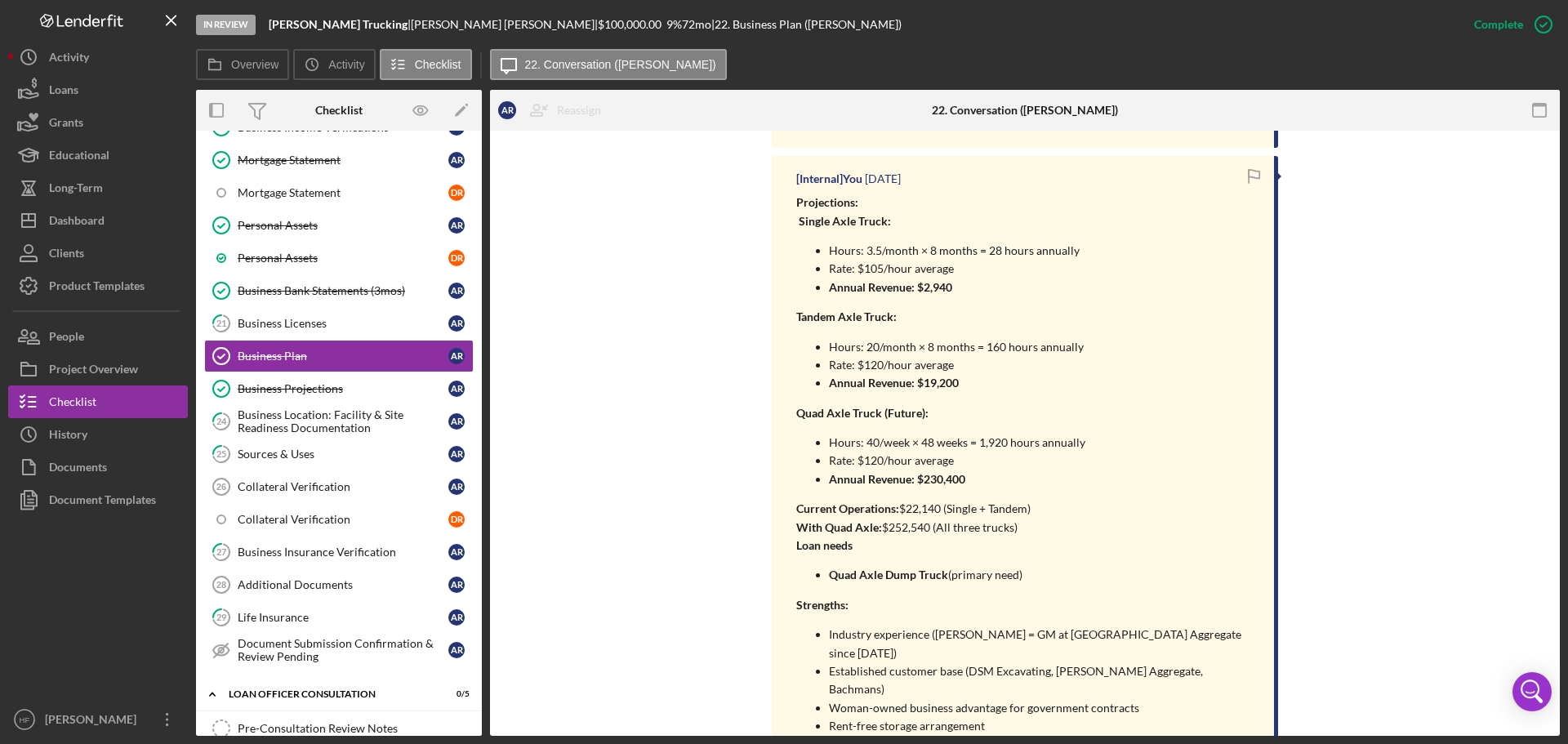
scroll to position [981, 0]
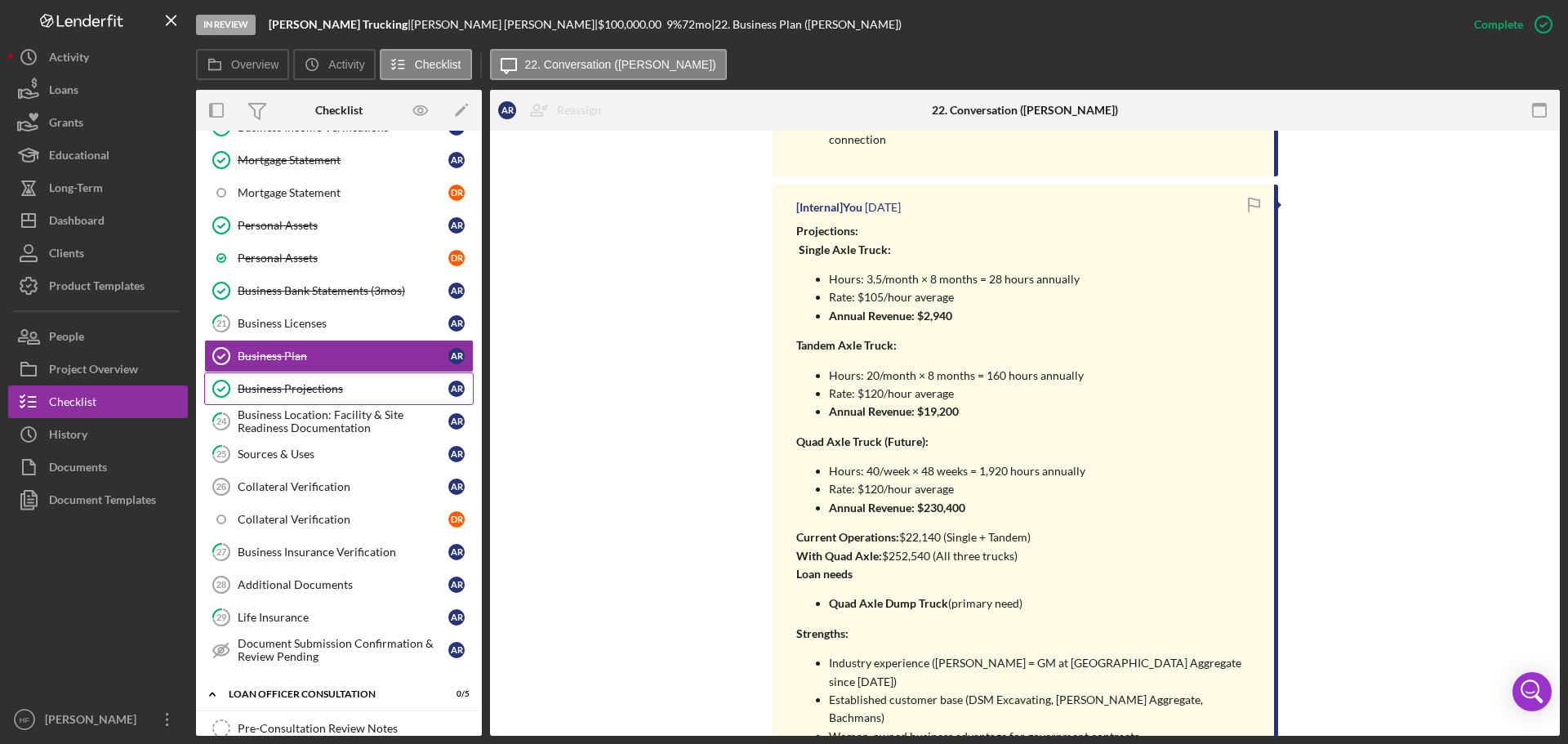
drag, startPoint x: 312, startPoint y: 375, endPoint x: 356, endPoint y: 375, distance: 44.0
click at [312, 375] on link "Business Projections Business Projections A R" at bounding box center [339, 389] width 270 height 32
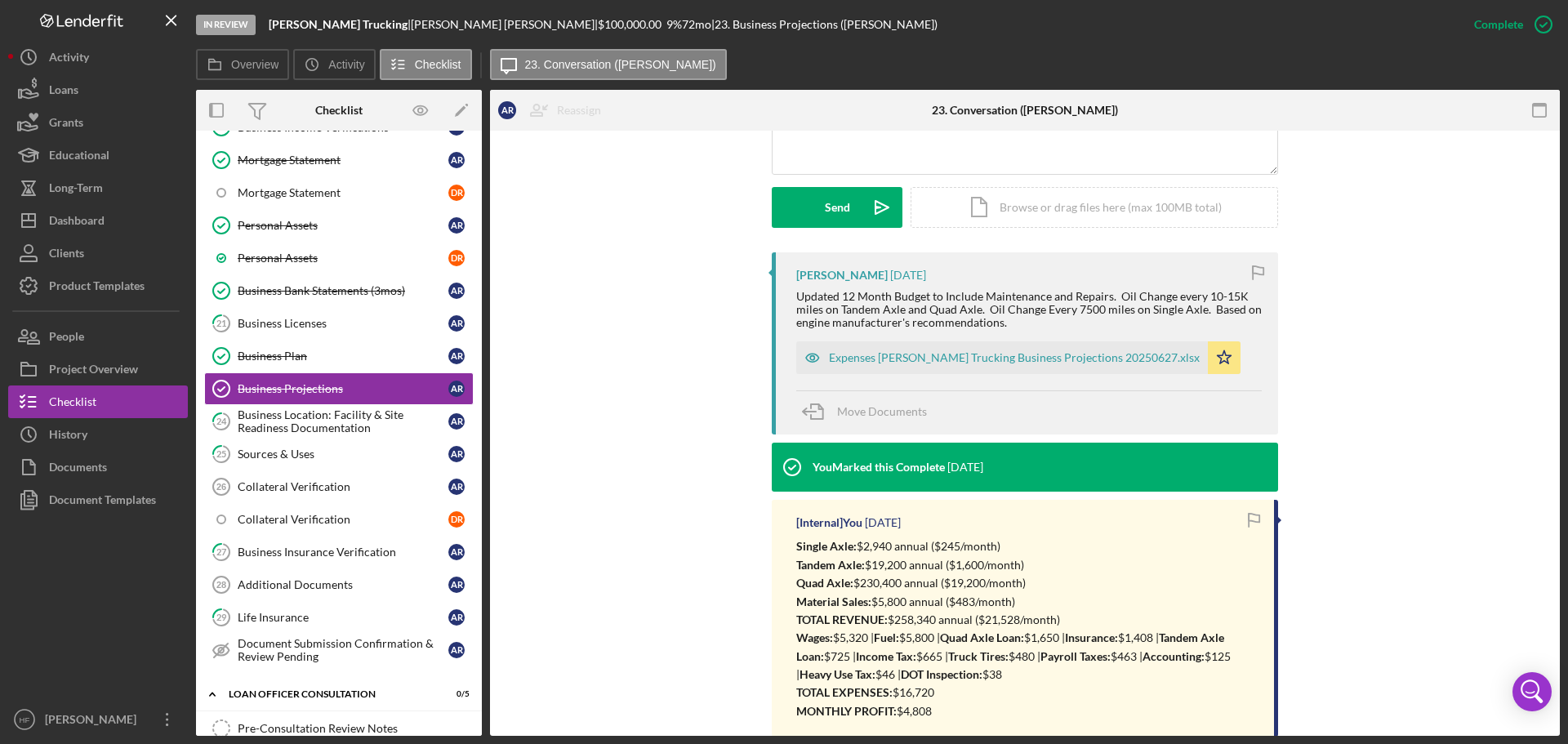
scroll to position [572, 0]
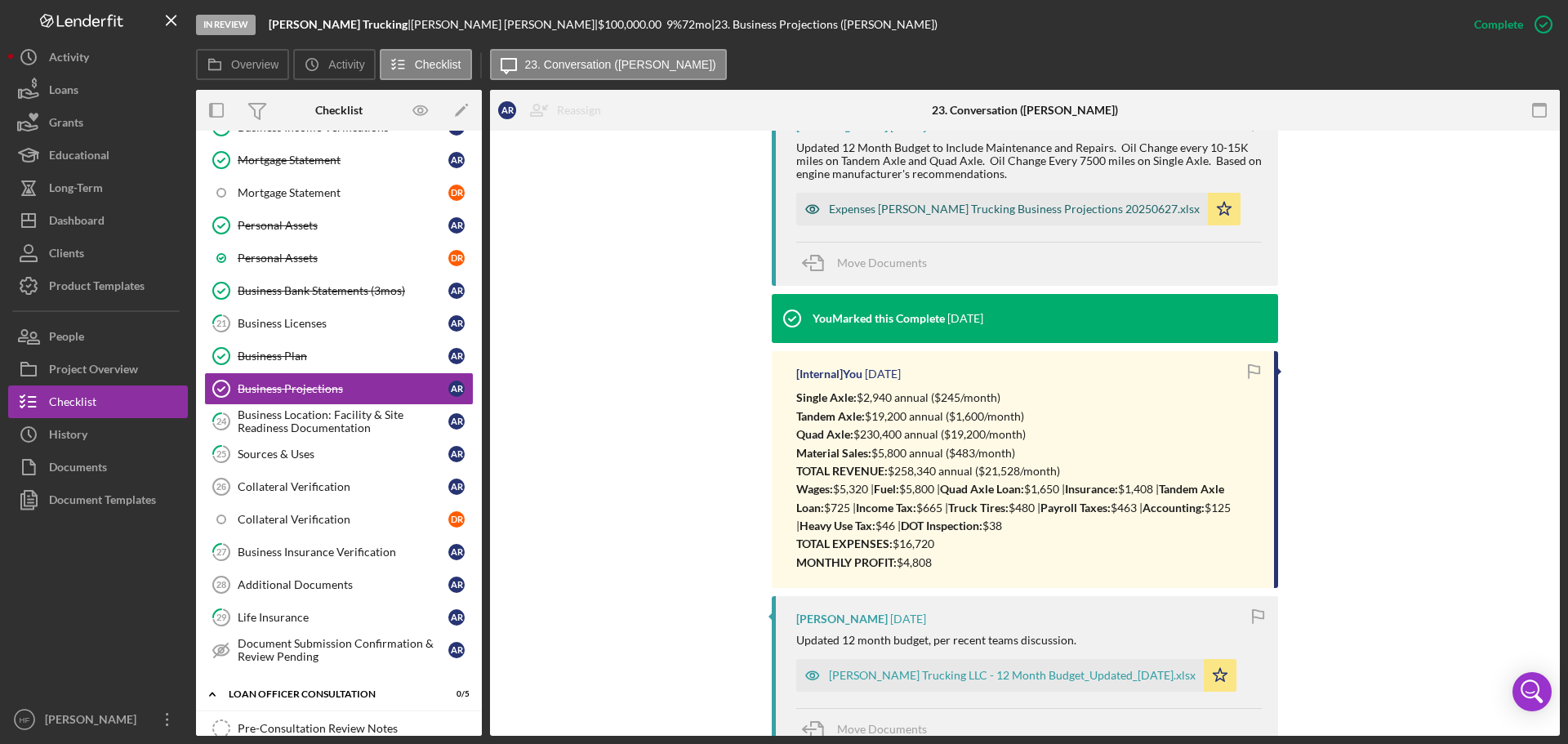
click at [871, 205] on div "Expenses [PERSON_NAME] Trucking Business Projections 20250627.xlsx" at bounding box center [1014, 209] width 370 height 13
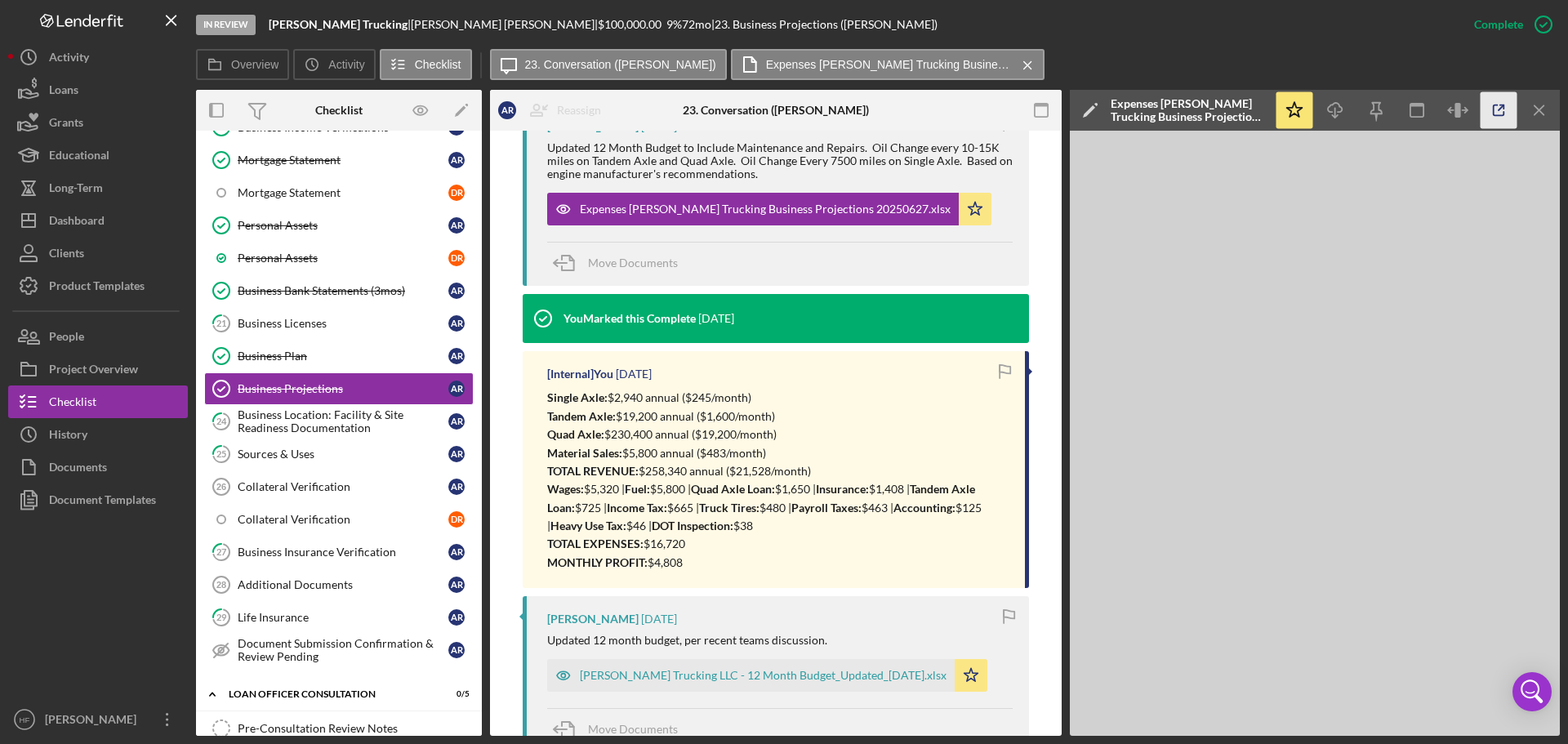
click at [1492, 115] on icon "button" at bounding box center [1499, 110] width 37 height 37
click at [335, 358] on div "Business Plan" at bounding box center [343, 356] width 211 height 13
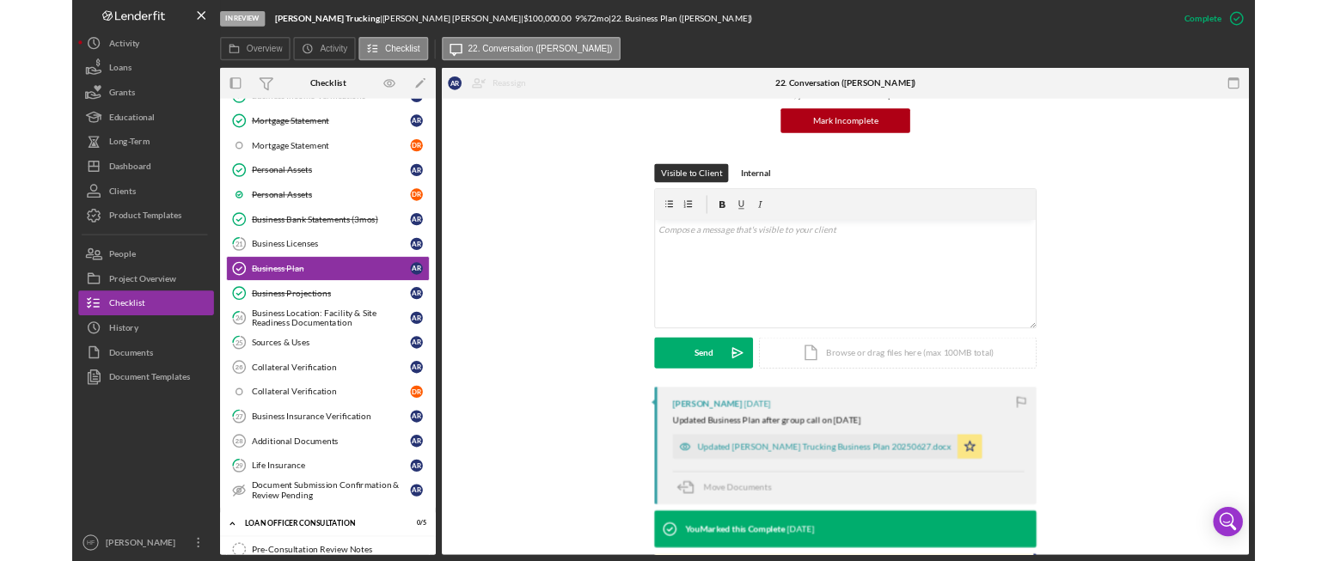
scroll to position [172, 0]
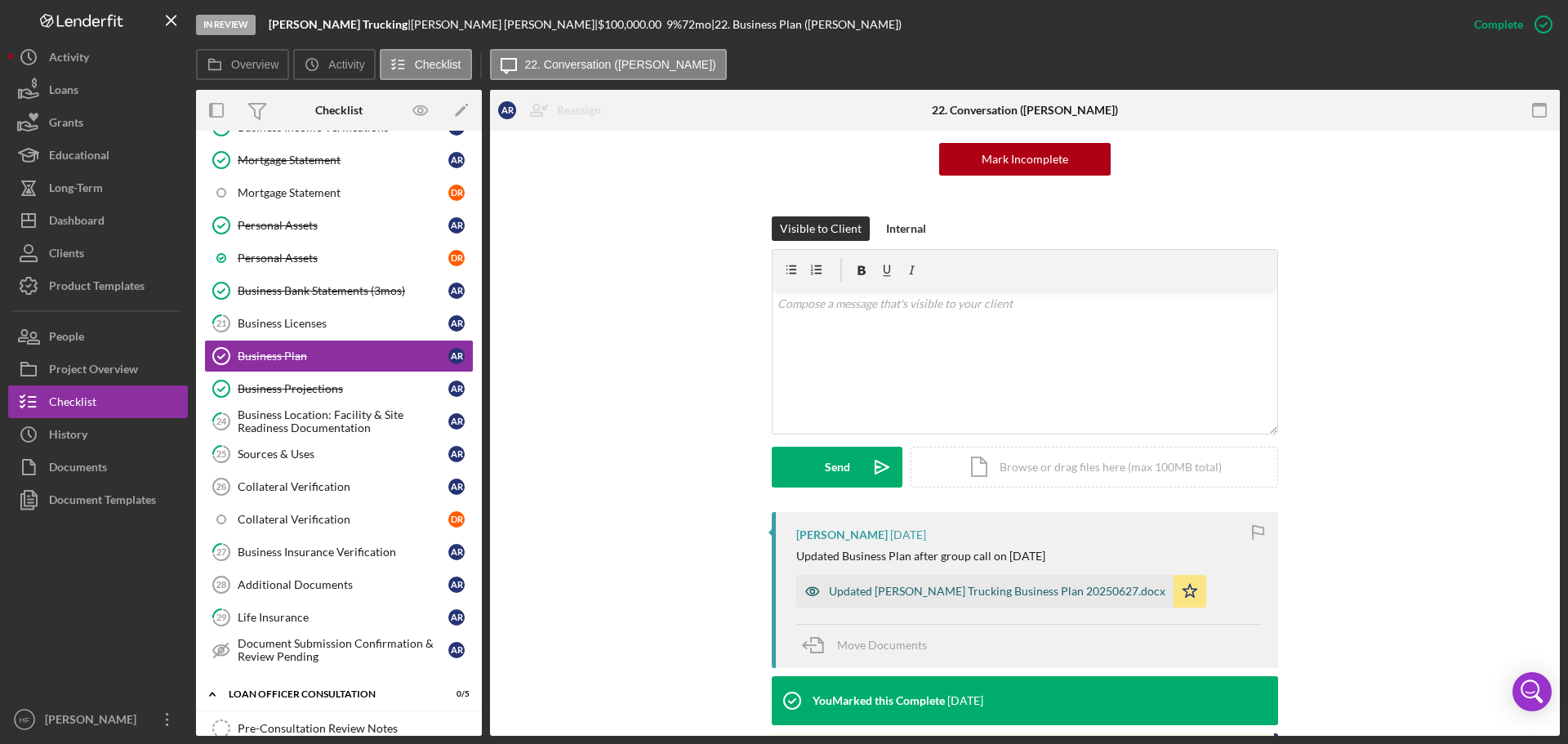
click at [891, 598] on div "Updated [PERSON_NAME] Trucking Business Plan 20250627.docx" at bounding box center [997, 592] width 336 height 13
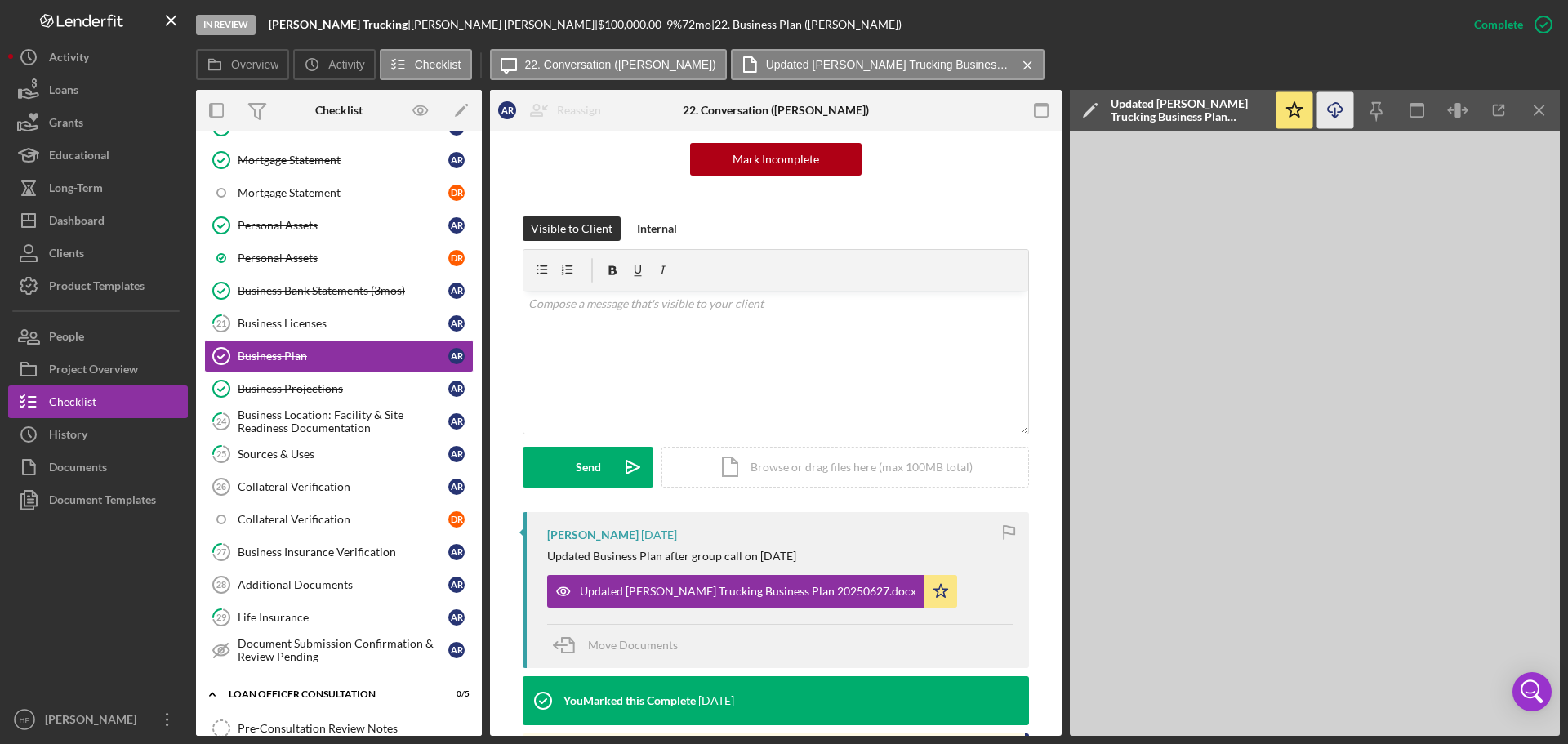
click at [1331, 108] on icon "Icon/Download" at bounding box center [1335, 110] width 37 height 37
click at [840, 368] on div "v Color teal Color pink Remove color Add row above Add row below Add column bef…" at bounding box center [775, 362] width 504 height 143
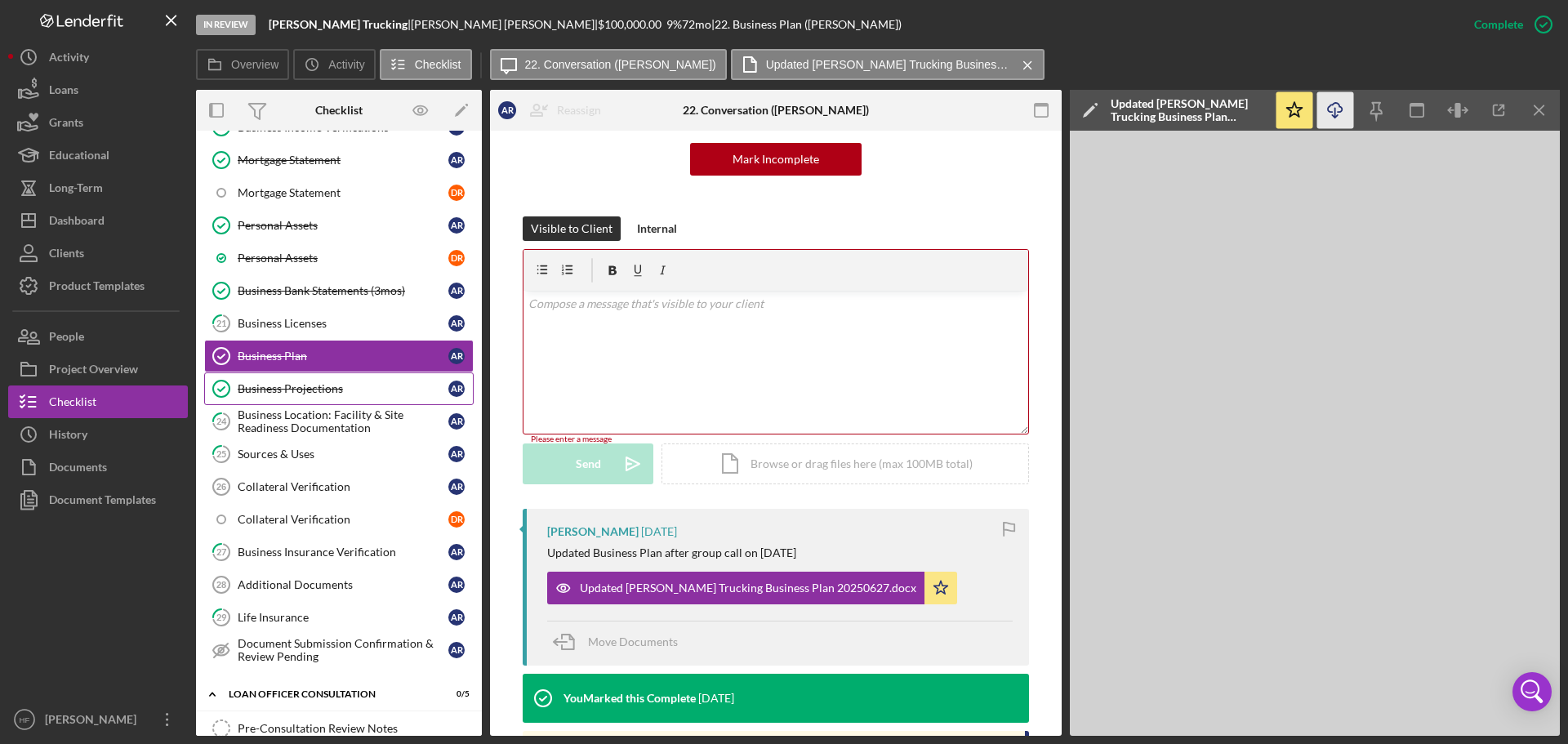
drag, startPoint x: 327, startPoint y: 392, endPoint x: 340, endPoint y: 391, distance: 13.0
click at [327, 391] on div "Business Projections" at bounding box center [343, 389] width 211 height 13
